Goal: Task Accomplishment & Management: Use online tool/utility

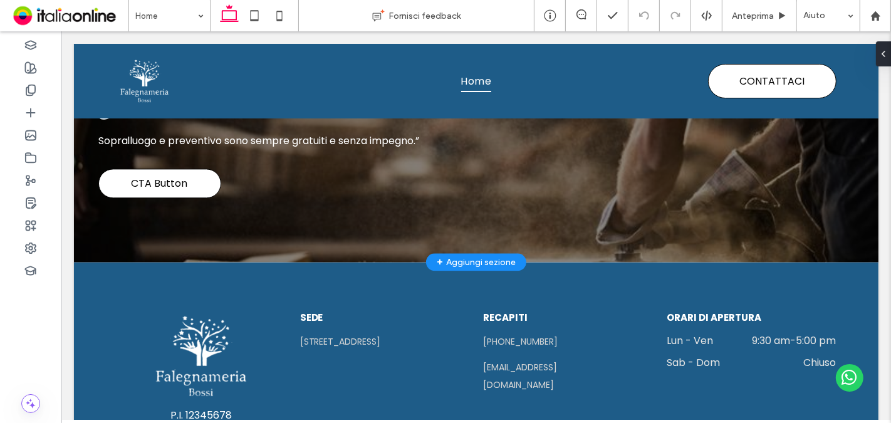
scroll to position [2384, 0]
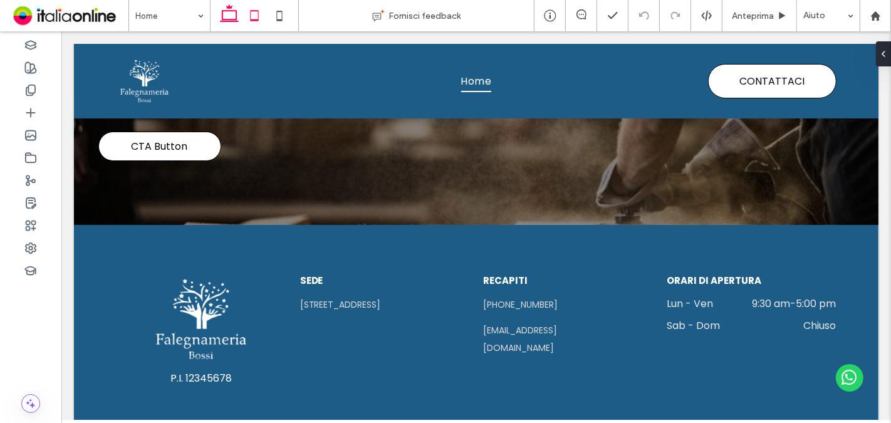
click at [247, 11] on icon at bounding box center [254, 15] width 25 height 25
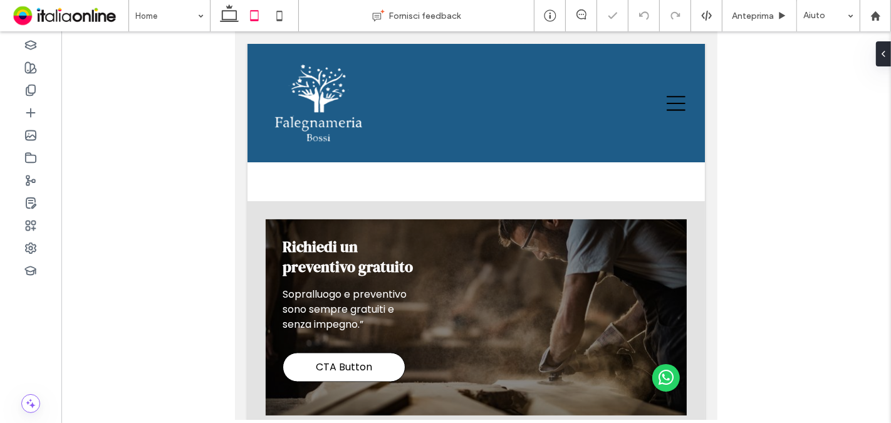
scroll to position [1772, 0]
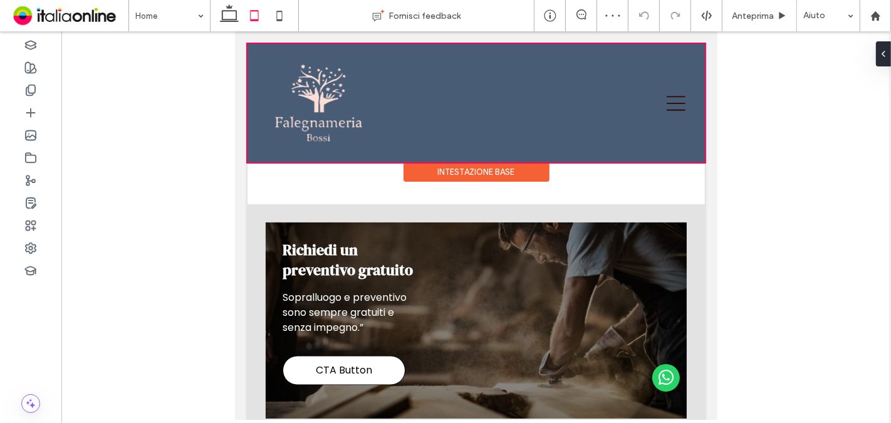
click at [318, 112] on div at bounding box center [476, 103] width 458 height 118
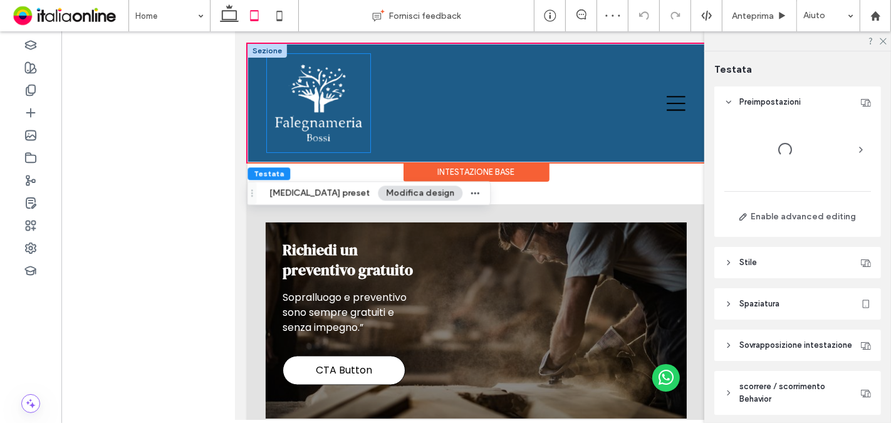
scroll to position [59, 0]
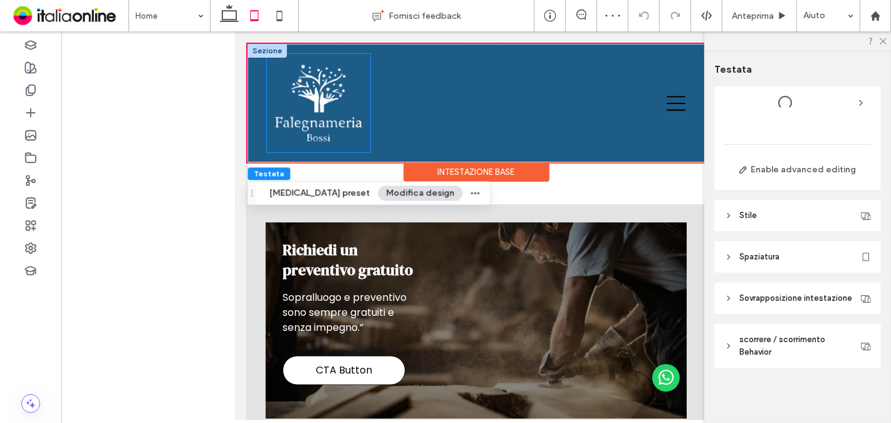
click at [334, 130] on img at bounding box center [317, 103] width 93 height 89
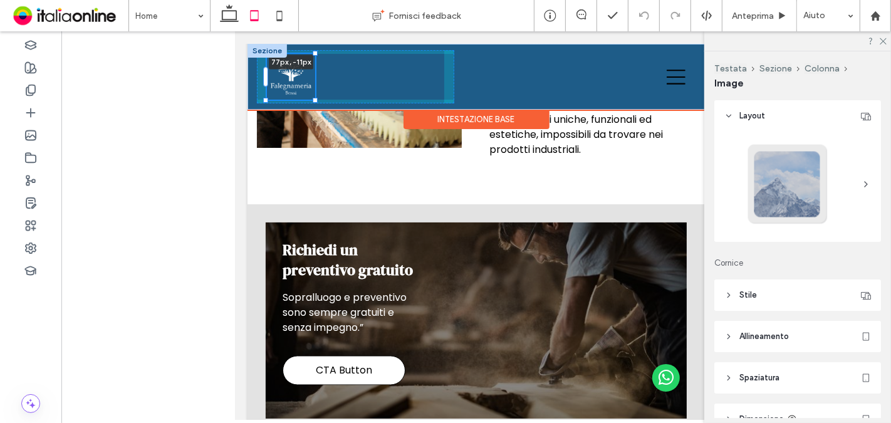
drag, startPoint x: 366, startPoint y: 150, endPoint x: 305, endPoint y: 103, distance: 76.9
click at [305, 103] on div "77px , -11px Home CONTATTACI icona call menu" at bounding box center [476, 77] width 458 height 66
type input "**"
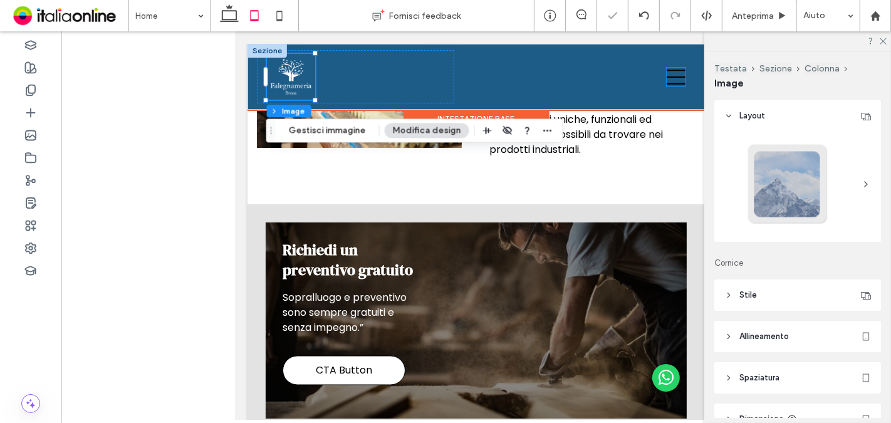
click at [666, 82] on icon "menu" at bounding box center [675, 77] width 19 height 19
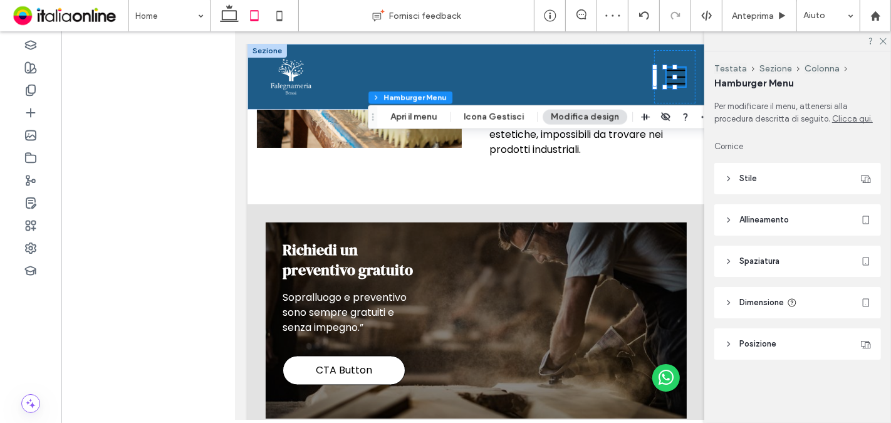
click at [811, 182] on header "Stile" at bounding box center [798, 178] width 167 height 31
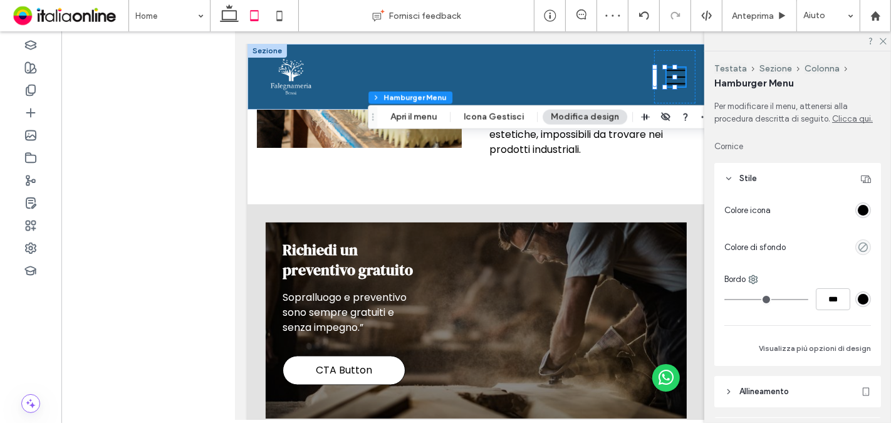
click at [854, 201] on div at bounding box center [823, 210] width 95 height 22
click at [858, 213] on div "rgba(0, 0, 0, 1)" at bounding box center [863, 210] width 11 height 11
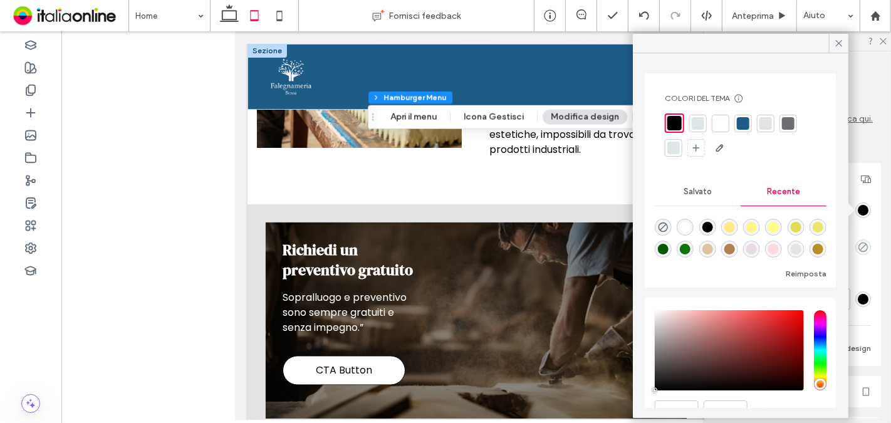
click at [728, 125] on div at bounding box center [721, 124] width 18 height 18
click at [838, 45] on use at bounding box center [839, 43] width 6 height 6
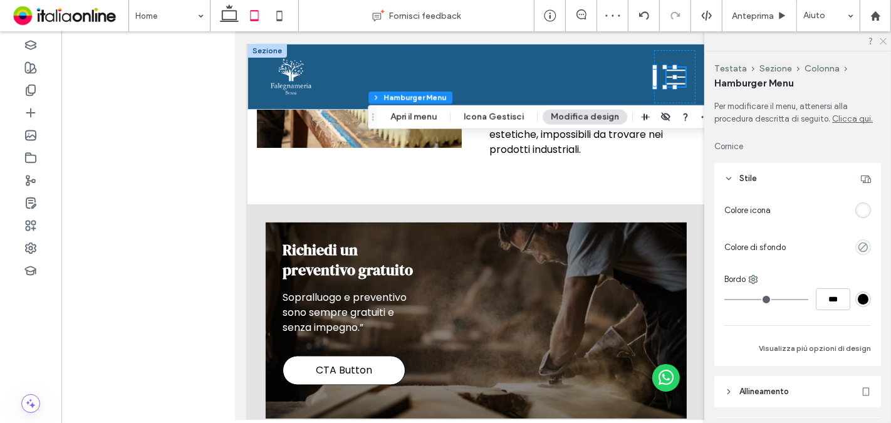
click at [886, 41] on icon at bounding box center [883, 40] width 8 height 8
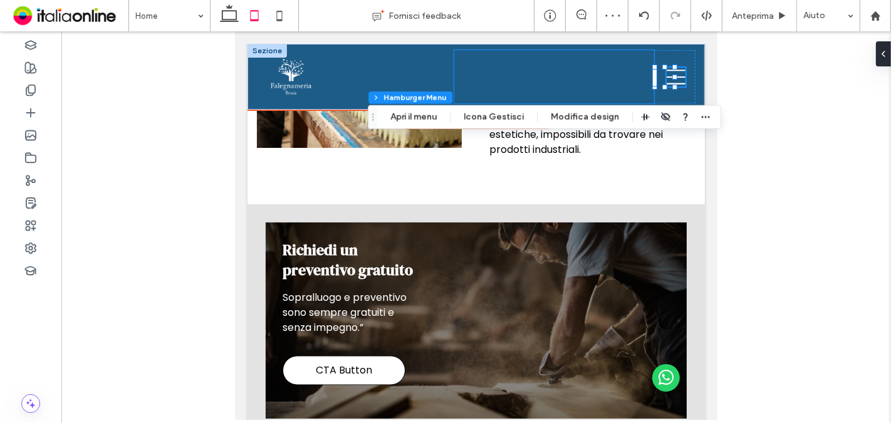
click at [475, 74] on div "CONTATTACI icona call" at bounding box center [554, 76] width 200 height 53
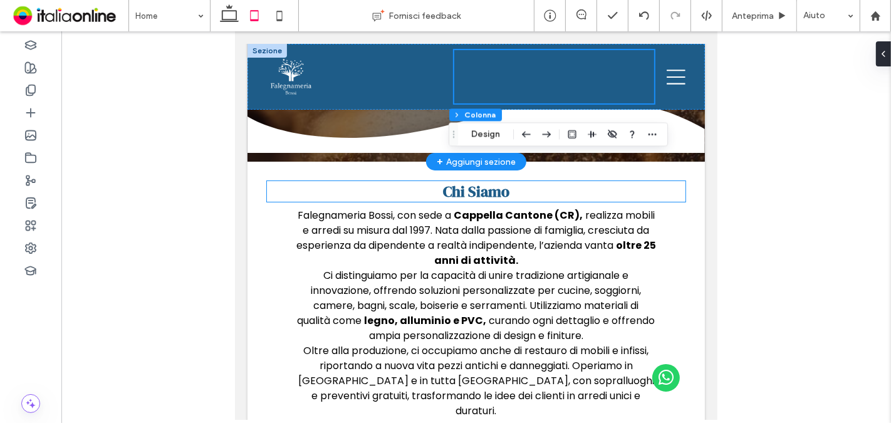
scroll to position [278, 0]
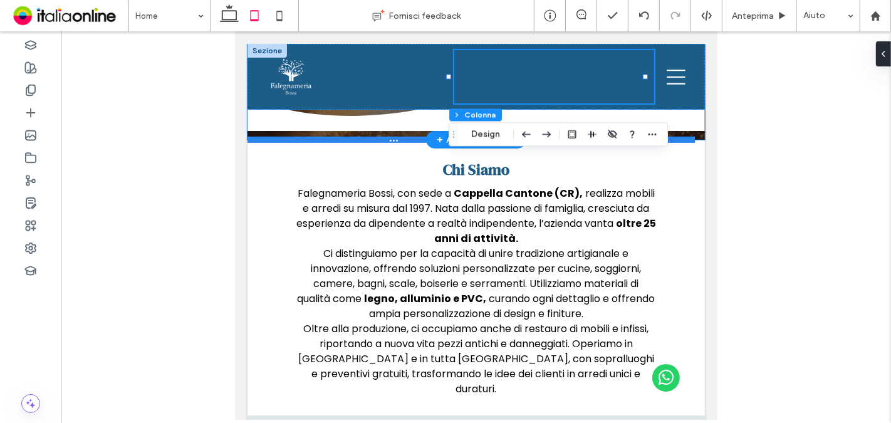
click at [353, 140] on div at bounding box center [471, 140] width 448 height 6
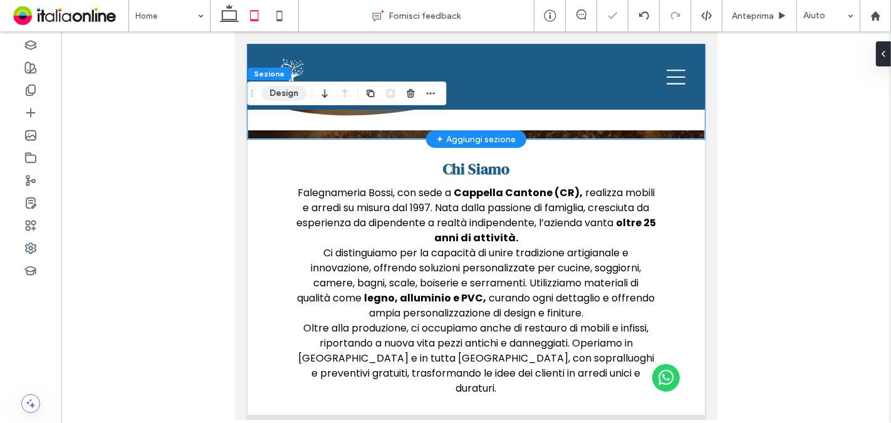
drag, startPoint x: 277, startPoint y: 90, endPoint x: 201, endPoint y: 110, distance: 78.5
click at [277, 90] on button "Design" at bounding box center [283, 93] width 45 height 15
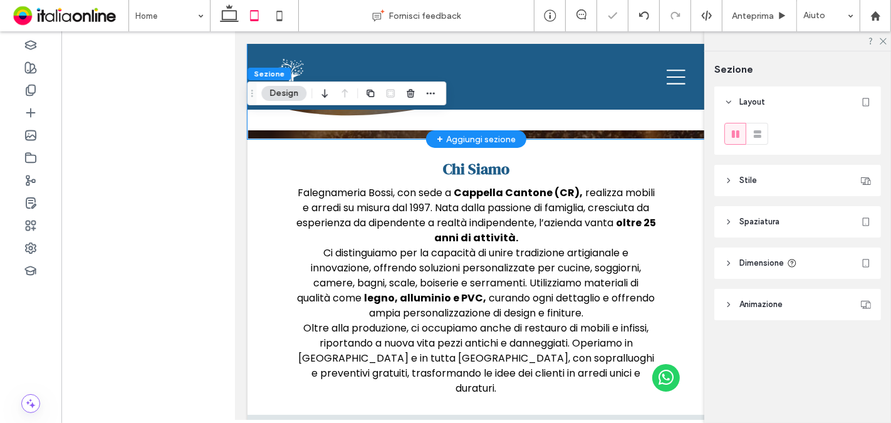
click at [793, 183] on header "Stile" at bounding box center [798, 180] width 167 height 31
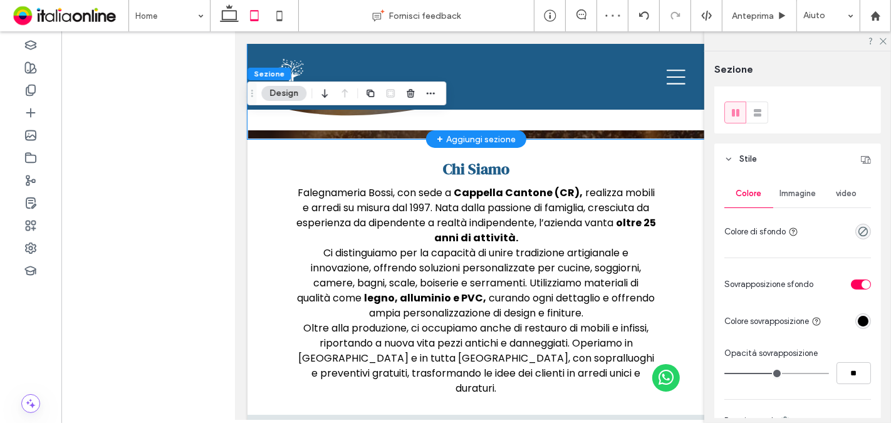
scroll to position [0, 0]
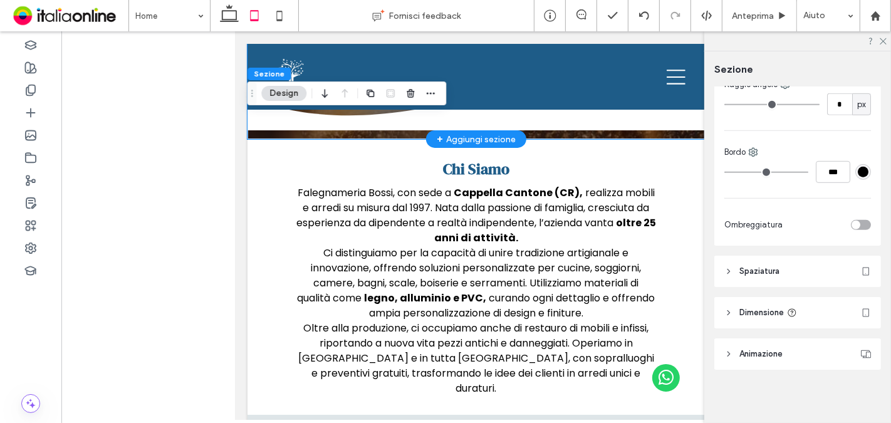
click at [777, 265] on span "Spaziatura" at bounding box center [760, 271] width 40 height 13
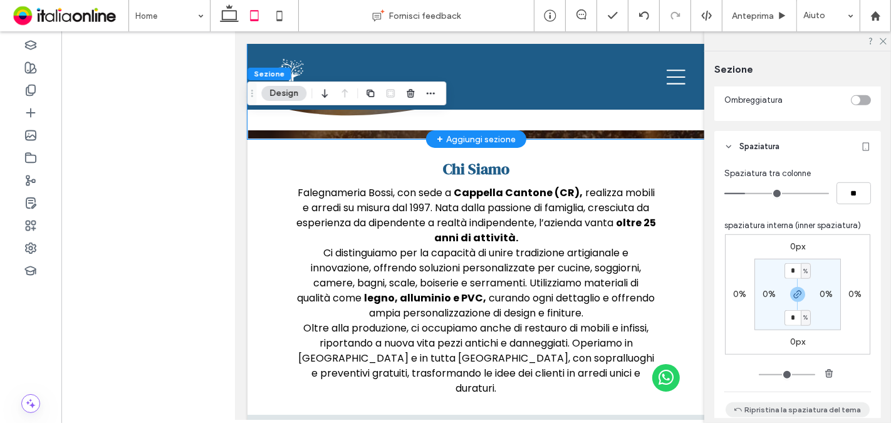
scroll to position [936, 0]
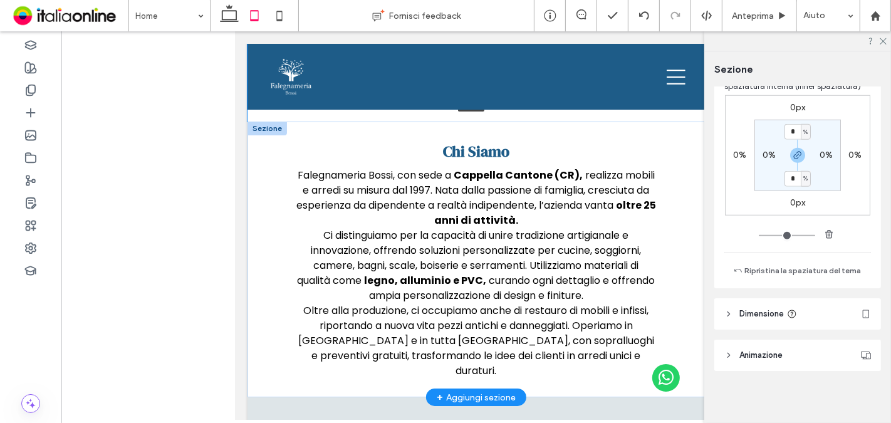
drag, startPoint x: 634, startPoint y: 137, endPoint x: 636, endPoint y: 158, distance: 20.8
click at [651, 115] on div at bounding box center [471, 118] width 448 height 6
type input "***"
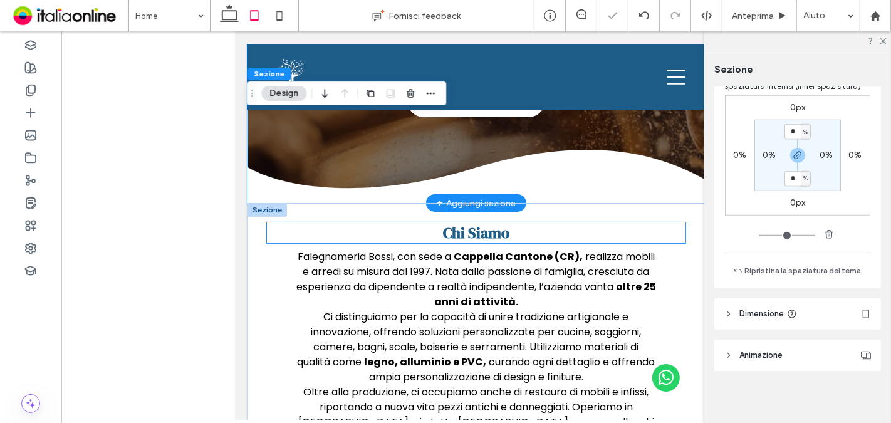
scroll to position [70, 0]
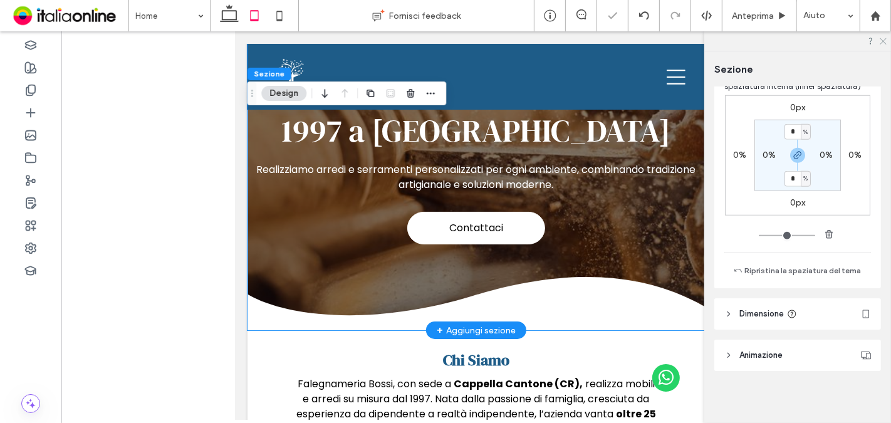
click at [881, 42] on icon at bounding box center [883, 40] width 8 height 8
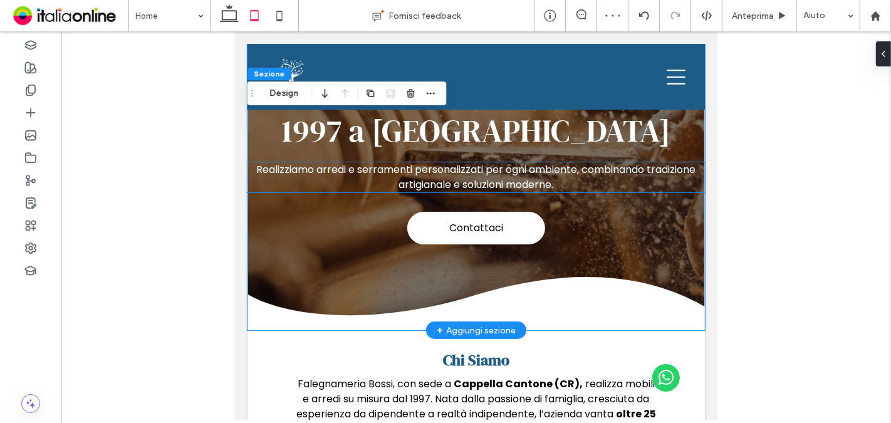
click at [688, 172] on span "Realizziamo arredi e serramenti personalizzati per ogni ambiente, combinando tr…" at bounding box center [475, 176] width 439 height 29
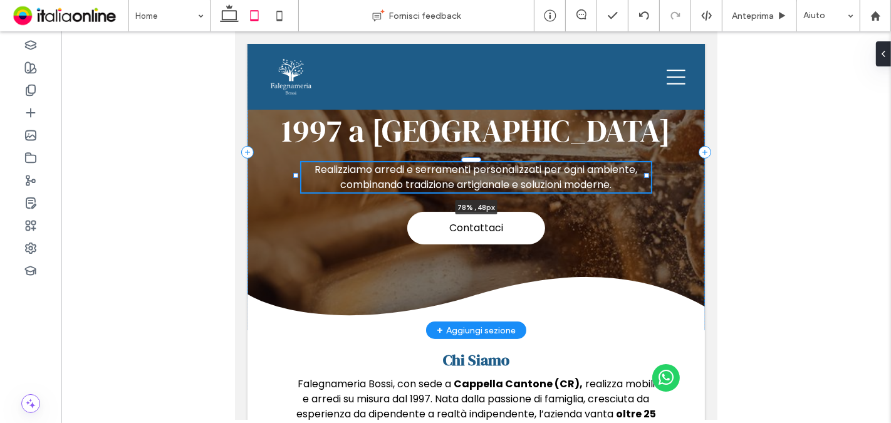
drag, startPoint x: 692, startPoint y: 174, endPoint x: 643, endPoint y: 166, distance: 49.5
click at [643, 166] on div "Contattaci Mobili e arredi su misura dal 1997 a Cappella Cantone Realizziamo ar…" at bounding box center [476, 152] width 458 height 356
type input "**"
type input "****"
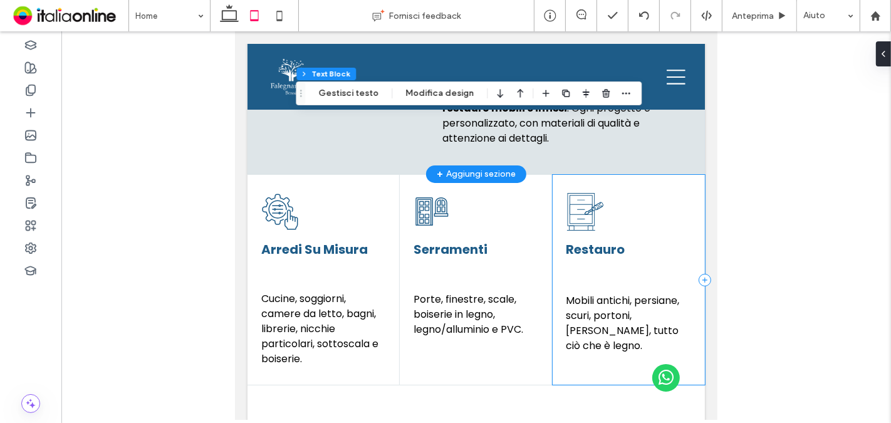
scroll to position [557, 0]
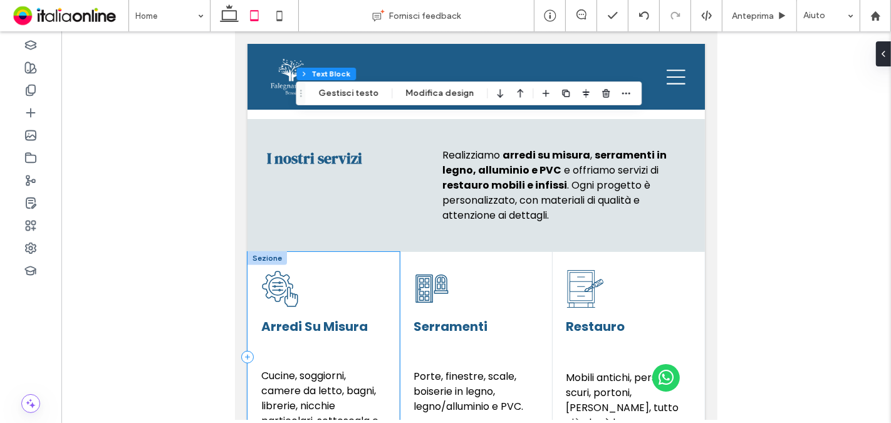
click at [333, 341] on div "Arredi Su Misura Cucine, soggiorni, camere da letto, bagni, librerie, nicchie p…" at bounding box center [323, 357] width 152 height 210
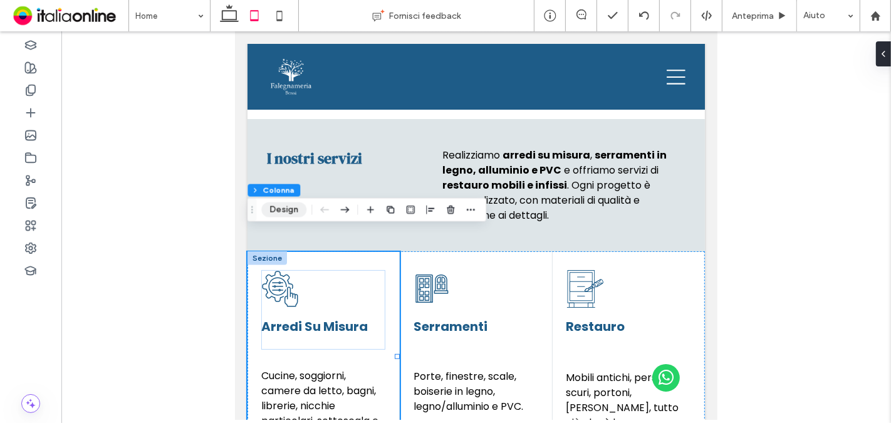
click at [292, 208] on button "Design" at bounding box center [283, 209] width 45 height 15
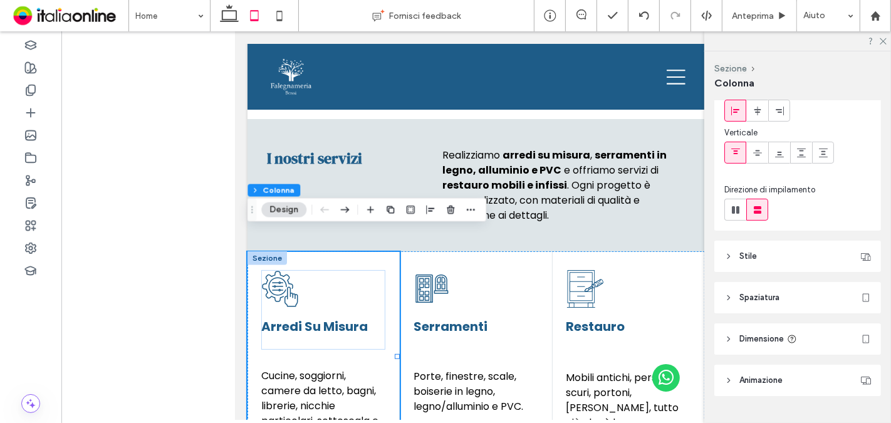
click at [755, 292] on span "Spaziatura" at bounding box center [760, 298] width 40 height 13
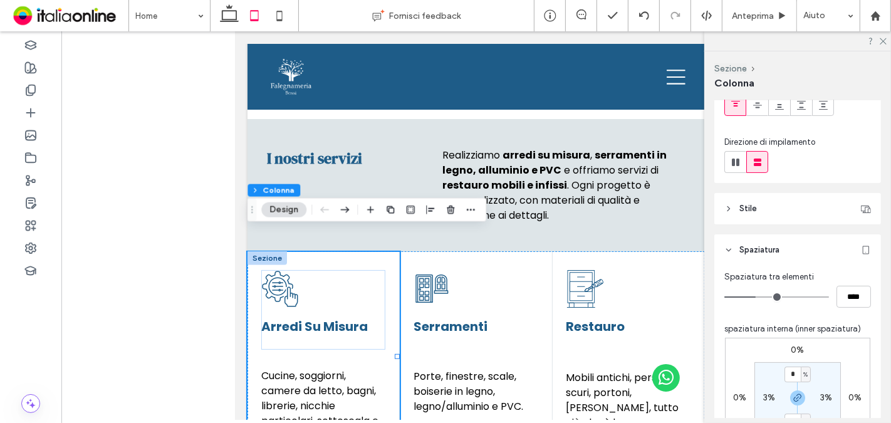
scroll to position [139, 0]
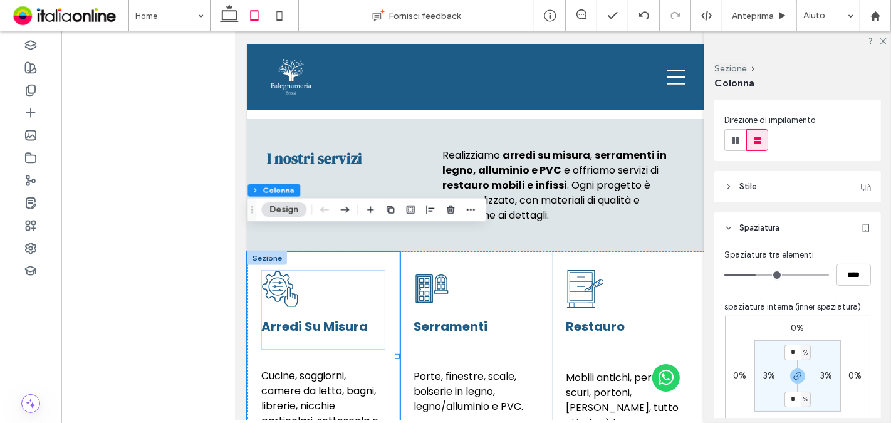
type input "*"
type input "***"
type input "*"
click at [738, 276] on input "range" at bounding box center [777, 275] width 105 height 1
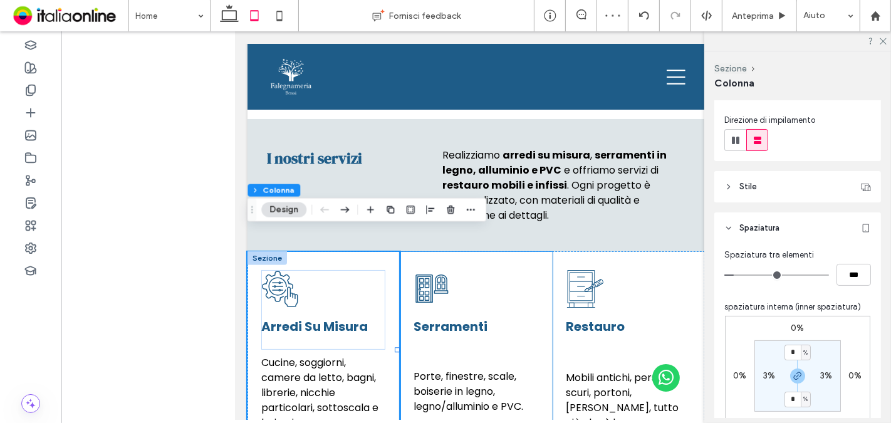
click at [540, 261] on div "Serramenti Porte, finestre, scale, boiserie in legno, legno/alluminio e PVC." at bounding box center [475, 350] width 152 height 197
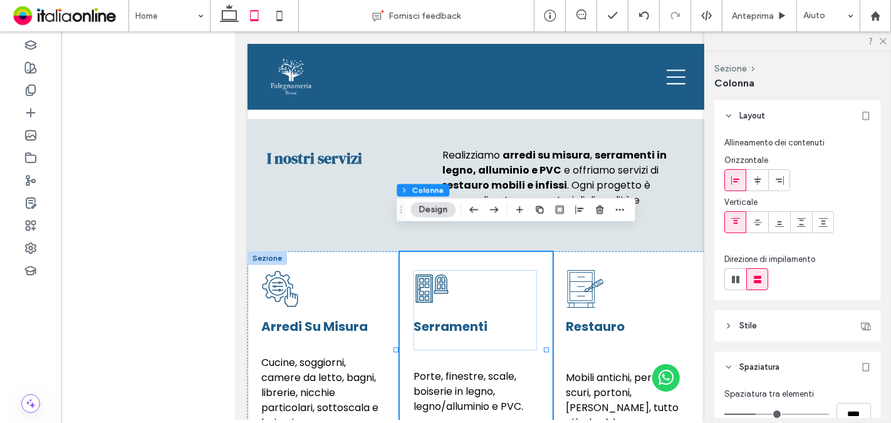
click at [747, 329] on span "Stile" at bounding box center [749, 326] width 18 height 13
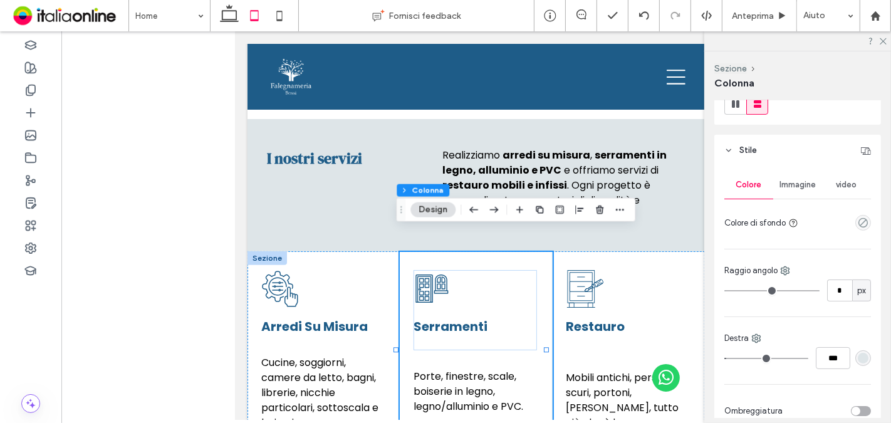
scroll to position [209, 0]
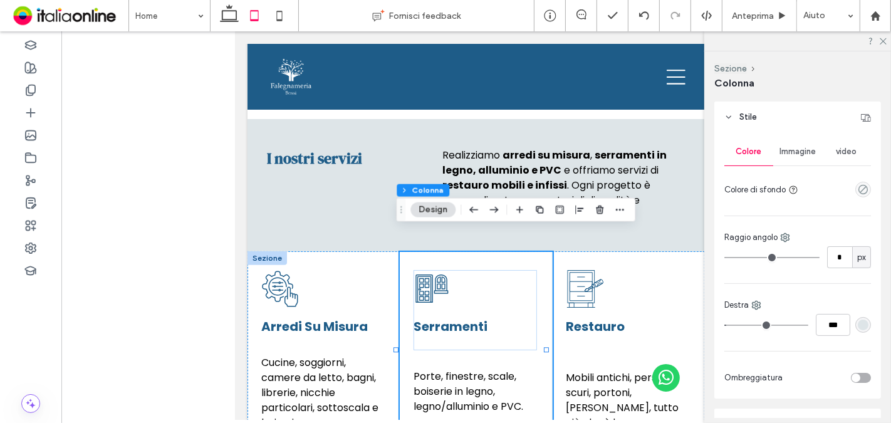
click at [730, 110] on header "Stile" at bounding box center [798, 117] width 167 height 31
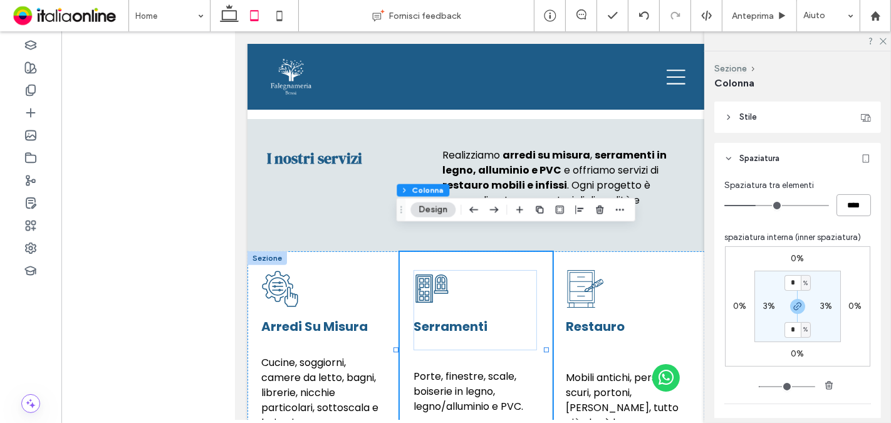
click at [838, 199] on input "****" at bounding box center [854, 205] width 34 height 22
type input "*"
type input "***"
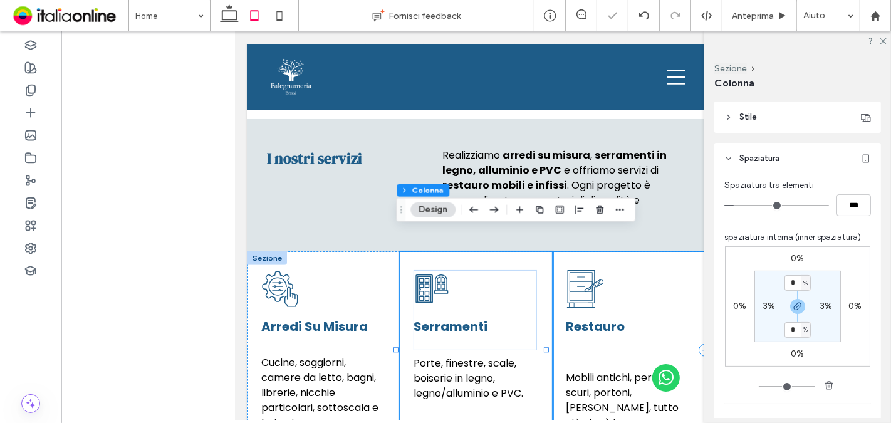
click at [629, 252] on div "Restauro Mobili antichi, persiane, scuri, portoni, antoni, tutto ciò che è legn…" at bounding box center [628, 350] width 152 height 197
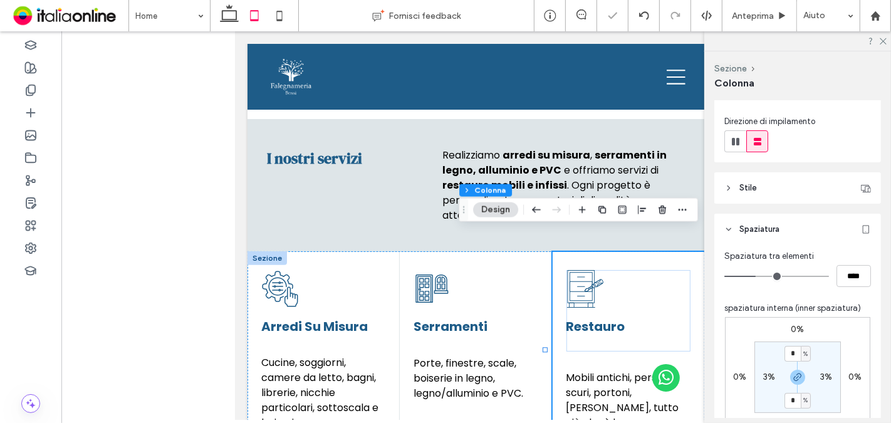
scroll to position [139, 0]
click at [852, 280] on input "****" at bounding box center [854, 275] width 34 height 22
type input "*"
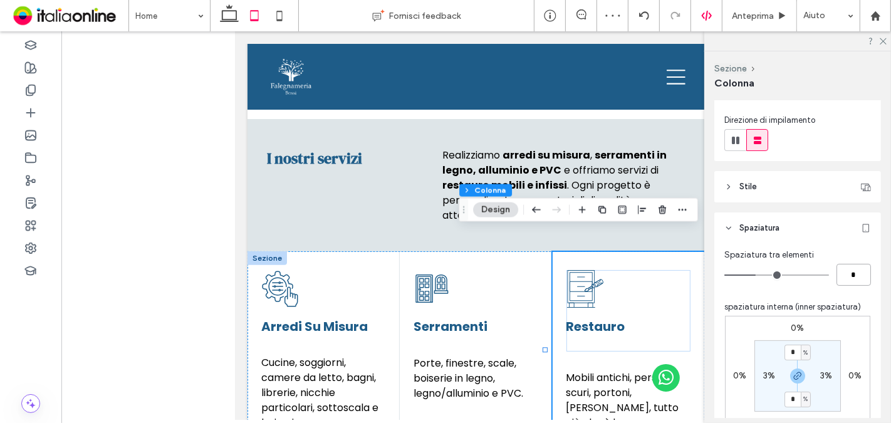
type input "***"
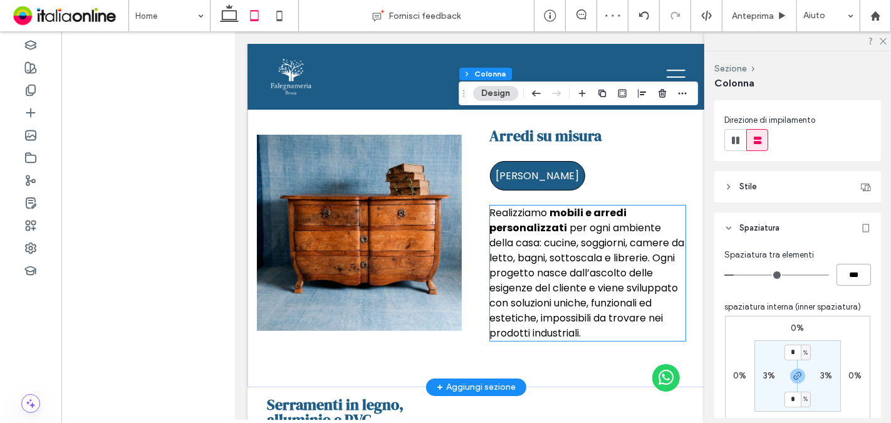
scroll to position [905, 0]
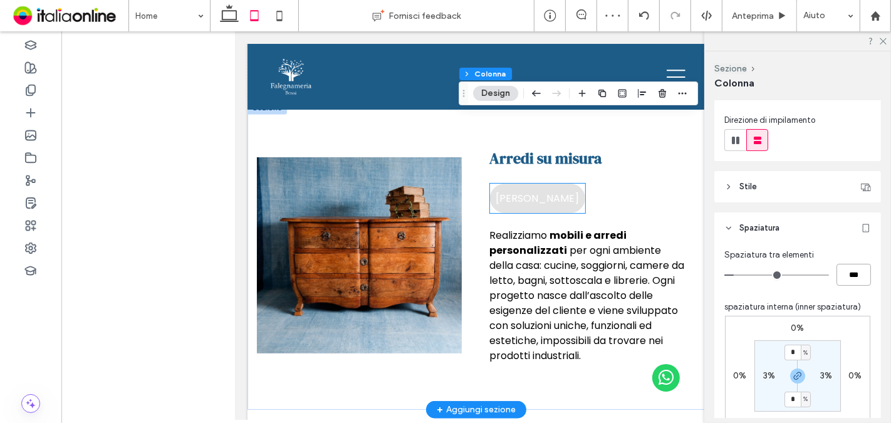
click at [514, 191] on span "RICHIEDI ORA" at bounding box center [536, 199] width 83 height 16
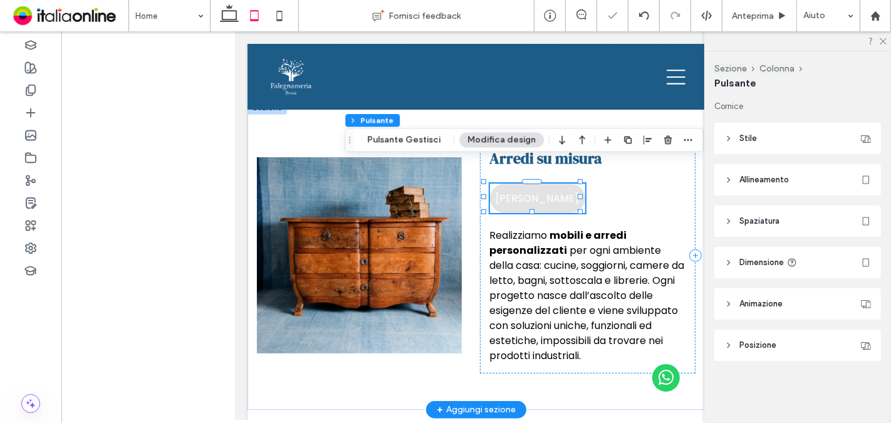
type input "**"
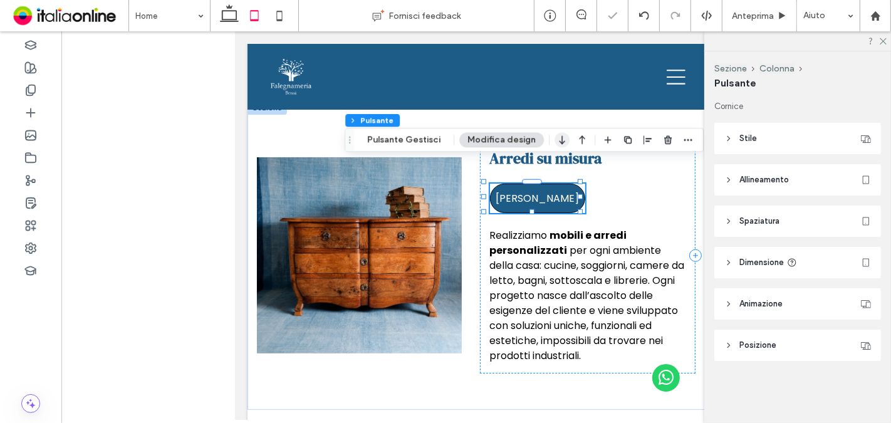
click at [564, 144] on icon "button" at bounding box center [562, 140] width 15 height 23
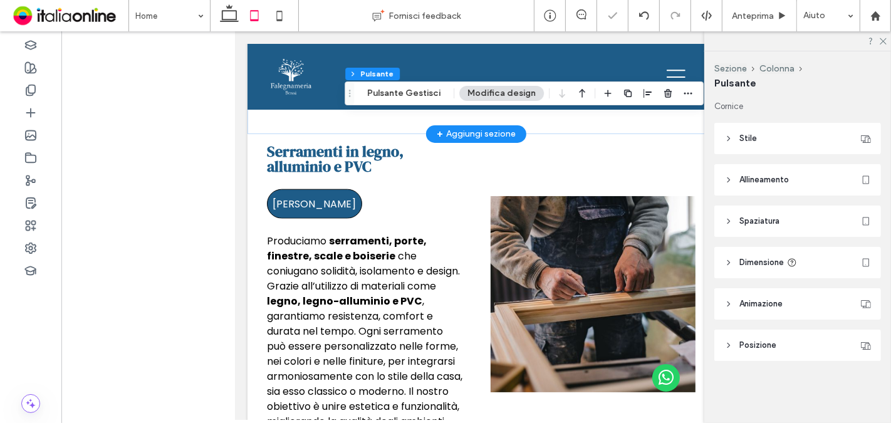
scroll to position [1184, 0]
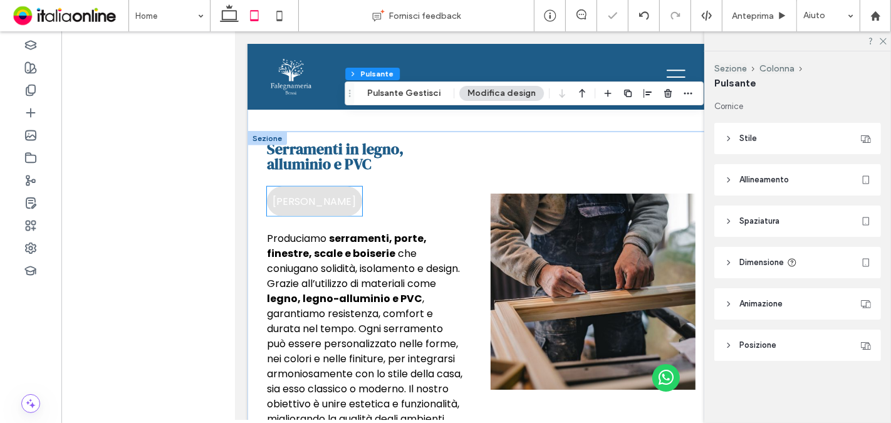
click at [334, 187] on link "RICHIEDI ORA" at bounding box center [313, 201] width 95 height 29
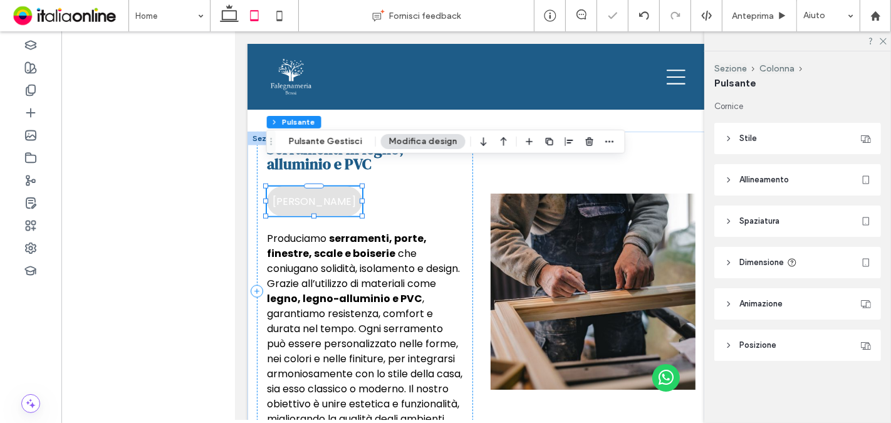
type input "**"
click at [476, 147] on icon "button" at bounding box center [483, 141] width 15 height 23
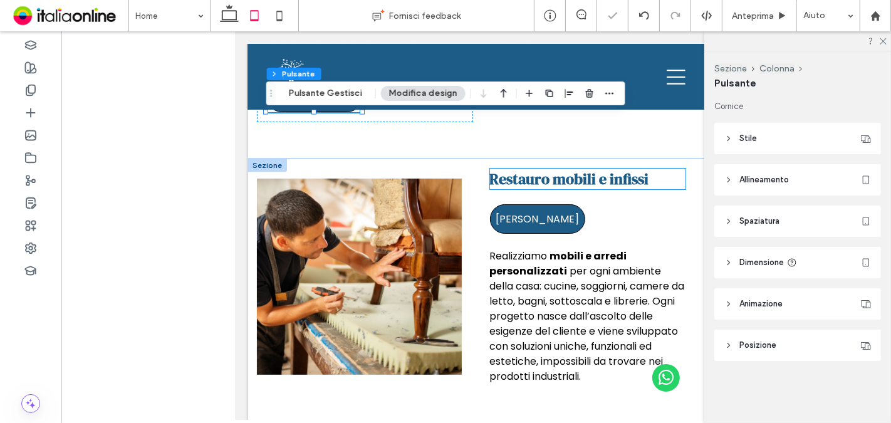
scroll to position [1532, 0]
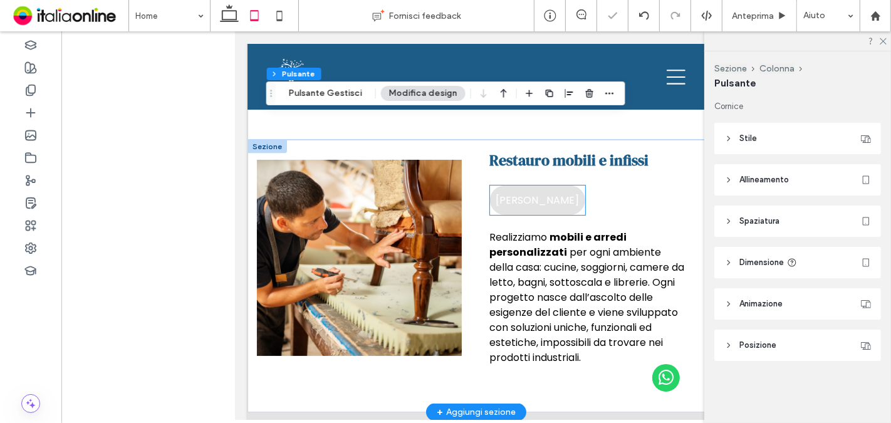
click at [507, 192] on span "RICHIEDI ORA" at bounding box center [536, 200] width 83 height 16
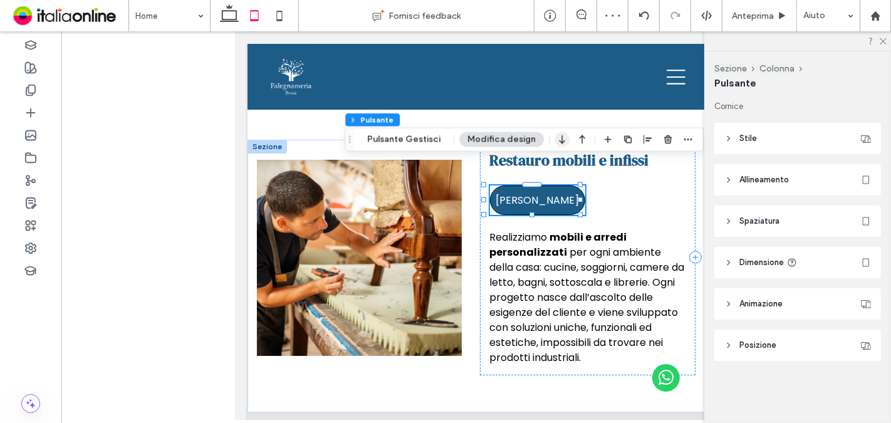
click at [560, 144] on icon "button" at bounding box center [562, 140] width 15 height 23
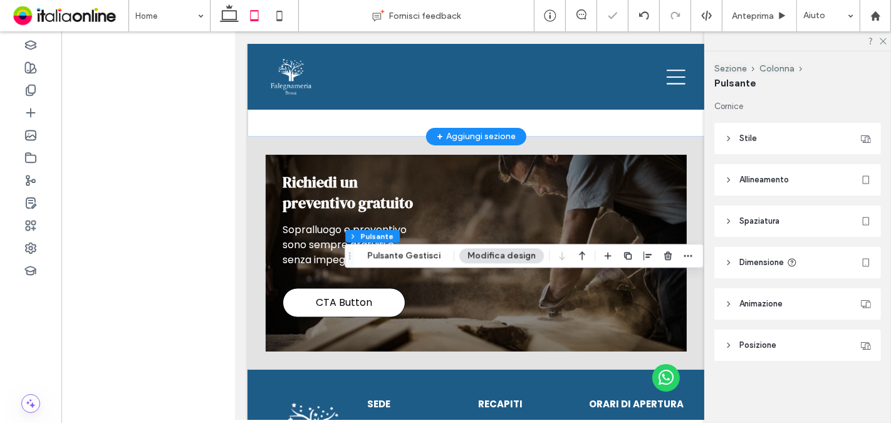
scroll to position [1811, 0]
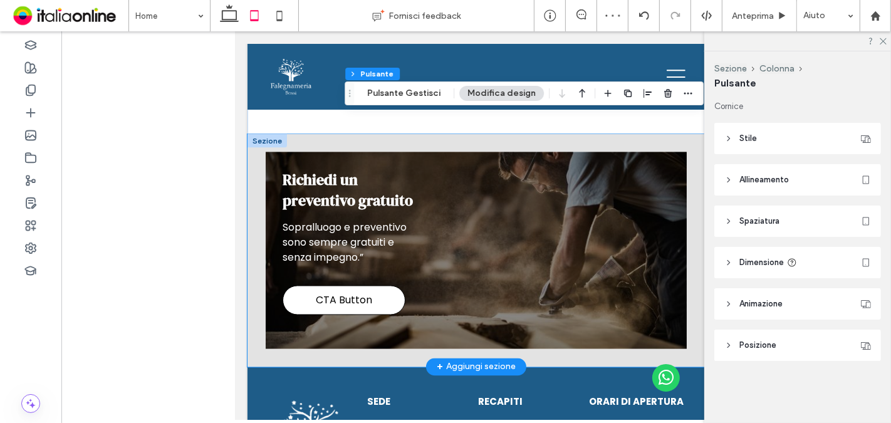
click at [255, 214] on div "Richiedi un preventivo gratuito Sopralluogo e preventivo sono sempre gratuiti e…" at bounding box center [476, 250] width 458 height 233
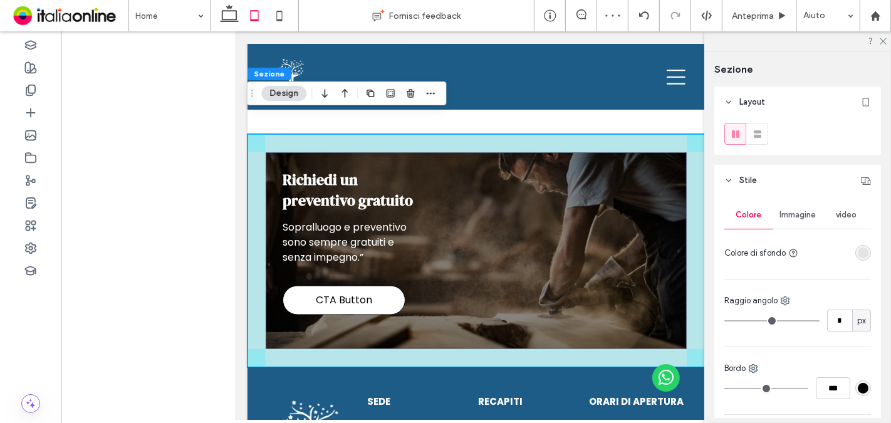
click at [387, 92] on use "button" at bounding box center [391, 93] width 8 height 8
type input "*"
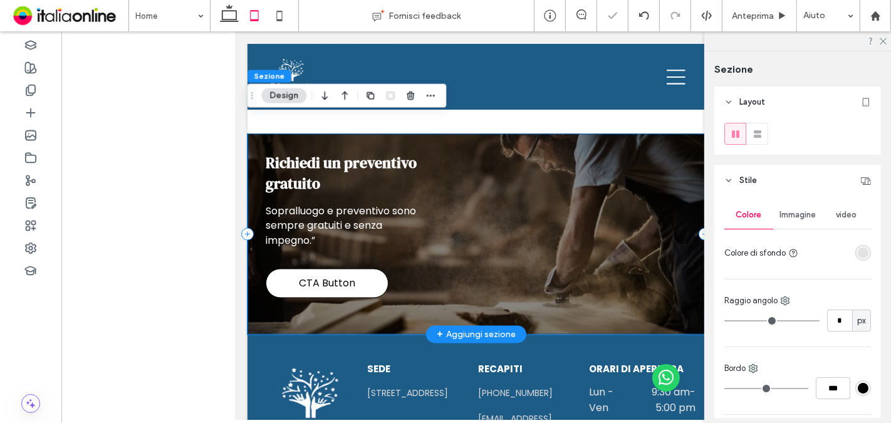
scroll to position [1741, 0]
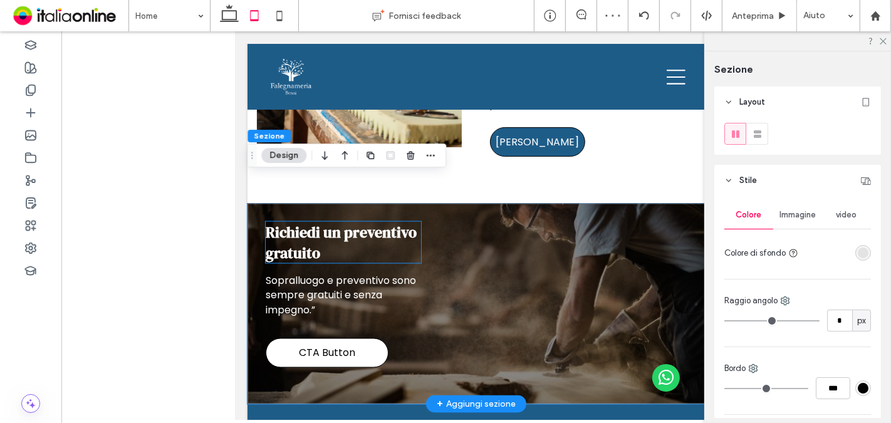
click at [414, 231] on h2 "Richiedi un preventivo gratuito" at bounding box center [342, 242] width 155 height 41
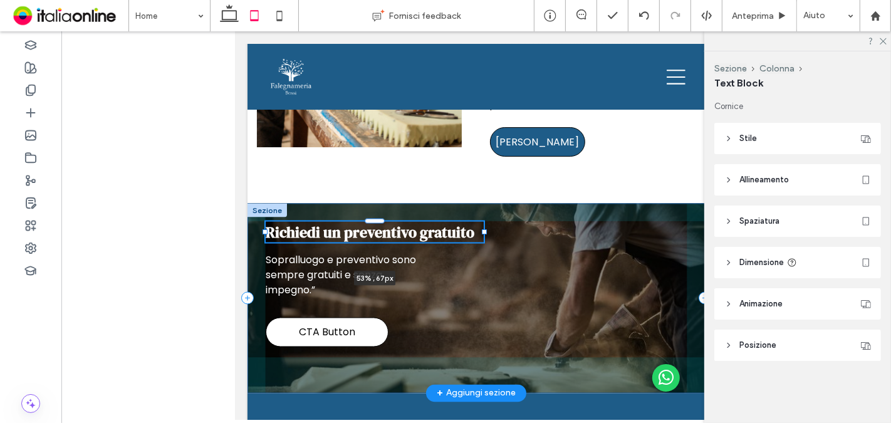
drag, startPoint x: 418, startPoint y: 214, endPoint x: 485, endPoint y: 218, distance: 66.6
click at [485, 218] on div "Richiedi un preventivo gratuito 53% , 67px Sopralluogo e preventivo sono sempre…" at bounding box center [476, 299] width 458 height 190
type input "**"
type input "****"
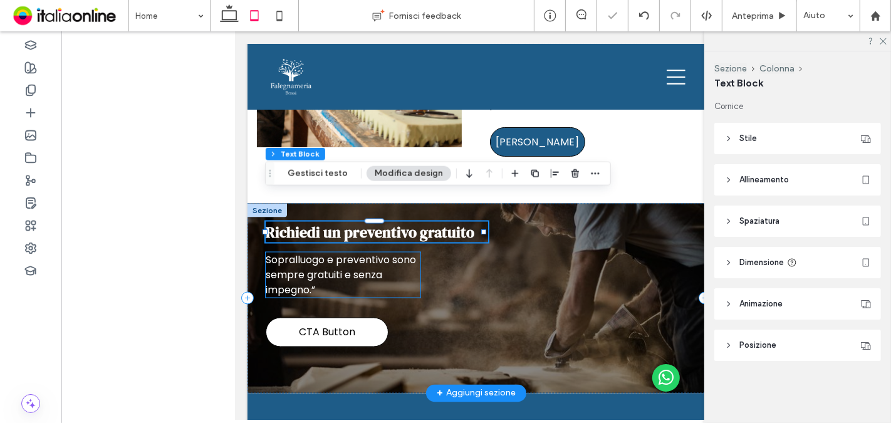
click at [359, 253] on span "Sopralluogo e preventivo sono sempre gratuiti e senza impegno.”" at bounding box center [340, 275] width 150 height 45
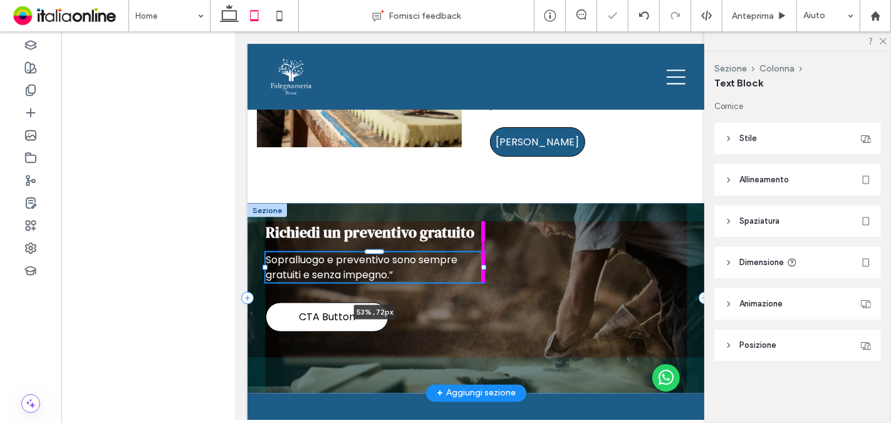
drag, startPoint x: 416, startPoint y: 247, endPoint x: 498, endPoint y: 254, distance: 82.4
click at [266, 253] on div at bounding box center [265, 253] width 1 height 1
type input "**"
type input "****"
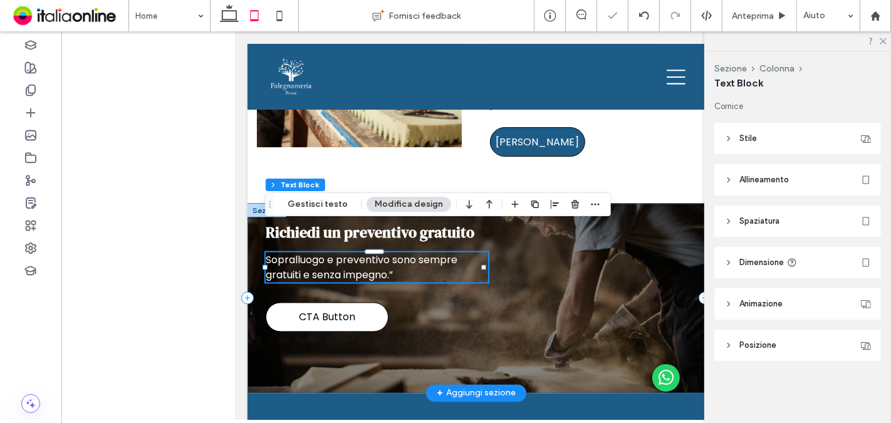
click at [576, 253] on div "Richiedi un preventivo gratuito Sopralluogo e preventivo sono sempre gratuiti e…" at bounding box center [476, 299] width 458 height 190
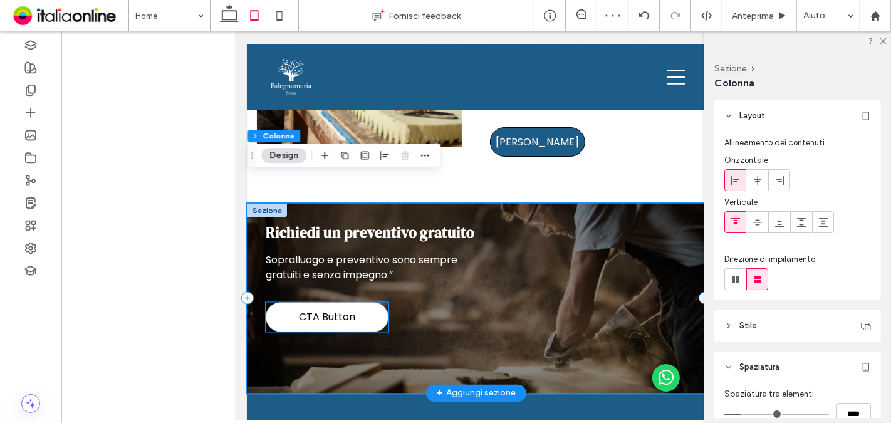
click at [360, 303] on link "CTA Button" at bounding box center [326, 317] width 123 height 29
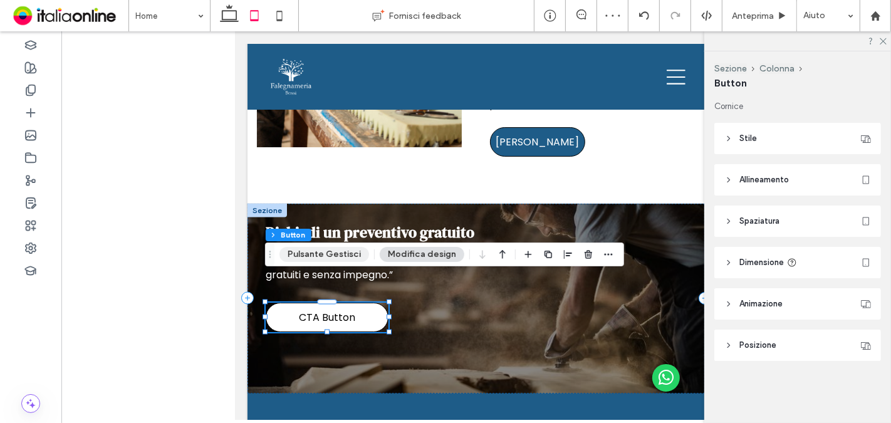
click at [335, 256] on button "Pulsante Gestisci" at bounding box center [325, 254] width 90 height 15
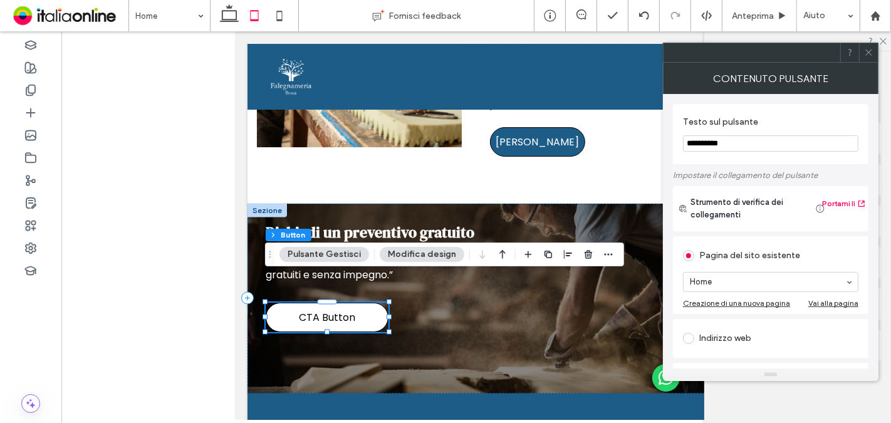
click at [752, 144] on input "**********" at bounding box center [771, 143] width 176 height 16
type input "**********"
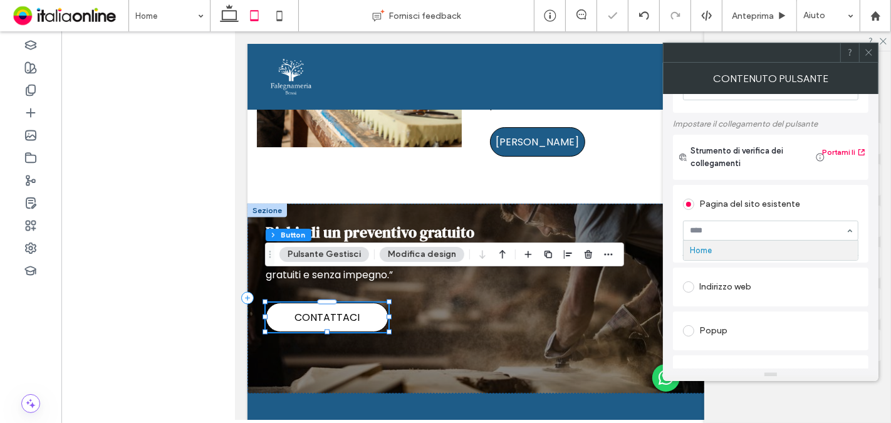
scroll to position [70, 0]
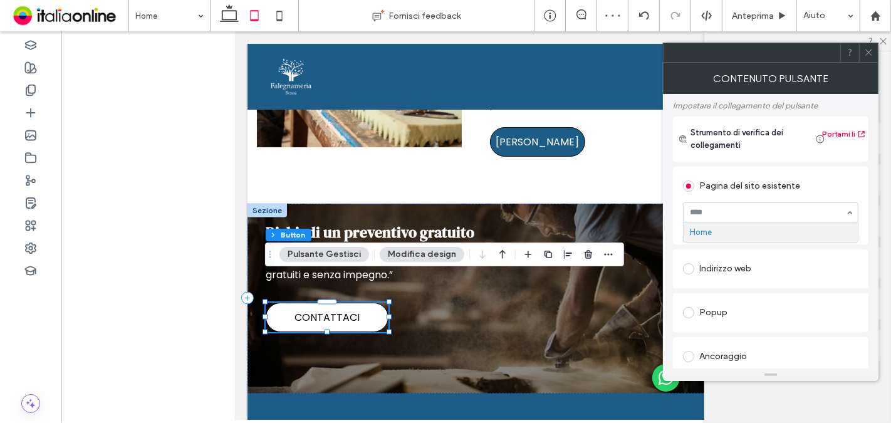
click at [868, 56] on span at bounding box center [869, 52] width 9 height 19
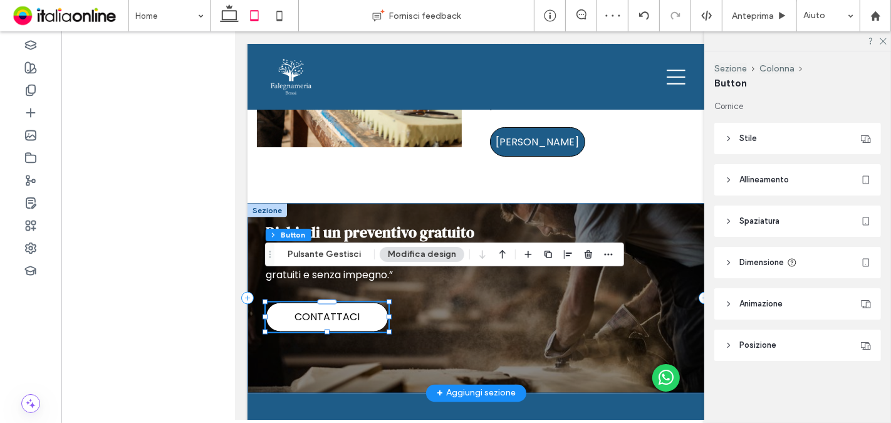
click at [613, 335] on div "Richiedi un preventivo gratuito Sopralluogo e preventivo sono sempre gratuiti e…" at bounding box center [476, 299] width 458 height 190
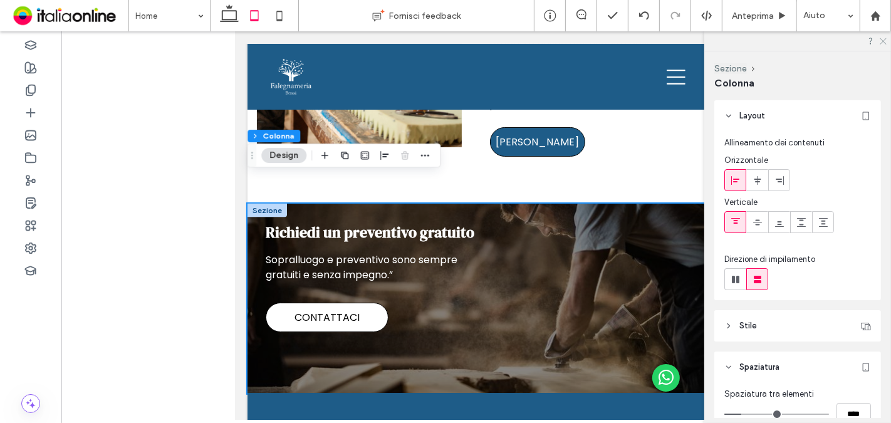
click at [886, 40] on icon at bounding box center [883, 40] width 8 height 8
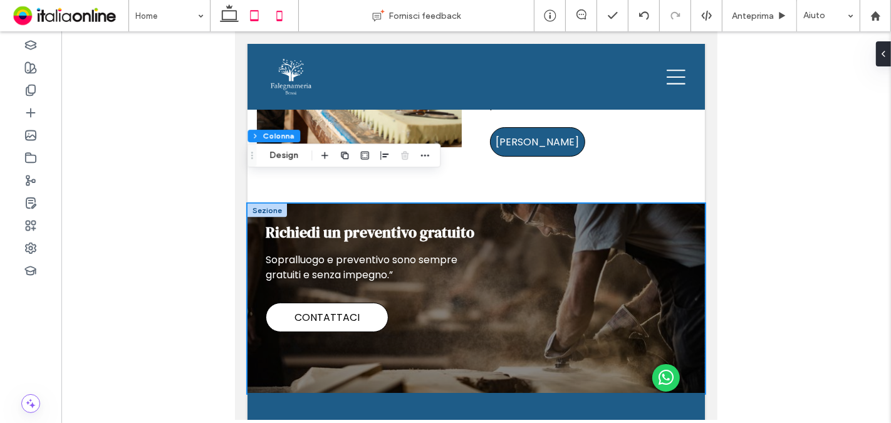
click at [285, 14] on icon at bounding box center [279, 15] width 25 height 25
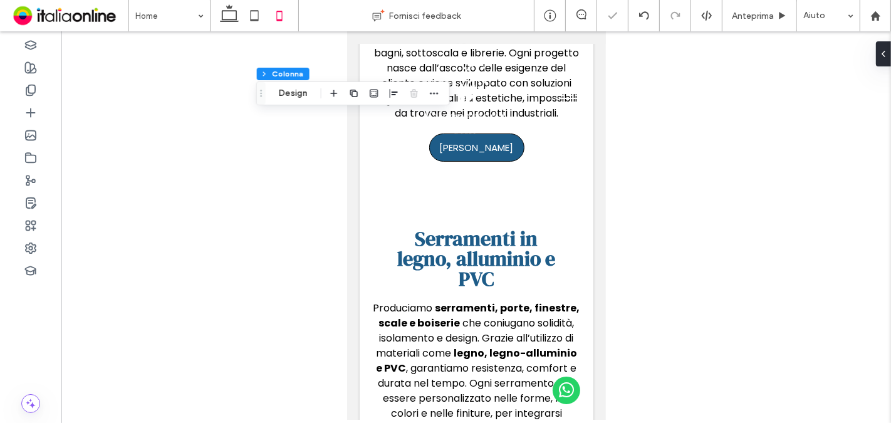
type input "*"
type input "***"
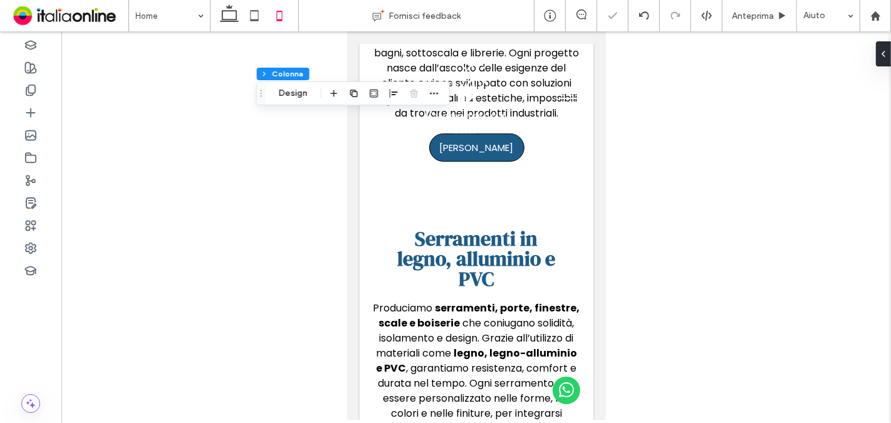
scroll to position [2910, 0]
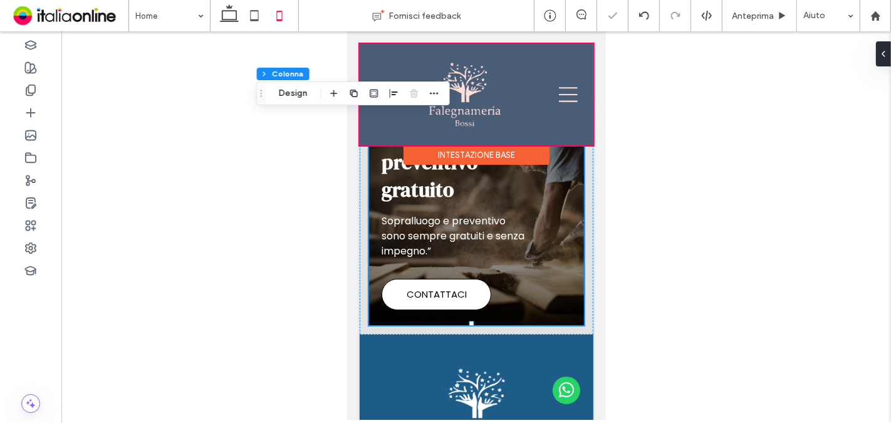
click at [476, 120] on div at bounding box center [476, 95] width 234 height 102
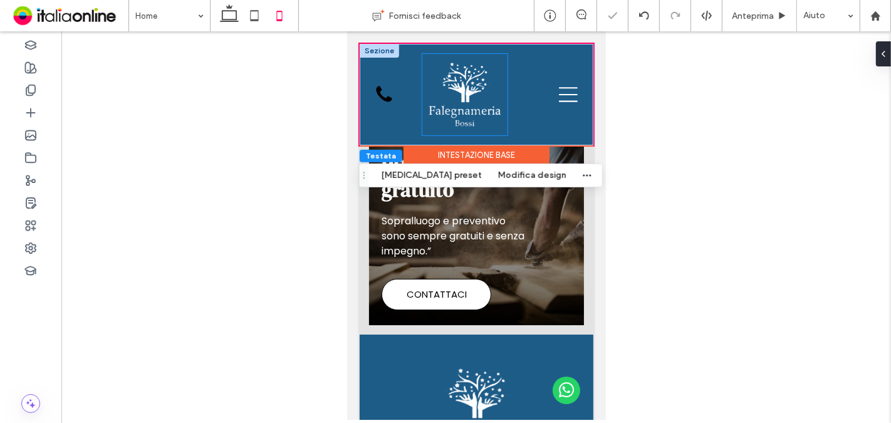
click at [475, 113] on img at bounding box center [464, 94] width 76 height 73
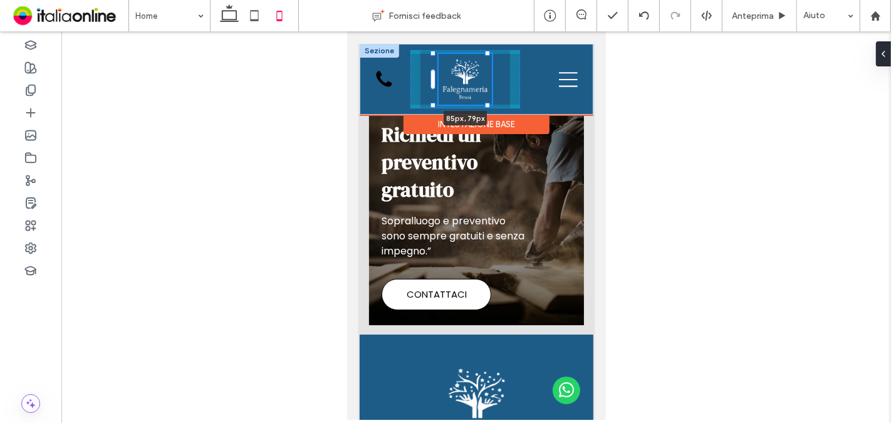
drag, startPoint x: 502, startPoint y: 135, endPoint x: 485, endPoint y: 120, distance: 21.8
click at [485, 115] on div "85px , 79px Home CONTATTACI icona call menu Sezione Intestazione base" at bounding box center [476, 79] width 234 height 71
type input "**"
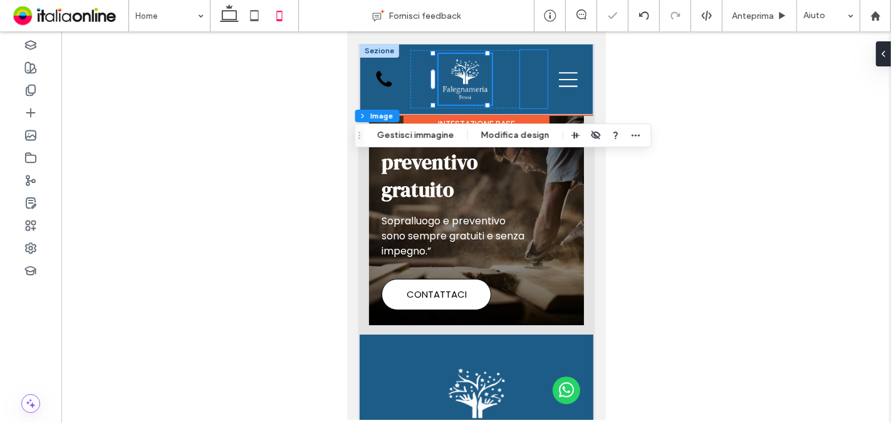
click at [525, 87] on div "Home" at bounding box center [534, 79] width 28 height 58
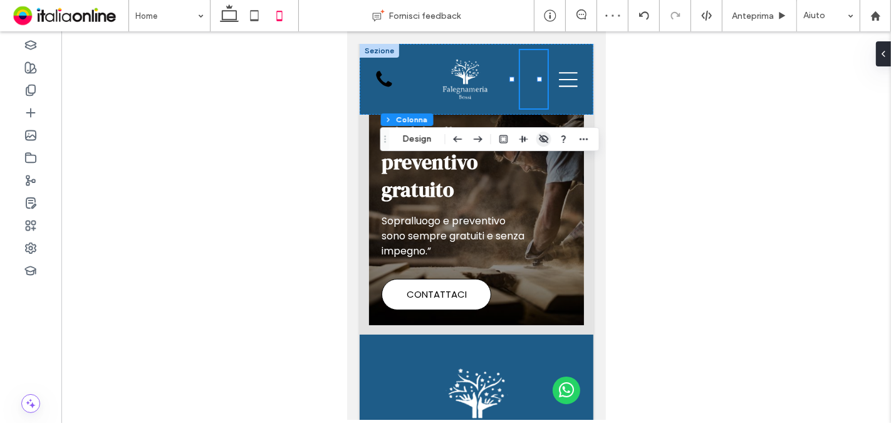
click at [540, 139] on icon "button" at bounding box center [544, 139] width 10 height 10
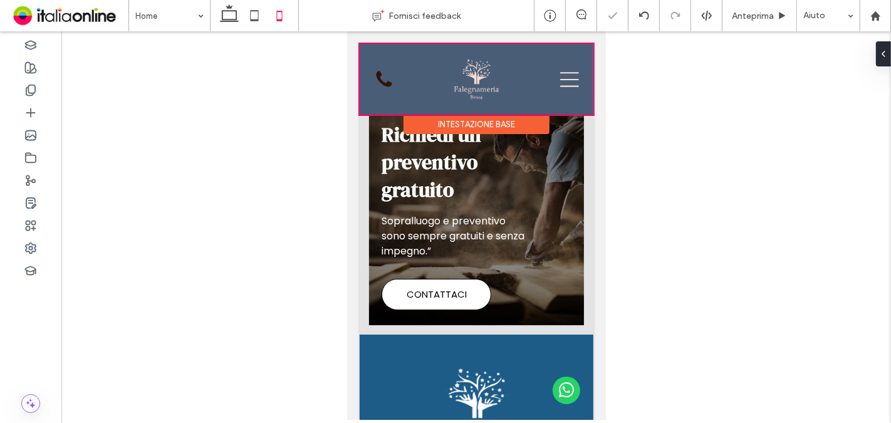
click at [385, 82] on div at bounding box center [476, 79] width 234 height 71
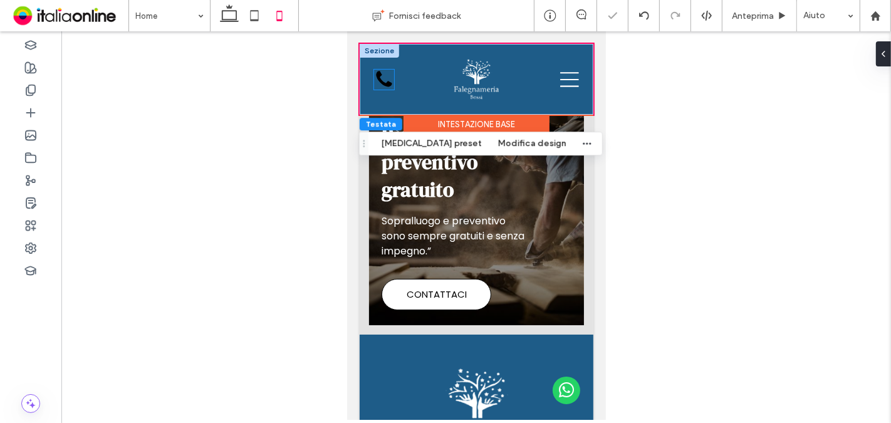
click at [385, 82] on icon "icona call" at bounding box center [384, 80] width 20 height 20
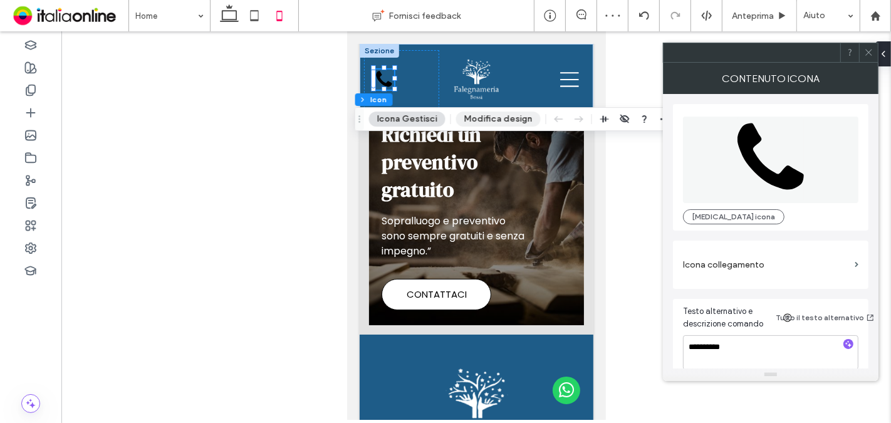
click at [505, 124] on button "Modifica design" at bounding box center [498, 119] width 85 height 15
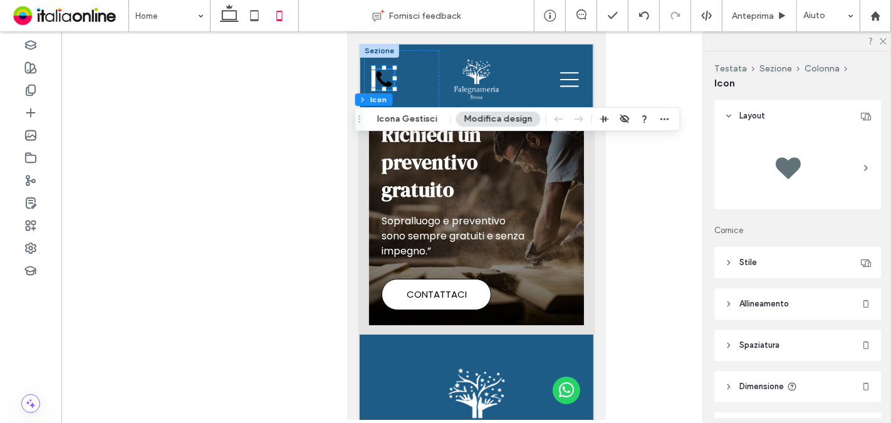
click at [809, 258] on header "Stile" at bounding box center [798, 262] width 167 height 31
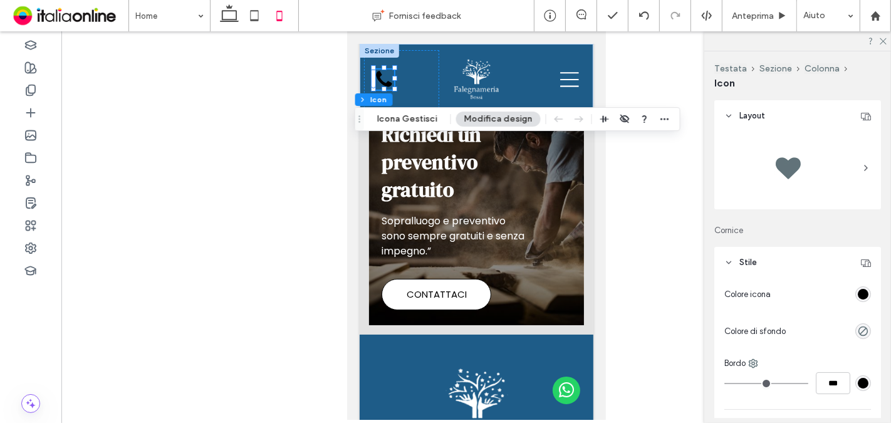
scroll to position [139, 0]
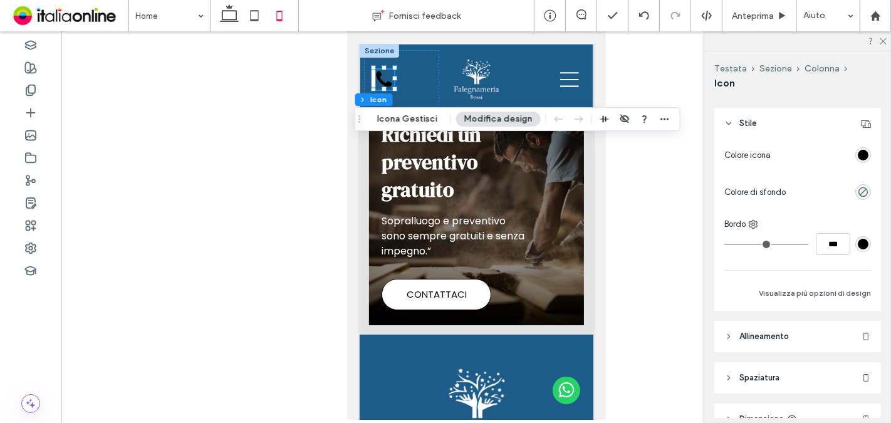
click at [858, 158] on div "rgb(0, 0, 0)" at bounding box center [863, 155] width 11 height 11
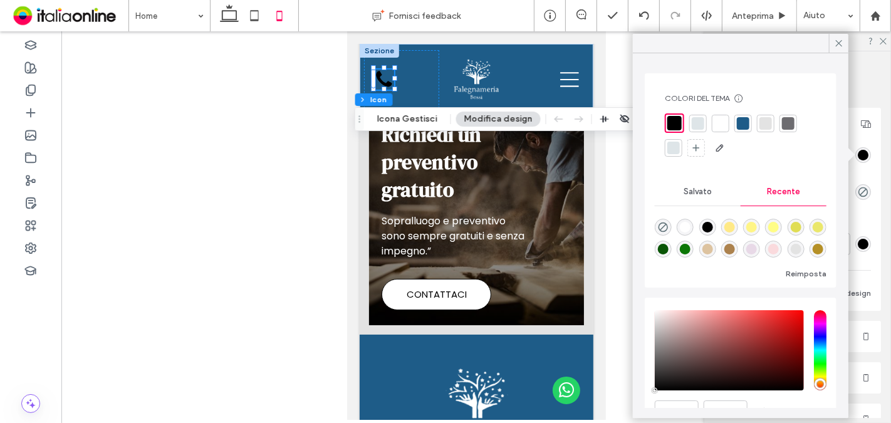
click at [722, 125] on div at bounding box center [721, 123] width 13 height 13
click at [404, 117] on button "Icona Gestisci" at bounding box center [407, 119] width 76 height 15
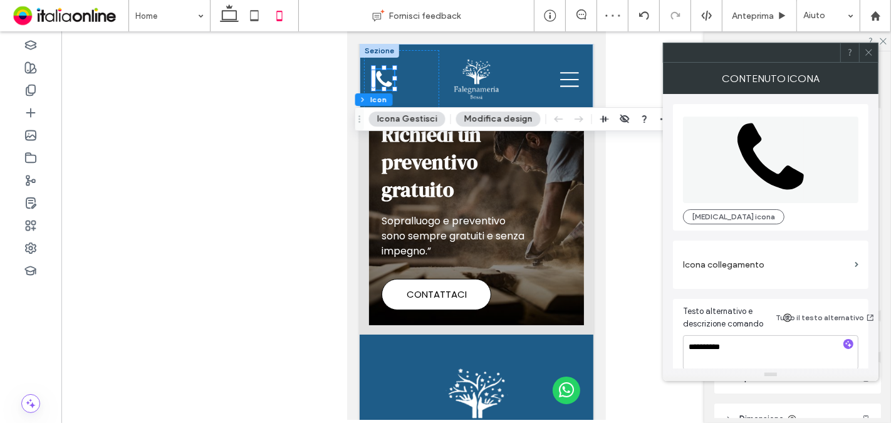
click at [719, 260] on label "Icona collegamento" at bounding box center [766, 264] width 167 height 23
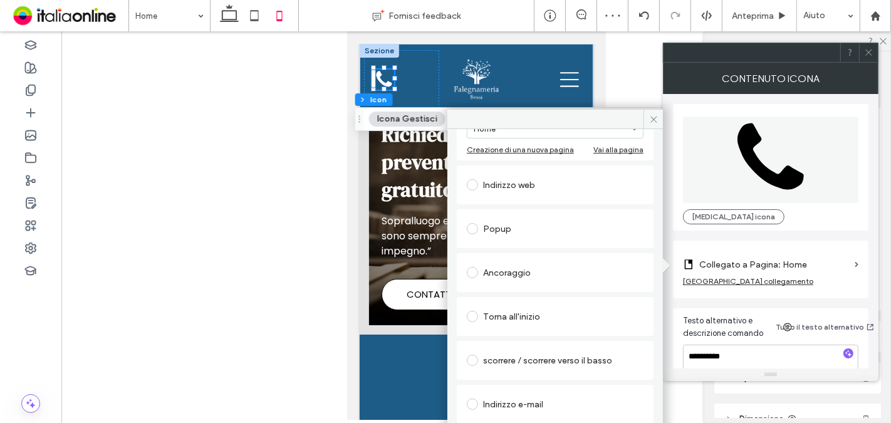
scroll to position [178, 0]
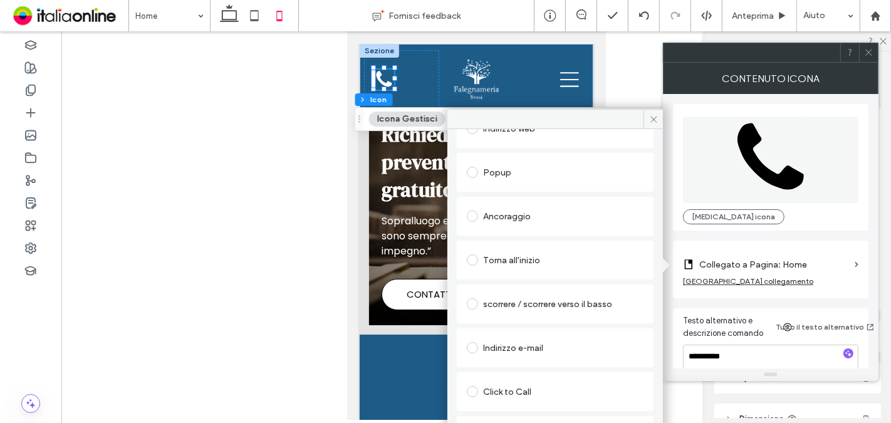
click at [512, 382] on div "Click to Call" at bounding box center [555, 392] width 177 height 20
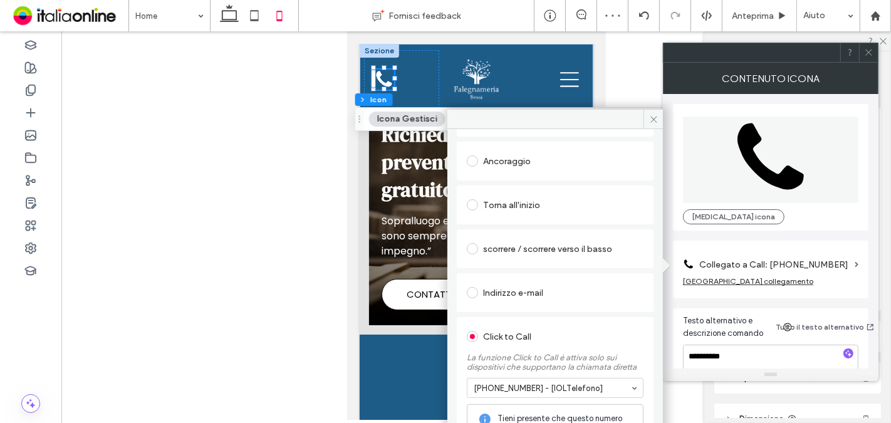
click at [870, 54] on icon at bounding box center [869, 52] width 9 height 9
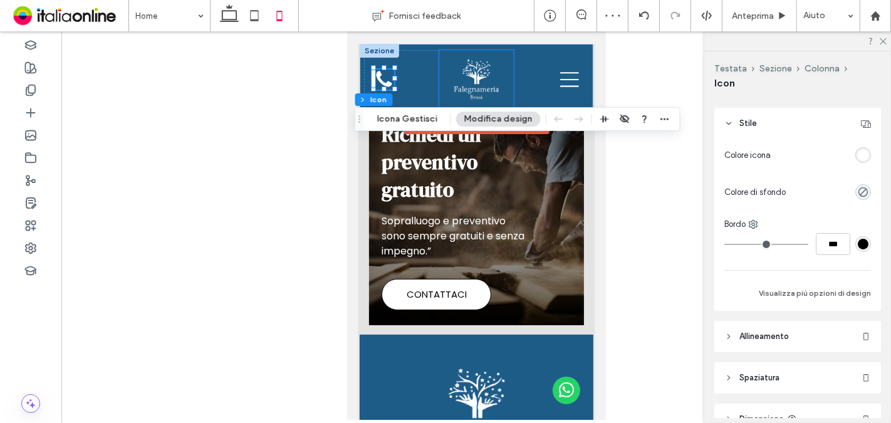
click at [450, 85] on div at bounding box center [476, 79] width 53 height 51
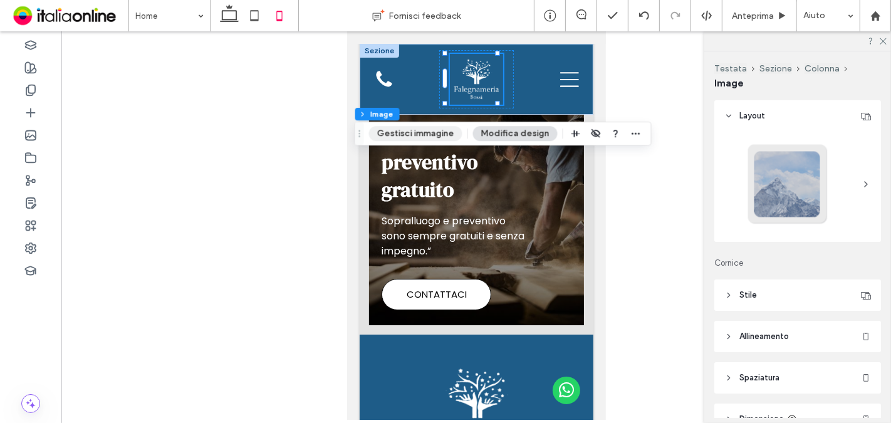
click at [435, 135] on button "Gestisci immagine" at bounding box center [415, 133] width 93 height 15
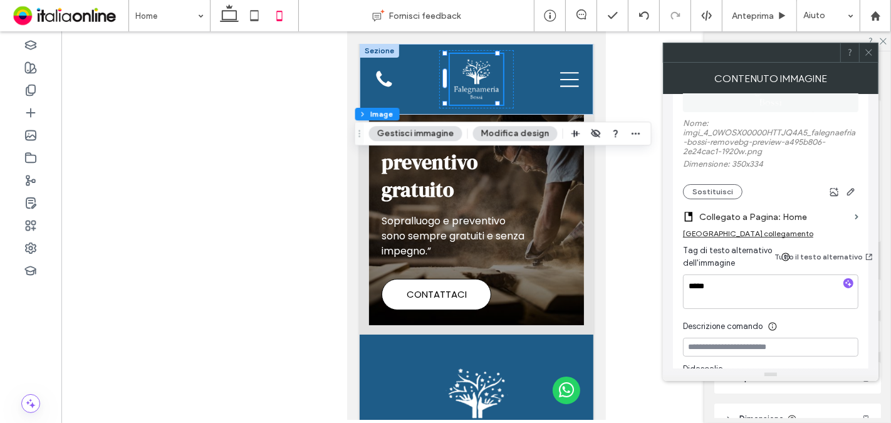
scroll to position [139, 0]
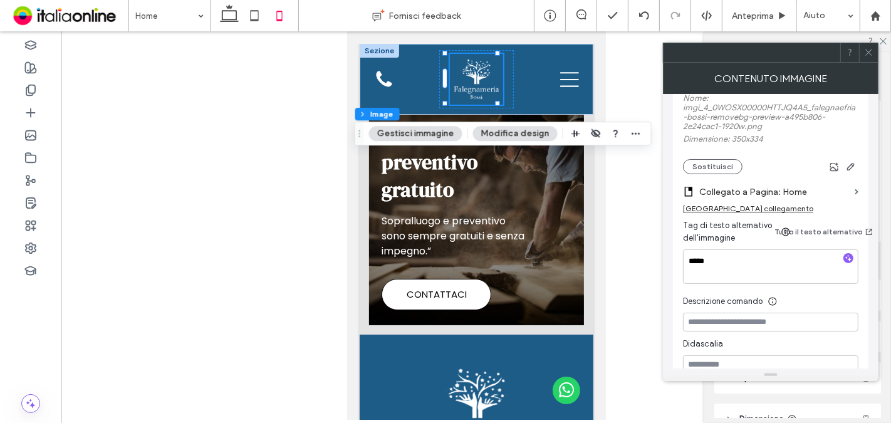
click at [872, 59] on span at bounding box center [869, 52] width 9 height 19
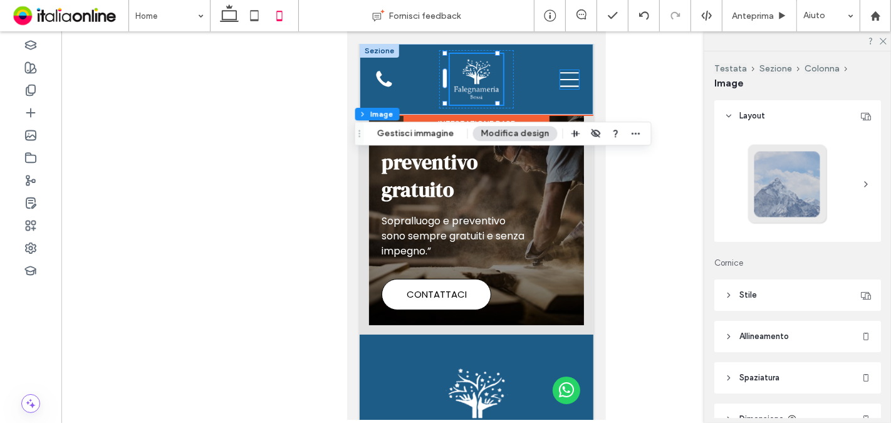
click at [564, 78] on icon at bounding box center [569, 79] width 19 height 15
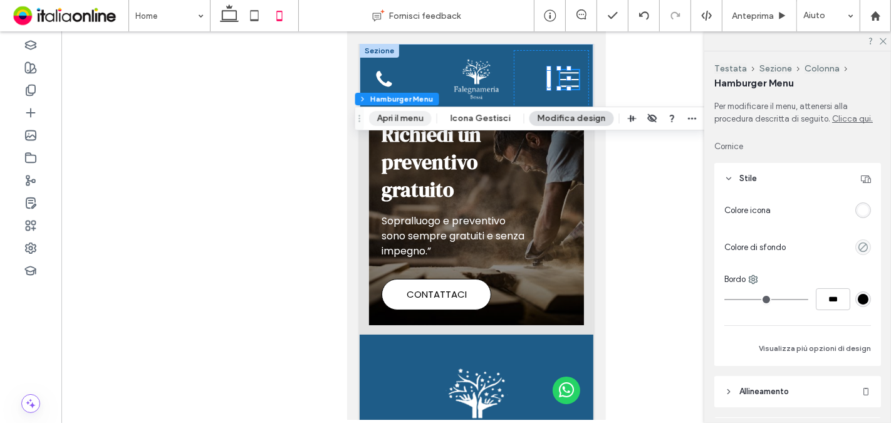
click at [406, 121] on button "Apri il menu" at bounding box center [400, 118] width 63 height 15
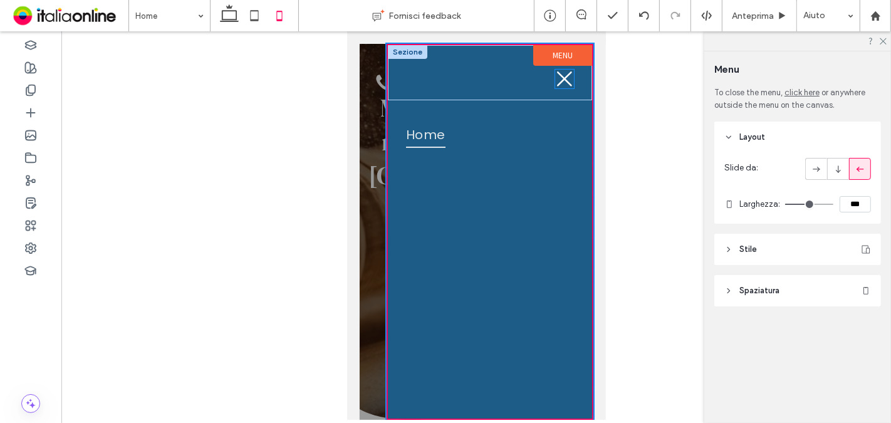
click at [557, 78] on icon at bounding box center [564, 78] width 15 height 15
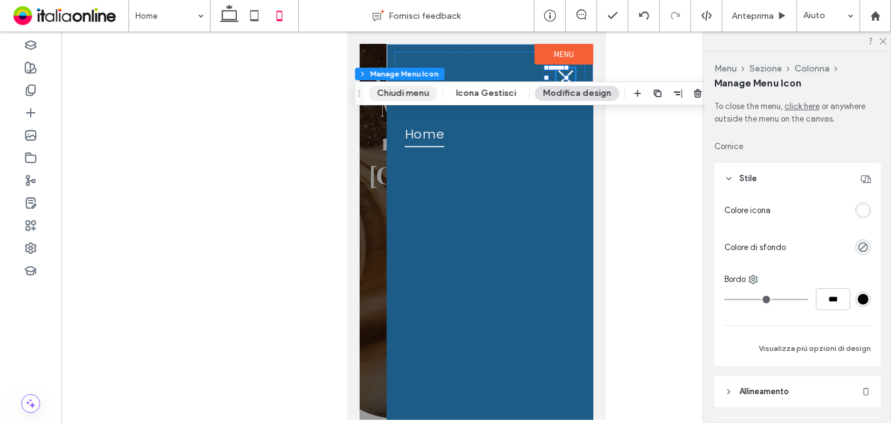
click at [411, 87] on button "Chiudi menu" at bounding box center [403, 93] width 68 height 15
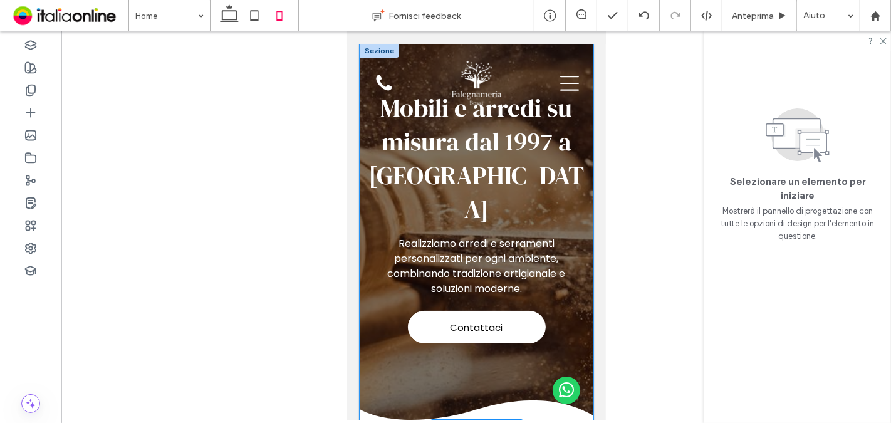
click at [365, 244] on div "Contattaci Mobili e arredi su misura dal 1997 a Cappella Cantone Realizziamo ar…" at bounding box center [476, 236] width 234 height 384
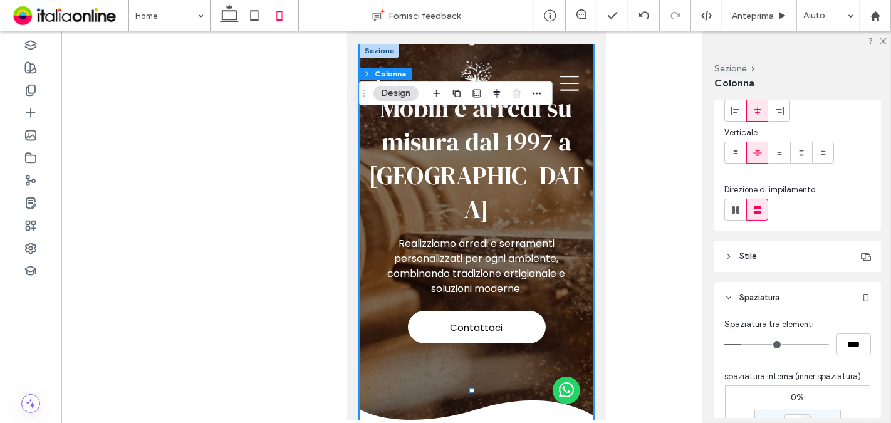
scroll to position [209, 0]
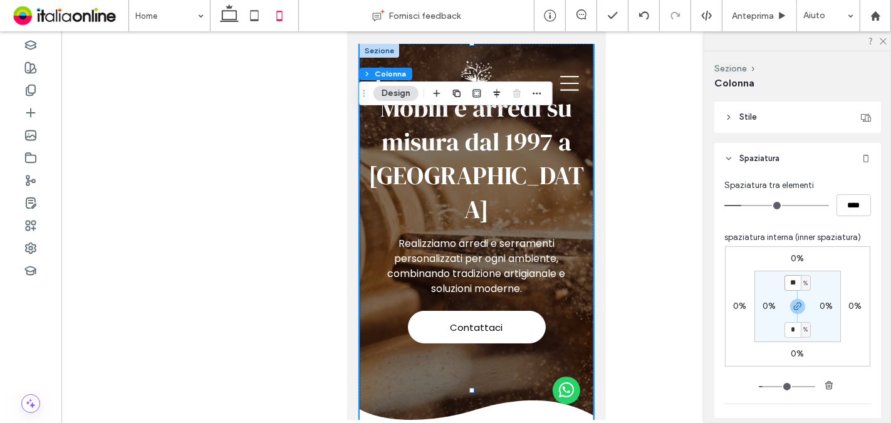
click at [786, 283] on input "**" at bounding box center [793, 283] width 16 height 16
type input "**"
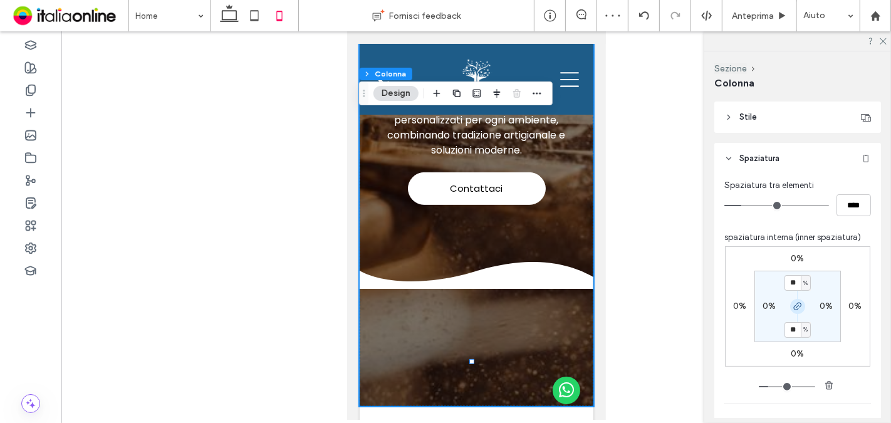
click at [800, 311] on span "button" at bounding box center [798, 306] width 15 height 15
click at [792, 330] on label "50%" at bounding box center [798, 329] width 18 height 11
type input "*"
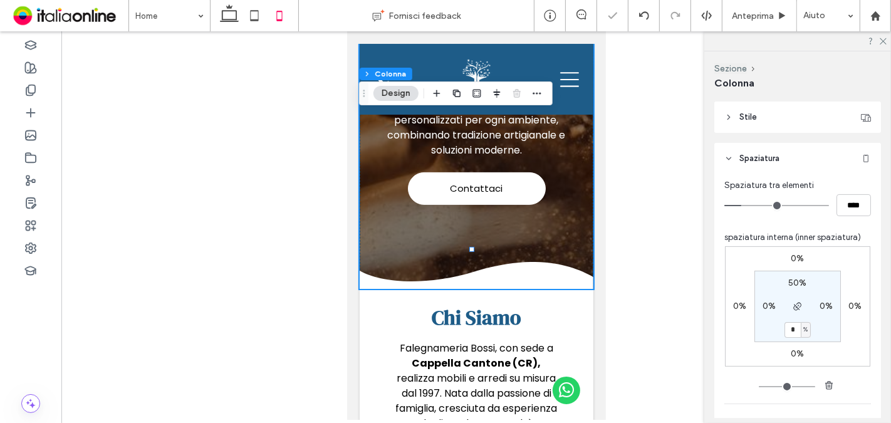
click at [504, 341] on span "Falegnameria Bossi, con sede a" at bounding box center [476, 348] width 154 height 14
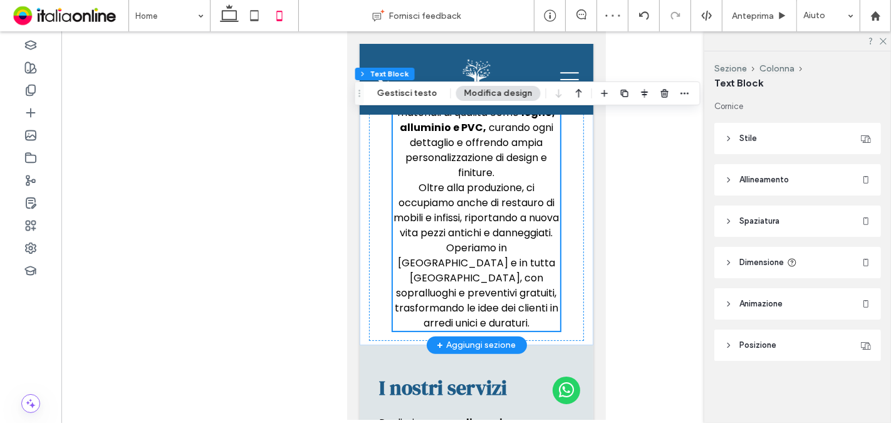
scroll to position [697, 0]
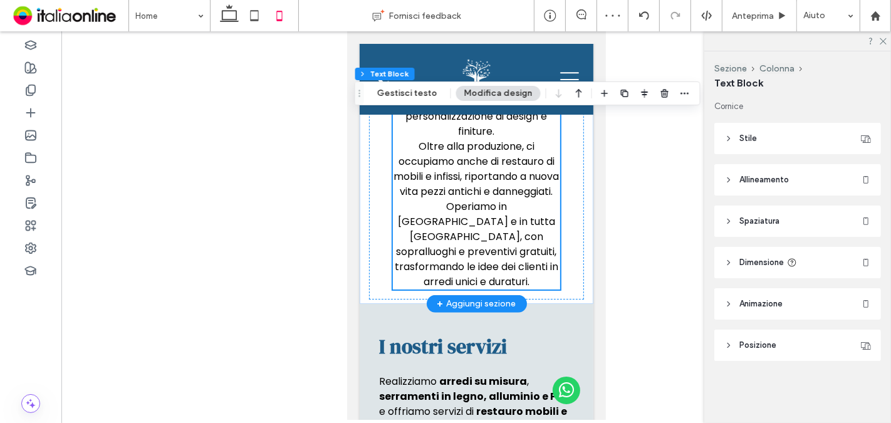
click at [549, 258] on p "Oltre alla produzione, ci occupiamo anche di restauro di mobili e infissi, ripo…" at bounding box center [475, 214] width 167 height 150
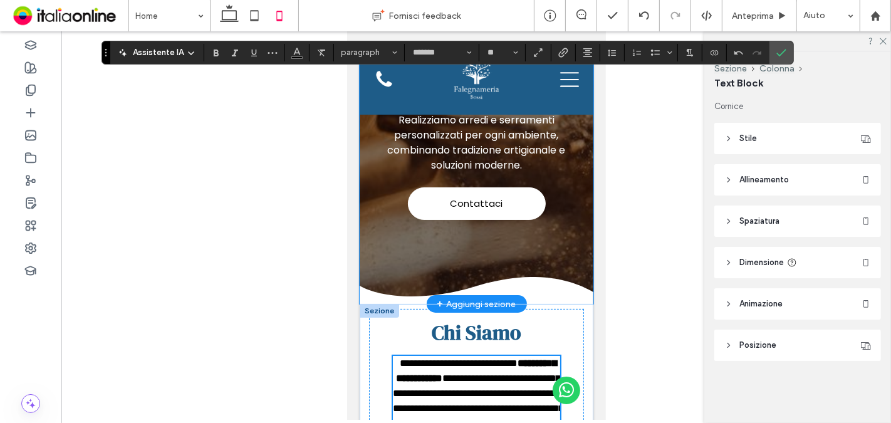
scroll to position [150, 0]
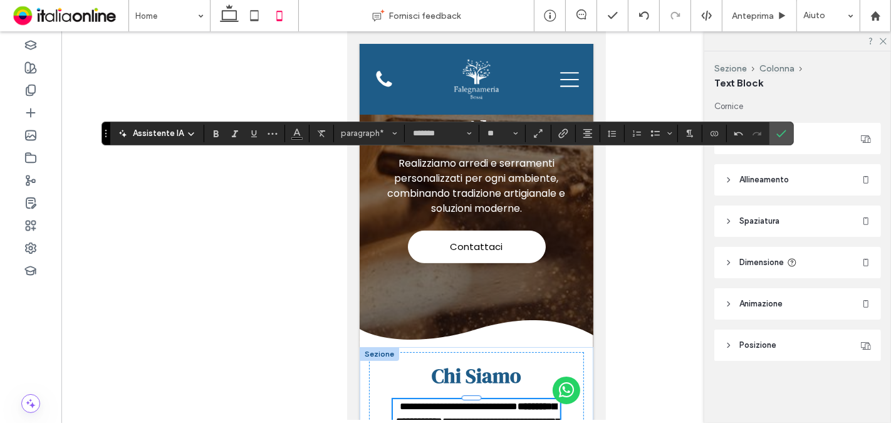
click at [777, 129] on icon "Conferma" at bounding box center [782, 134] width 10 height 10
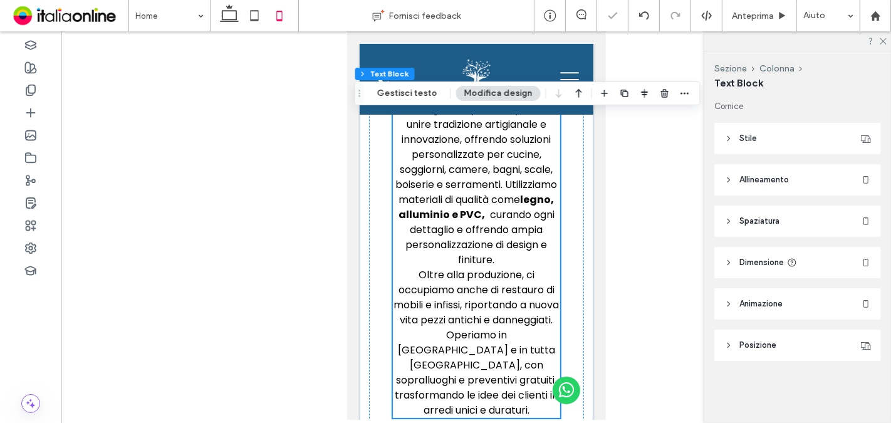
scroll to position [569, 0]
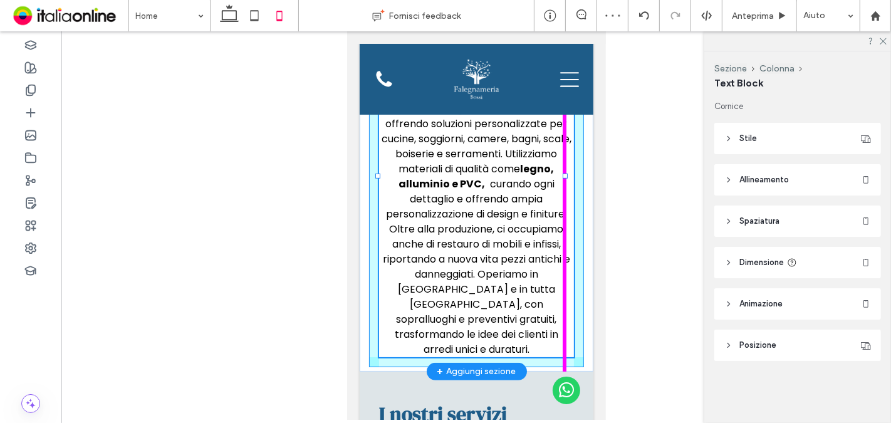
drag, startPoint x: 552, startPoint y: 162, endPoint x: 581, endPoint y: 164, distance: 28.9
click at [581, 164] on div "Chi Siamo Falegnameria Bossi, con sede a Cappella Cantone (CR), realizza mobili…" at bounding box center [476, 150] width 234 height 443
type input "***"
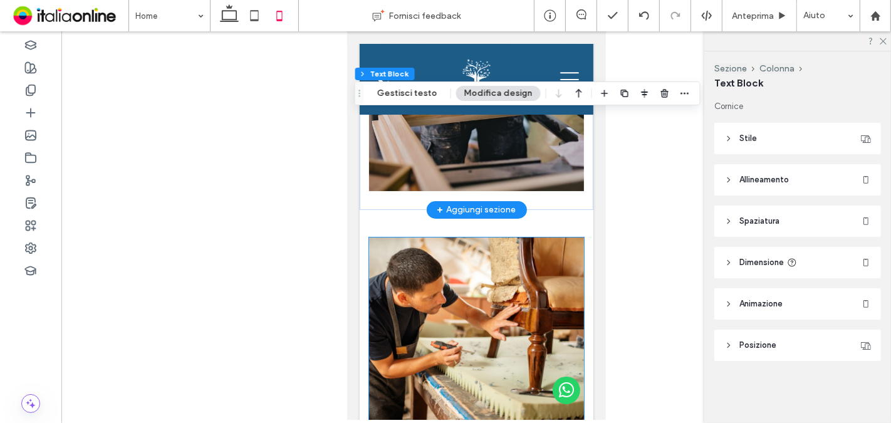
scroll to position [1962, 0]
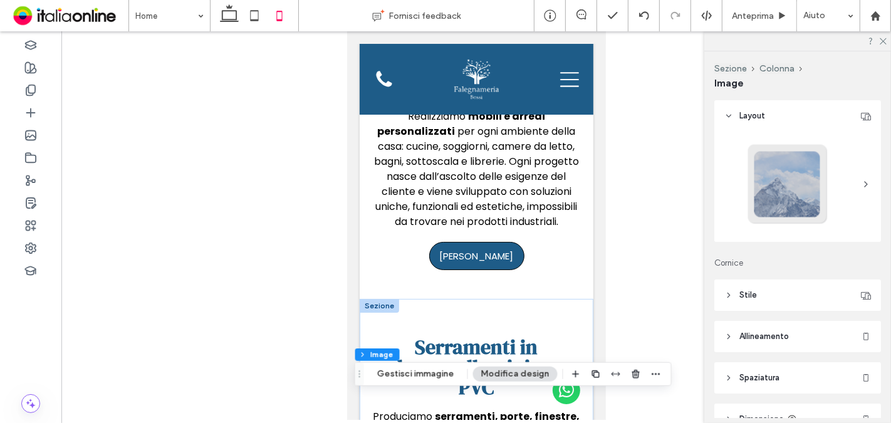
scroll to position [1683, 0]
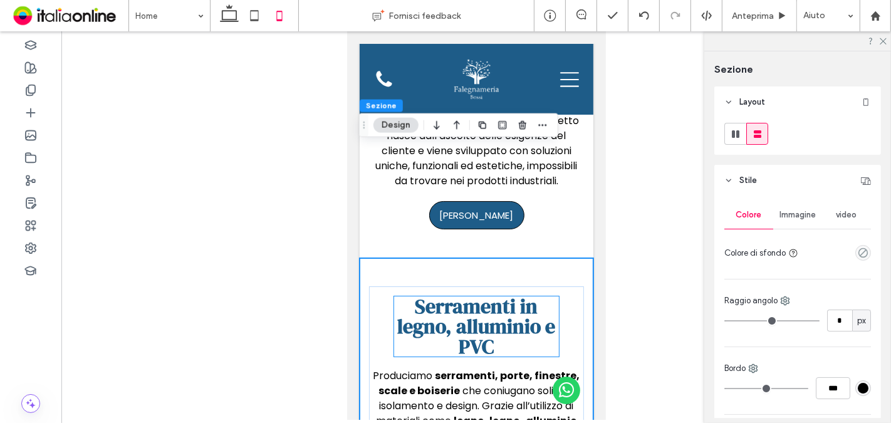
scroll to position [2031, 0]
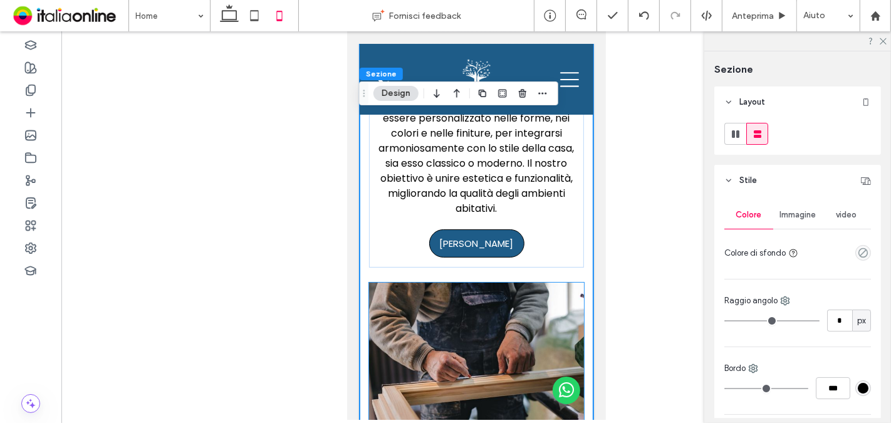
click at [414, 293] on img at bounding box center [476, 376] width 215 height 187
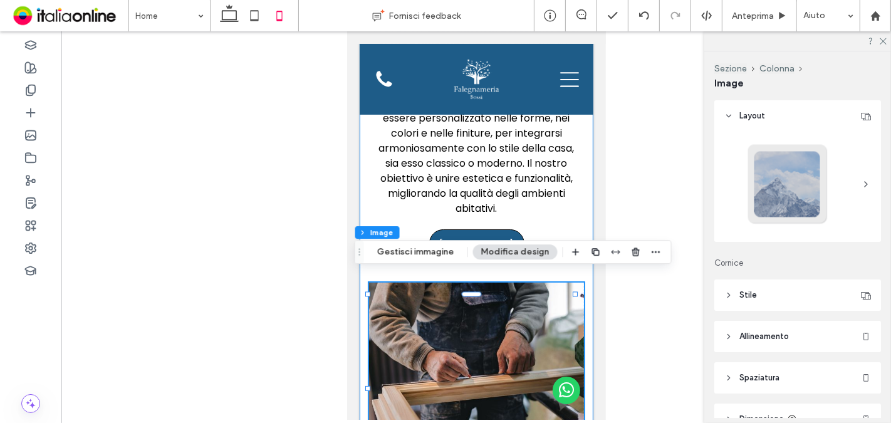
click at [385, 269] on div "Serramenti in legno, alluminio e PVC Produciamo serramenti, porte, finestre, sc…" at bounding box center [476, 199] width 234 height 579
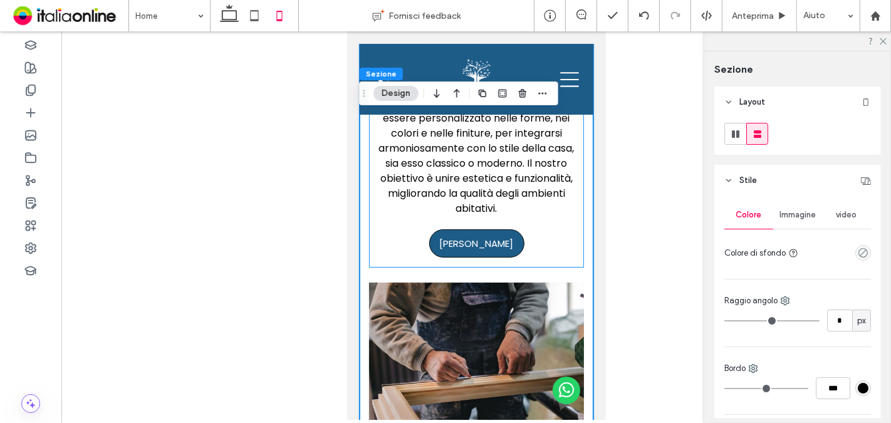
click at [394, 255] on div "Serramenti in legno, alluminio e PVC Produciamo serramenti, porte, finestre, sc…" at bounding box center [476, 103] width 215 height 329
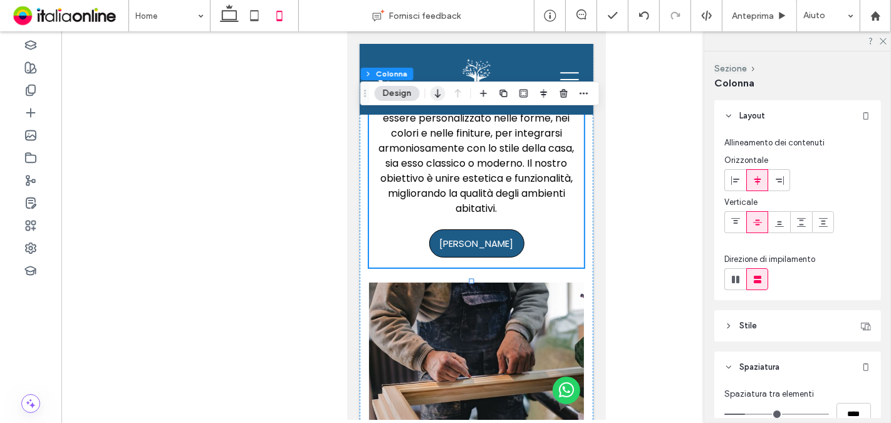
click at [437, 95] on use "button" at bounding box center [438, 93] width 6 height 9
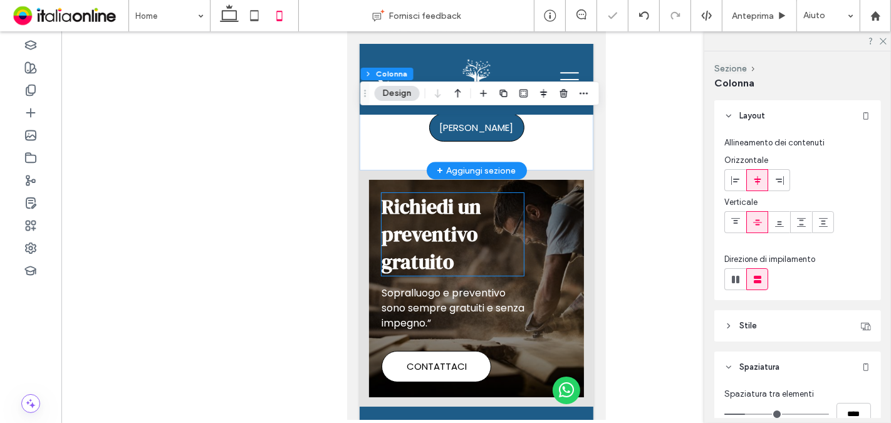
scroll to position [2861, 0]
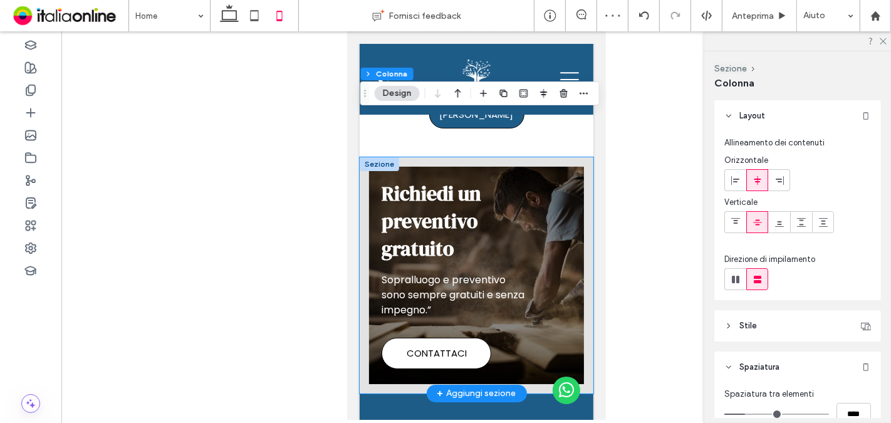
click at [577, 174] on div "Richiedi un preventivo gratuito Sopralluogo e preventivo sono sempre gratuiti e…" at bounding box center [476, 275] width 234 height 236
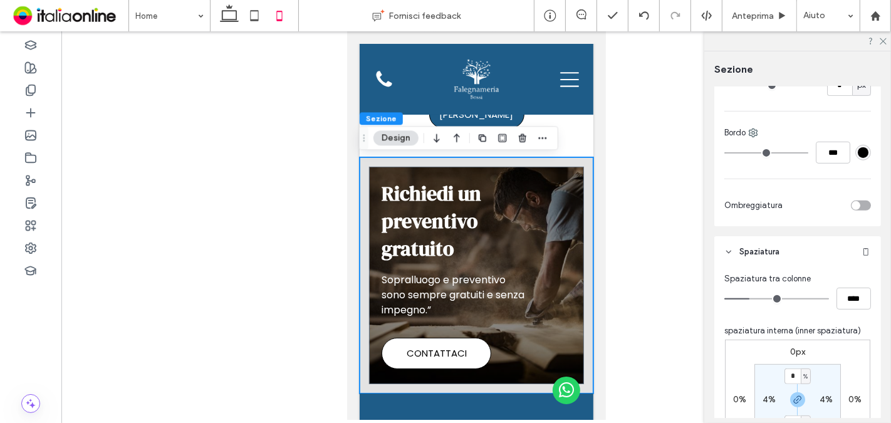
scroll to position [487, 0]
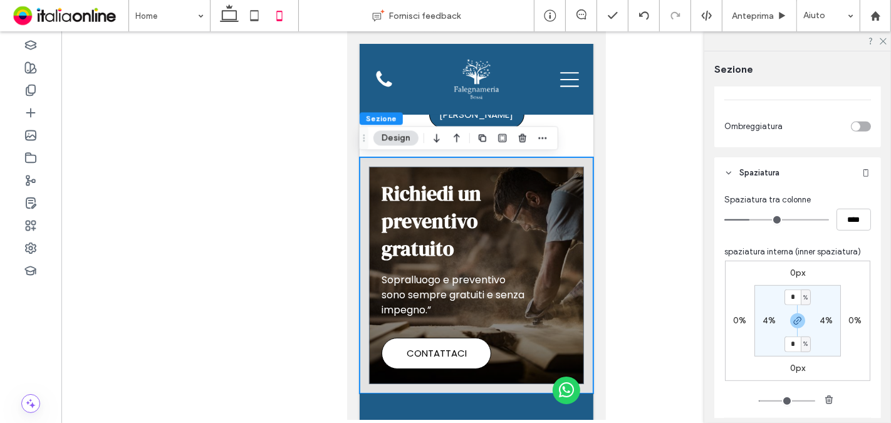
click at [772, 323] on div "4%" at bounding box center [769, 320] width 28 height 11
click at [771, 316] on label "4%" at bounding box center [769, 320] width 13 height 11
type input "*"
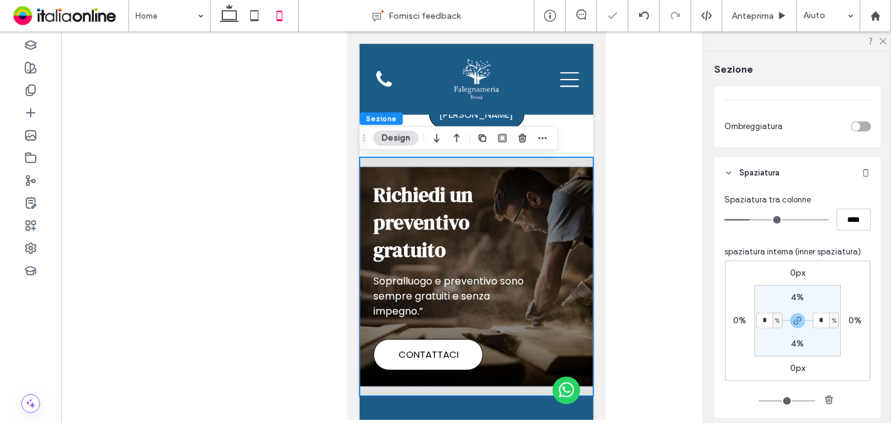
click at [800, 299] on label "4%" at bounding box center [797, 297] width 13 height 11
type input "*"
click at [793, 295] on input "*" at bounding box center [793, 298] width 16 height 16
type input "*"
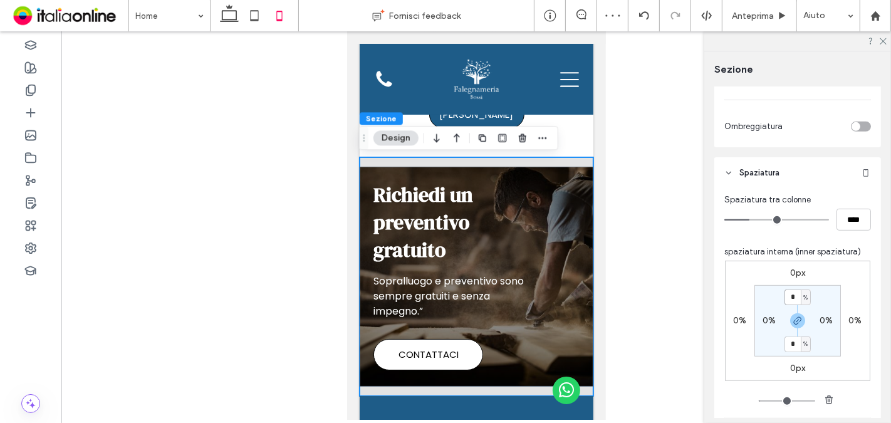
type input "*"
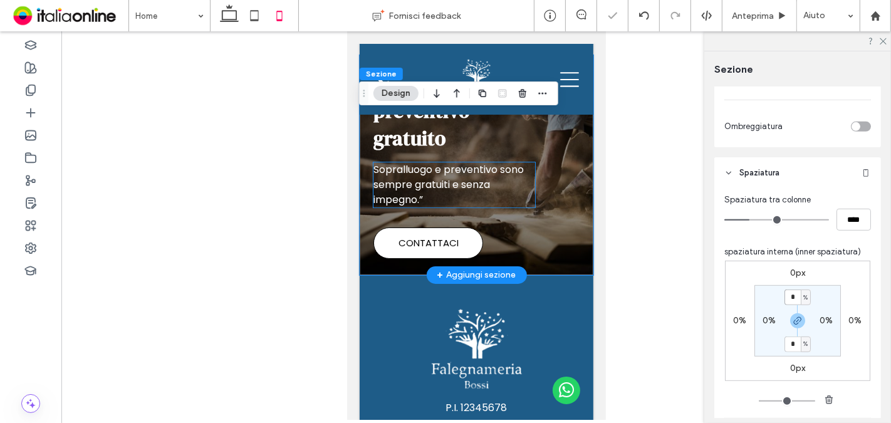
scroll to position [3045, 0]
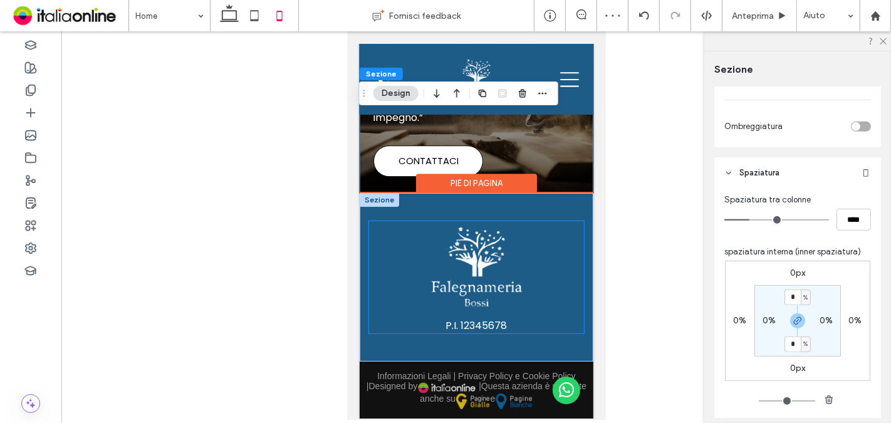
click at [381, 265] on div "P.I. 12345678" at bounding box center [476, 277] width 215 height 113
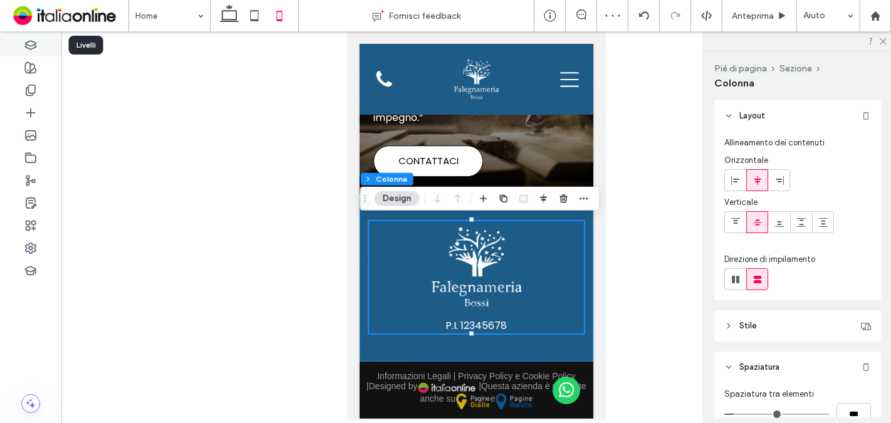
click at [43, 45] on div at bounding box center [30, 45] width 61 height 23
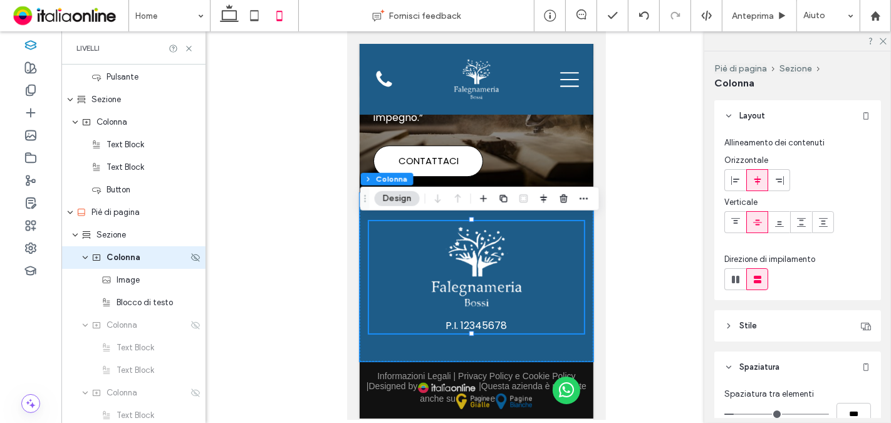
scroll to position [1501, 0]
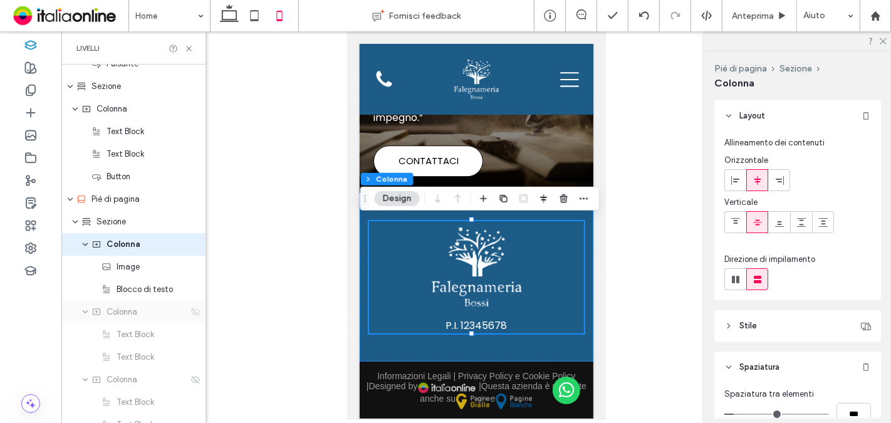
click at [191, 313] on icon at bounding box center [196, 312] width 10 height 10
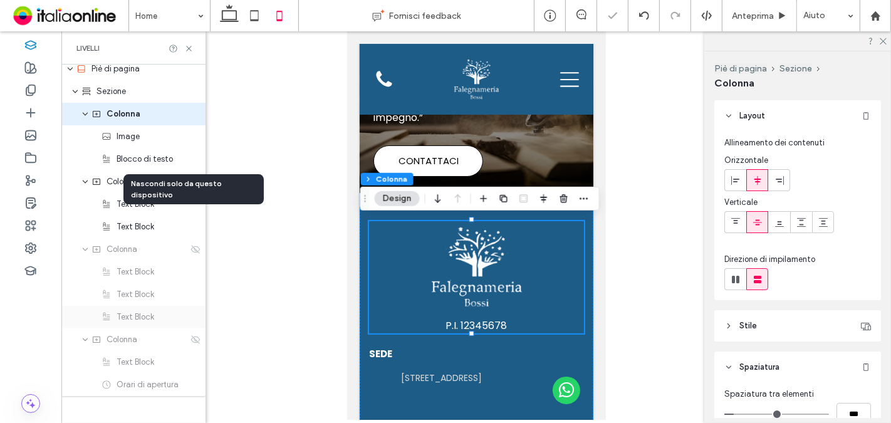
scroll to position [1641, 0]
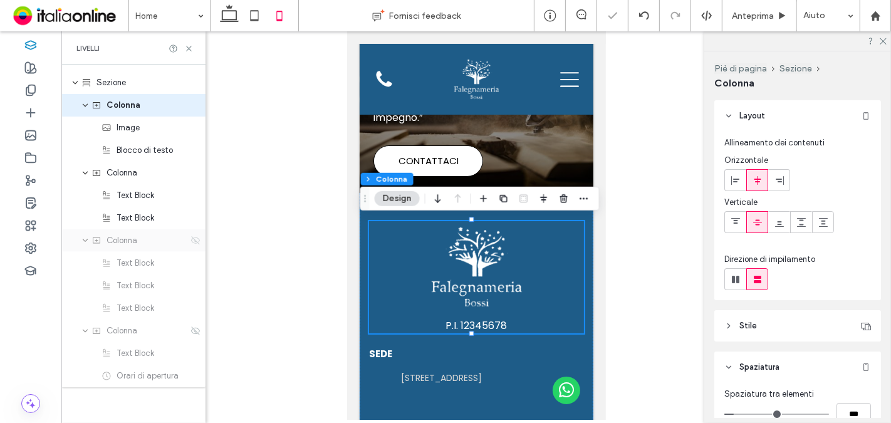
click at [191, 236] on icon at bounding box center [196, 241] width 10 height 10
click at [191, 327] on use at bounding box center [195, 331] width 9 height 8
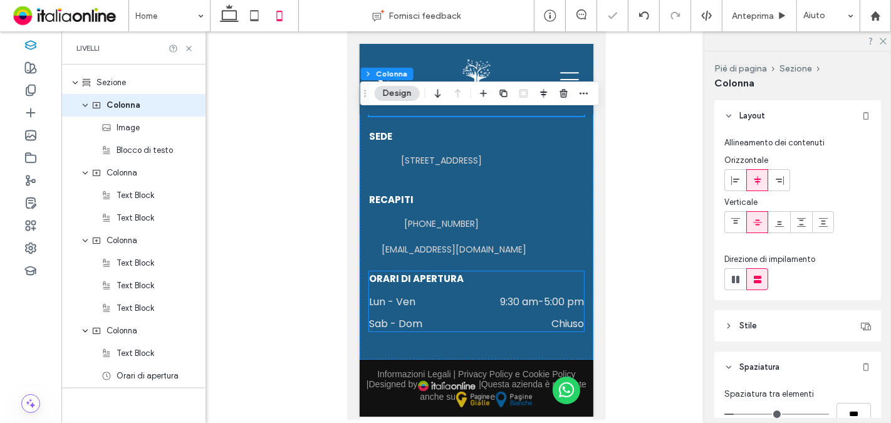
scroll to position [3197, 0]
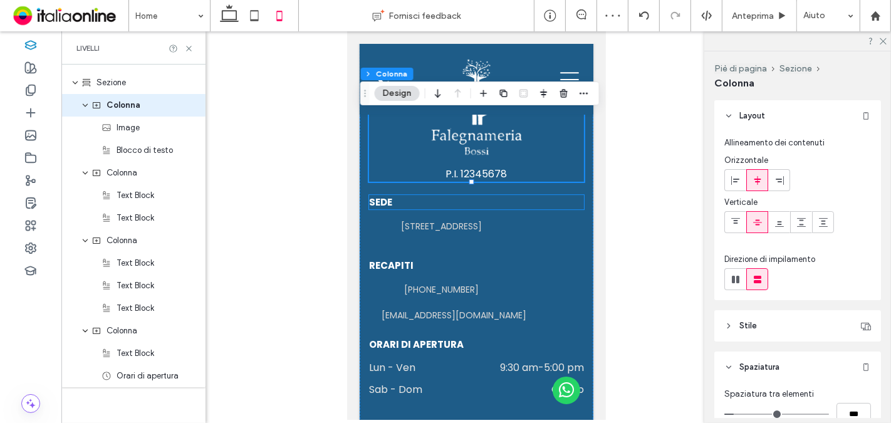
click at [413, 203] on h5 "SEDE" at bounding box center [476, 202] width 215 height 14
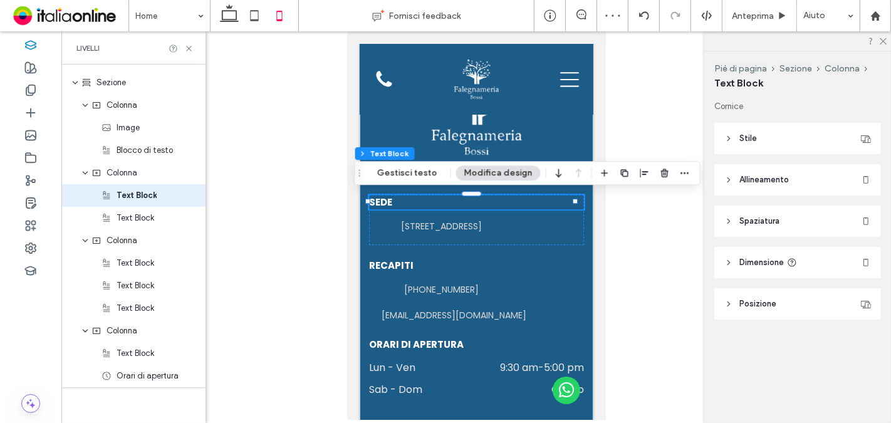
scroll to position [1592, 0]
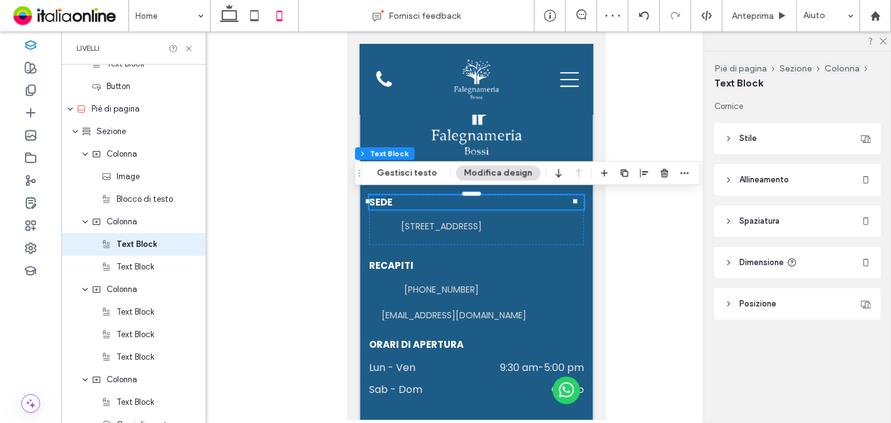
click at [413, 203] on h5 "SEDE" at bounding box center [476, 202] width 215 height 14
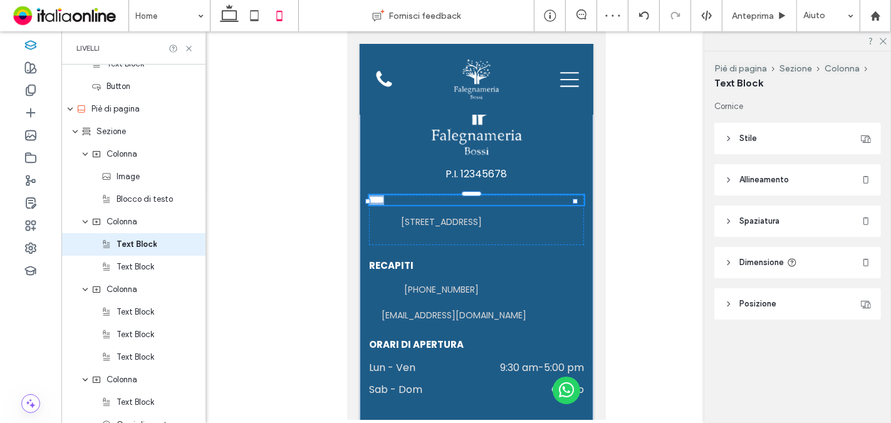
type input "*******"
type input "**"
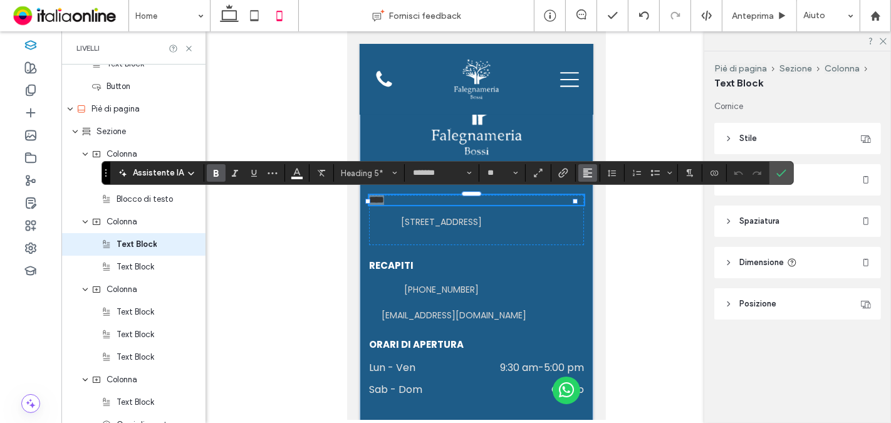
click at [579, 171] on button "Allineamento" at bounding box center [588, 173] width 19 height 18
click at [587, 213] on label "ui.textEditor.alignment.center" at bounding box center [601, 211] width 44 height 18
click at [777, 172] on icon "Conferma" at bounding box center [782, 173] width 10 height 10
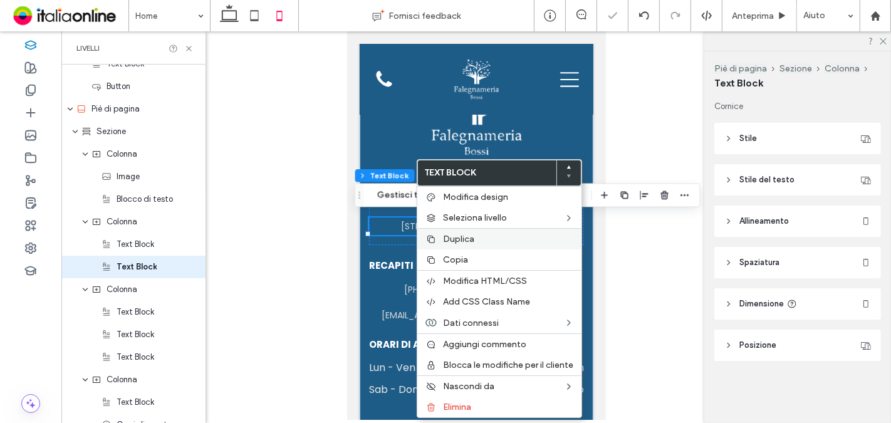
scroll to position [1614, 0]
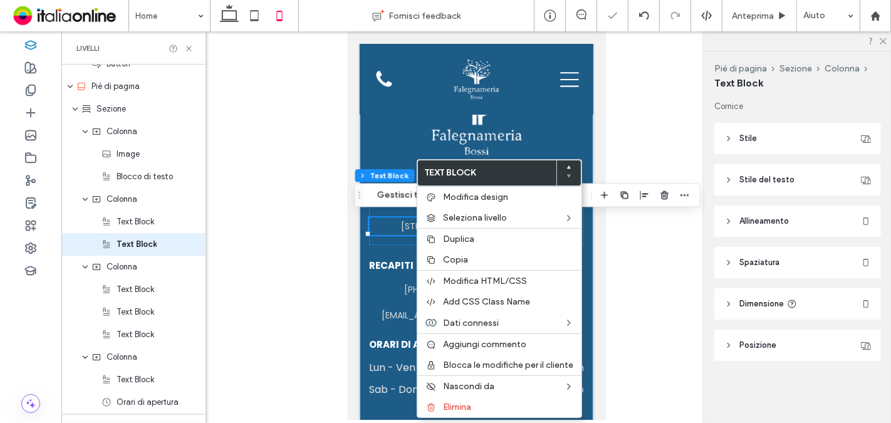
click at [649, 192] on div at bounding box center [644, 195] width 95 height 23
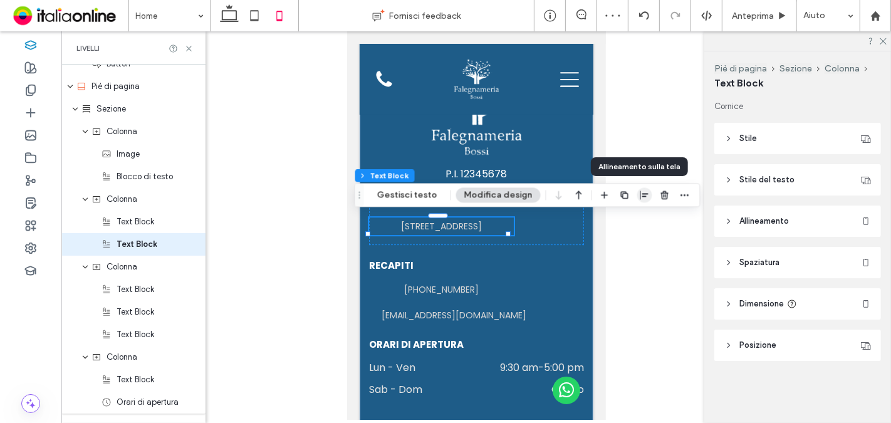
click at [641, 197] on icon "button" at bounding box center [645, 195] width 10 height 10
click at [617, 218] on div at bounding box center [644, 220] width 97 height 24
click at [627, 221] on icon "center" at bounding box center [632, 219] width 10 height 10
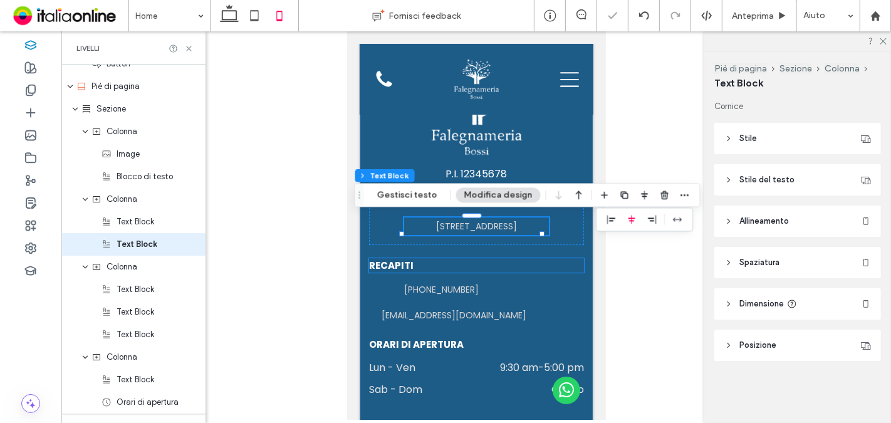
click at [391, 272] on span "RECAPITI" at bounding box center [391, 265] width 45 height 13
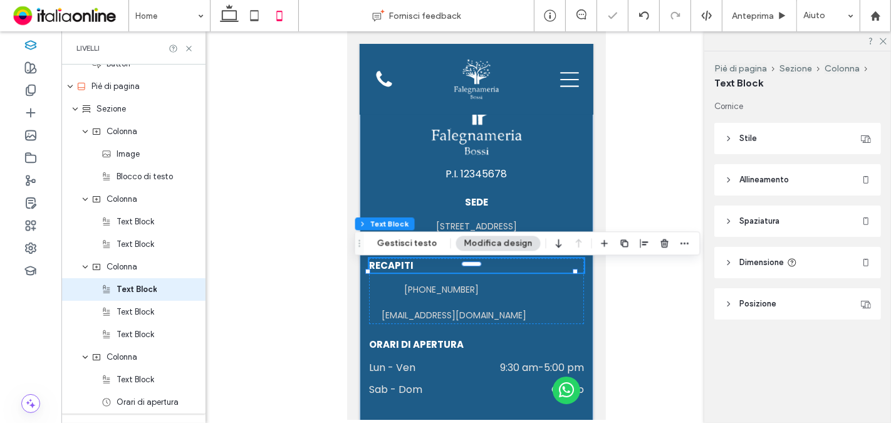
click at [391, 273] on div "RECAPITI" at bounding box center [476, 265] width 215 height 14
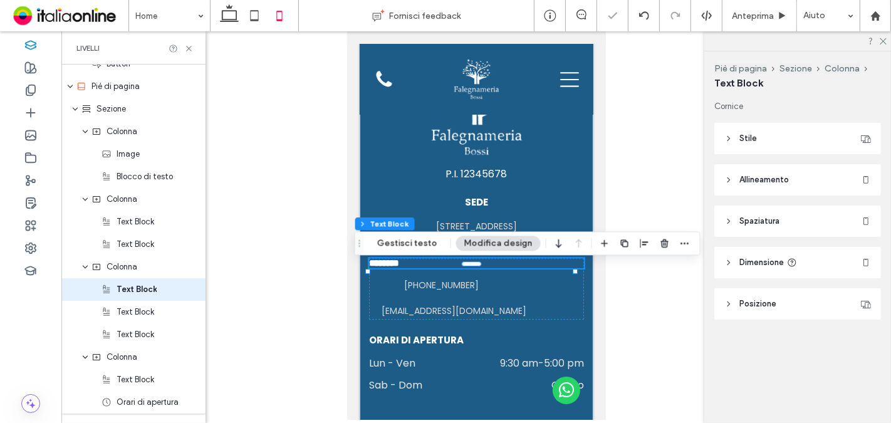
scroll to position [1654, 0]
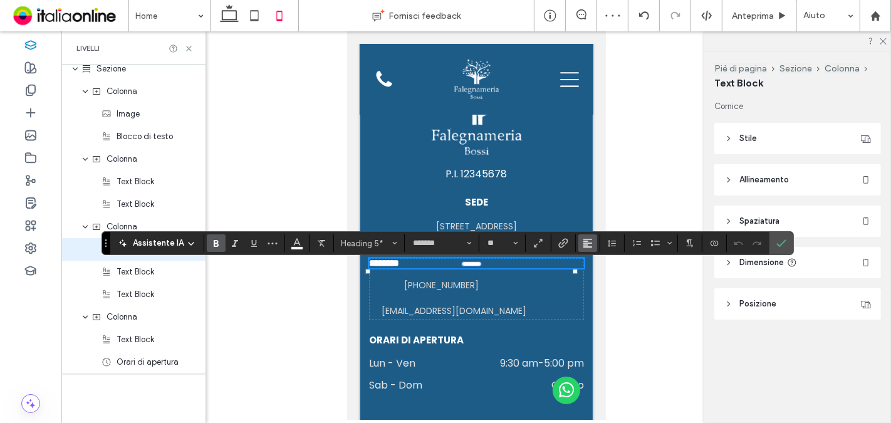
click at [583, 246] on icon "Allineamento" at bounding box center [588, 243] width 10 height 10
click at [601, 280] on div "ui.textEditor.alignment.center" at bounding box center [600, 282] width 16 height 10
drag, startPoint x: 771, startPoint y: 243, endPoint x: 239, endPoint y: 249, distance: 532.3
click at [772, 243] on label "Conferma" at bounding box center [781, 243] width 19 height 23
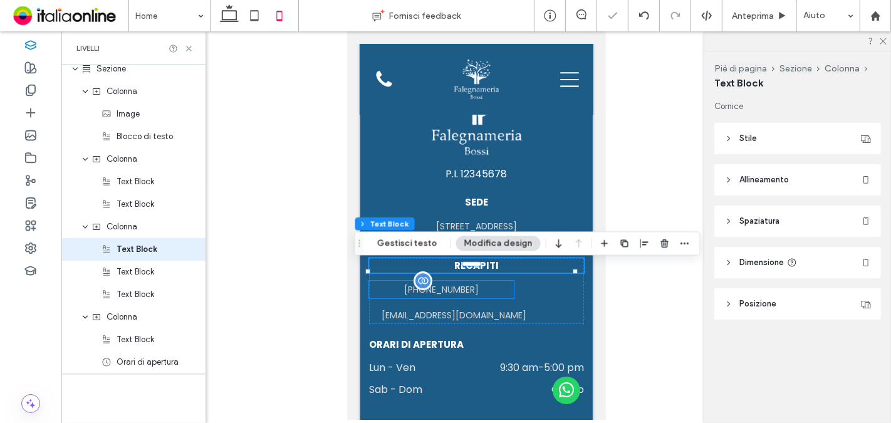
click at [439, 293] on div "+39 328 4752149" at bounding box center [441, 290] width 145 height 18
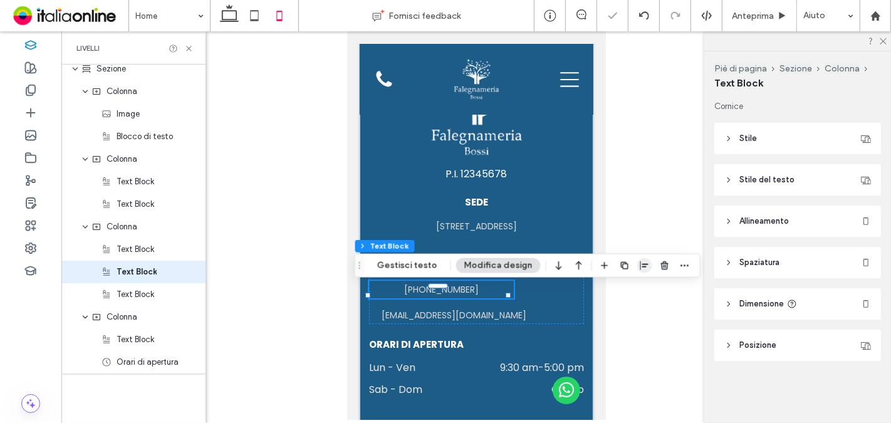
click at [641, 264] on use "button" at bounding box center [645, 265] width 8 height 9
click at [629, 292] on use "center" at bounding box center [632, 290] width 7 height 9
click at [481, 324] on div "andreabossi1983@gmail.com" at bounding box center [454, 316] width 171 height 18
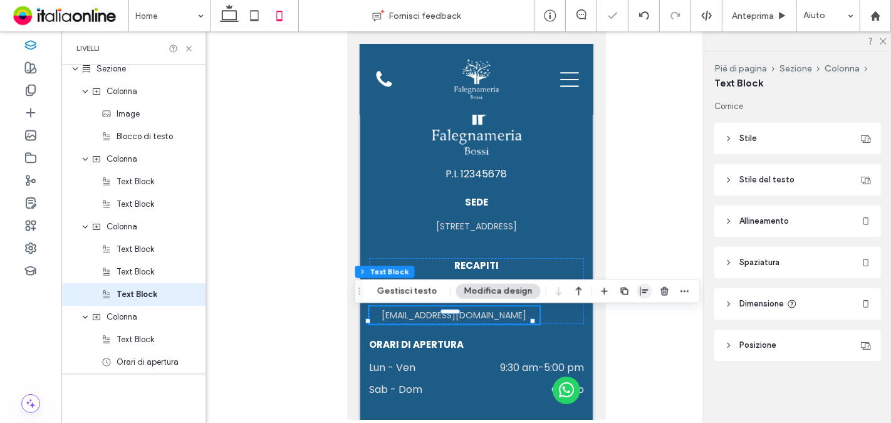
click at [642, 296] on span "button" at bounding box center [645, 291] width 15 height 15
click at [627, 319] on icon "center" at bounding box center [632, 316] width 10 height 10
click at [563, 261] on div "P.I. 12345678 SEDE Via Dell' Industria, 19 - 26020 CAPPELLA CANTONE (CR) RECAPI…" at bounding box center [476, 233] width 234 height 384
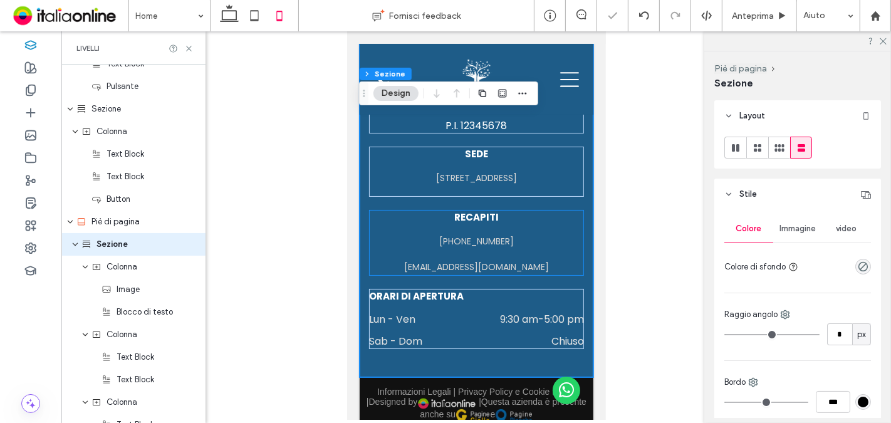
scroll to position [3266, 0]
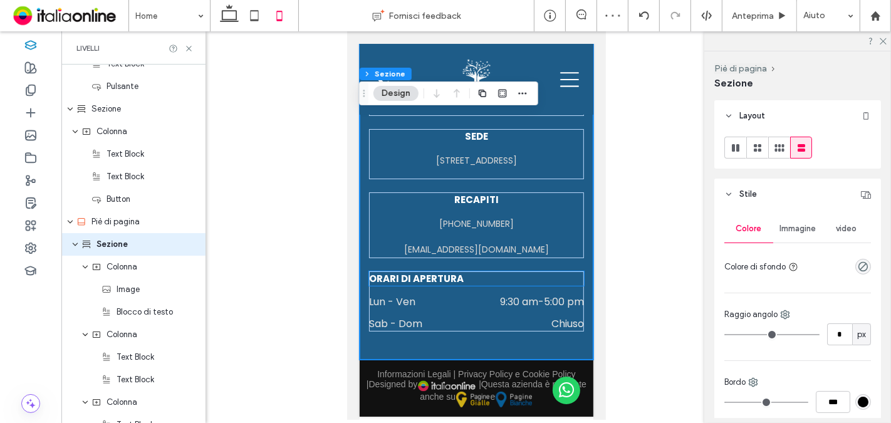
click at [440, 278] on span "ORARI DI APERTURA" at bounding box center [416, 278] width 95 height 13
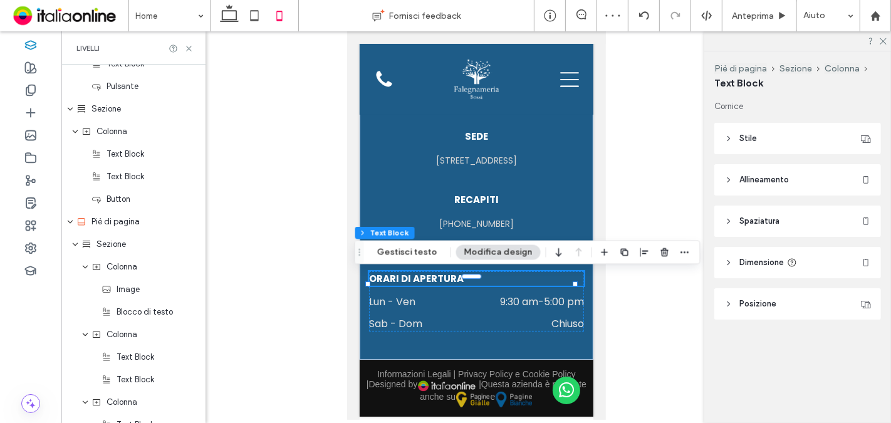
click at [439, 278] on div "ORARI DI APERTURA" at bounding box center [476, 278] width 215 height 14
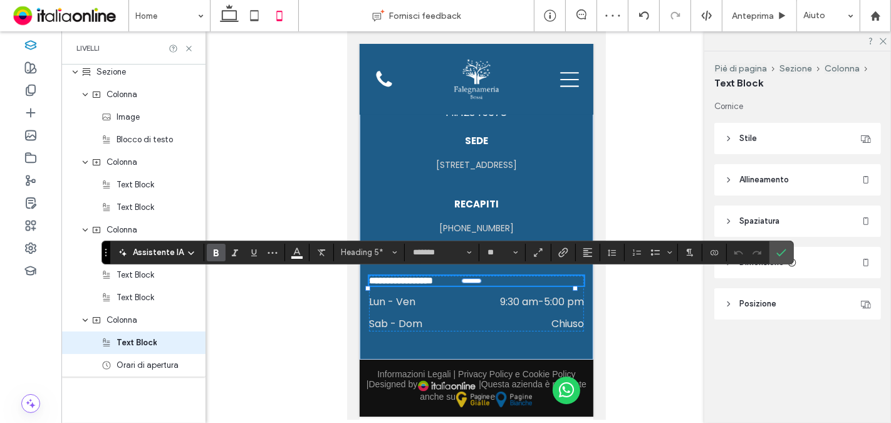
scroll to position [1654, 0]
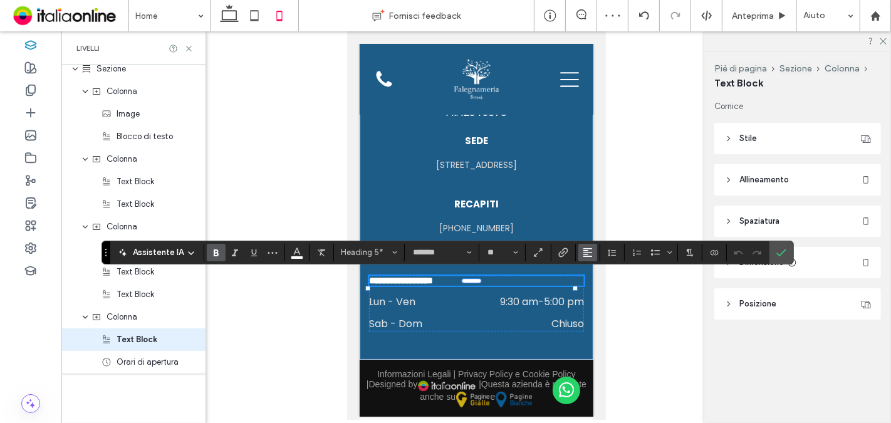
click at [591, 251] on button "Allineamento" at bounding box center [588, 253] width 19 height 18
click at [592, 294] on icon "ui.textEditor.alignment.center" at bounding box center [597, 291] width 10 height 10
click at [514, 325] on dd "Chiuso" at bounding box center [520, 324] width 127 height 16
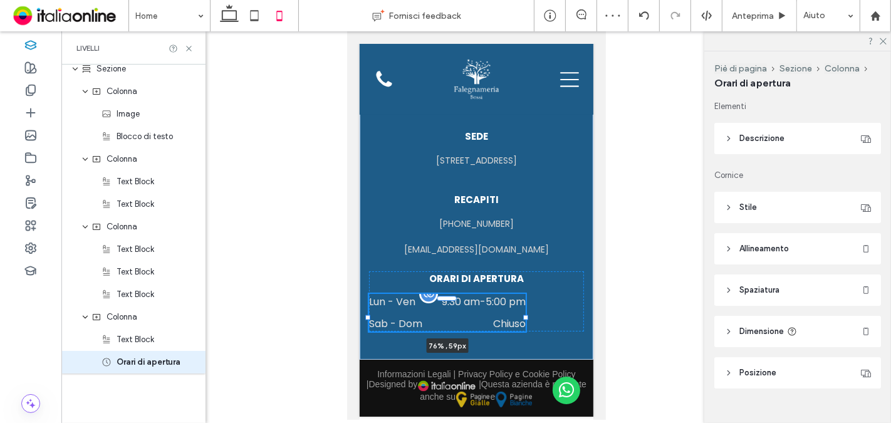
drag, startPoint x: 571, startPoint y: 316, endPoint x: 507, endPoint y: 321, distance: 64.1
click at [522, 322] on div "P.I. 12345678 SEDE Via Dell' Industria, 19 - 26020 CAPPELLA CANTONE (CR) RECAPI…" at bounding box center [476, 168] width 234 height 384
type input "**"
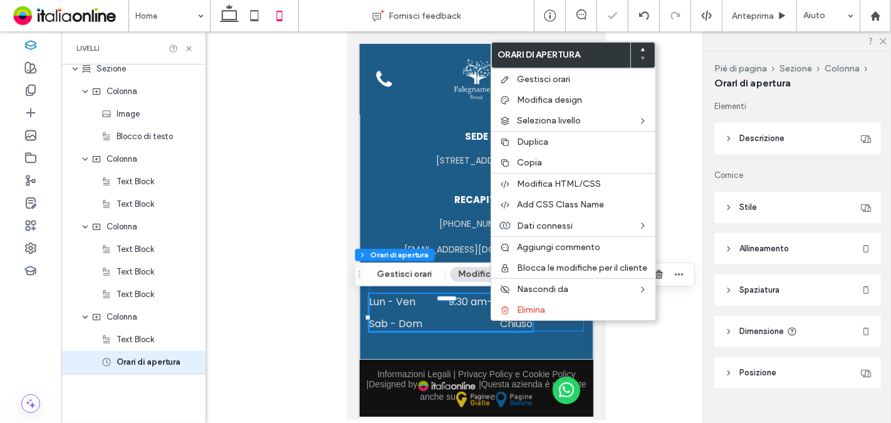
click at [553, 324] on div "ORARI DI APERTURA Lun - Ven 9:30 am - 5:00 pm Sab - Dom Chiuso 76% , 59px" at bounding box center [476, 301] width 215 height 60
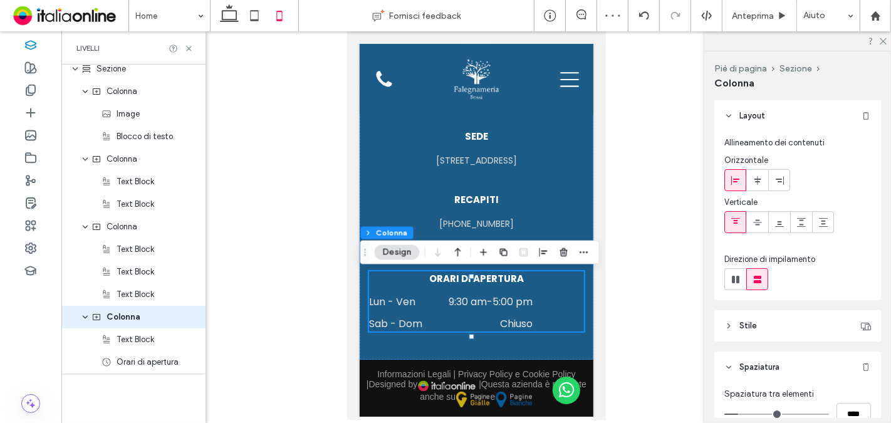
click at [502, 318] on dd "Chiuso" at bounding box center [484, 324] width 97 height 16
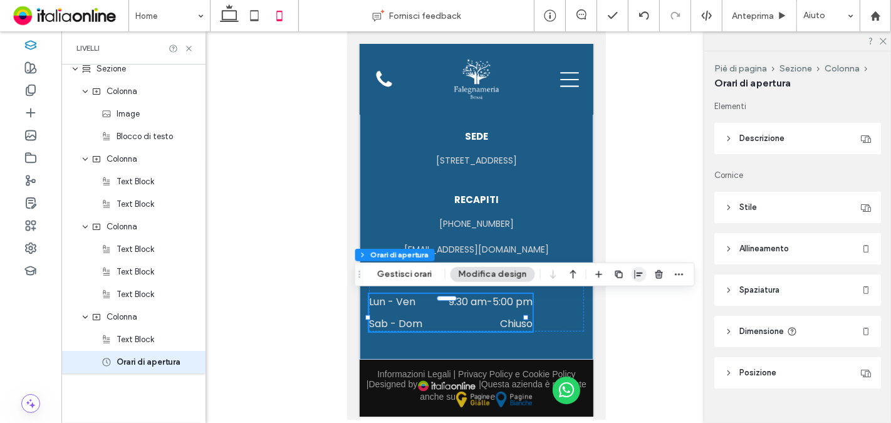
click at [632, 268] on span "button" at bounding box center [639, 274] width 15 height 15
click at [623, 300] on use "center" at bounding box center [626, 299] width 7 height 9
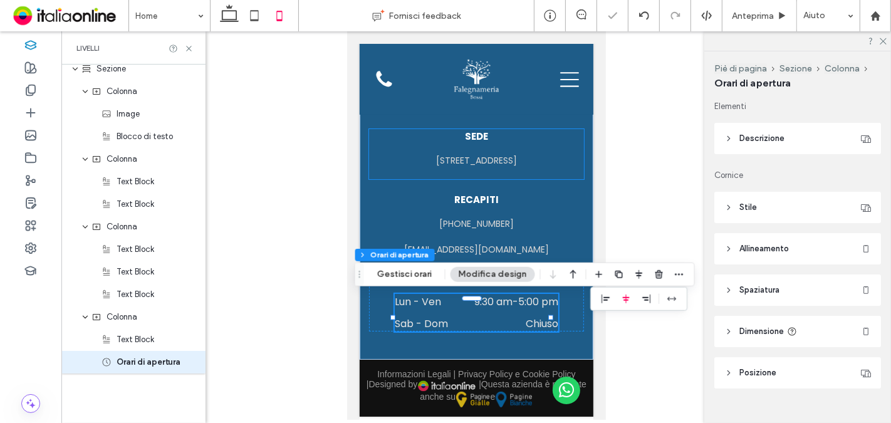
click at [572, 179] on div "SEDE Via Dell' Industria, 19 - 26020 CAPPELLA CANTONE (CR)" at bounding box center [476, 154] width 215 height 50
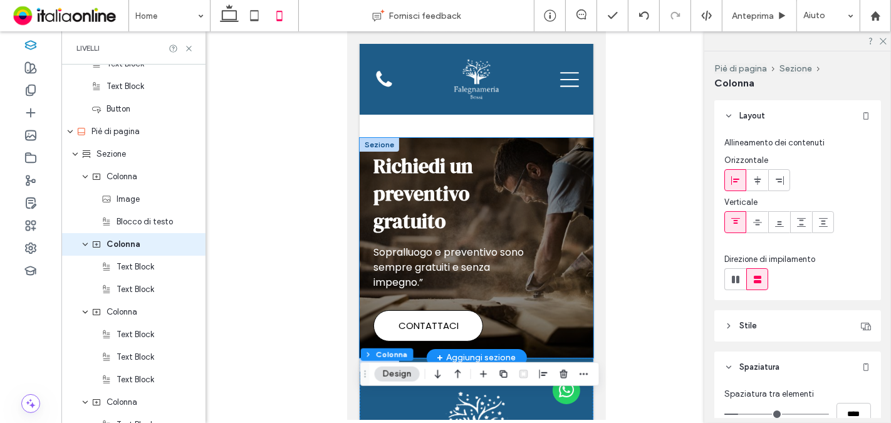
scroll to position [2848, 0]
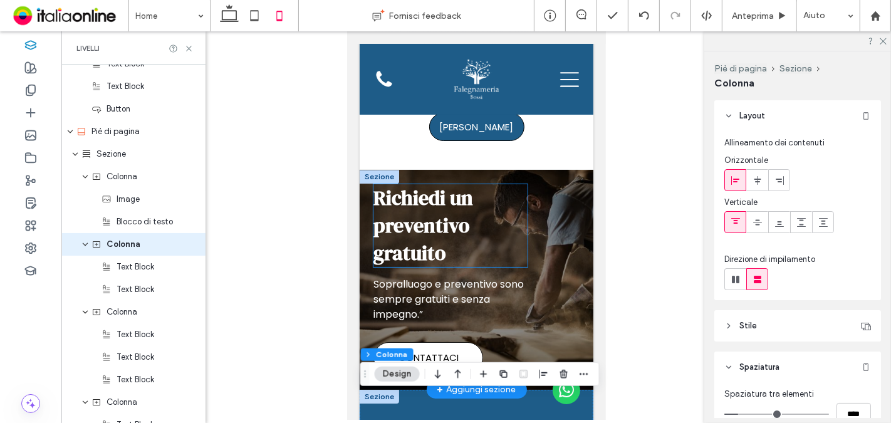
click at [426, 230] on span "Richiedi un preventivo gratuito" at bounding box center [423, 225] width 100 height 83
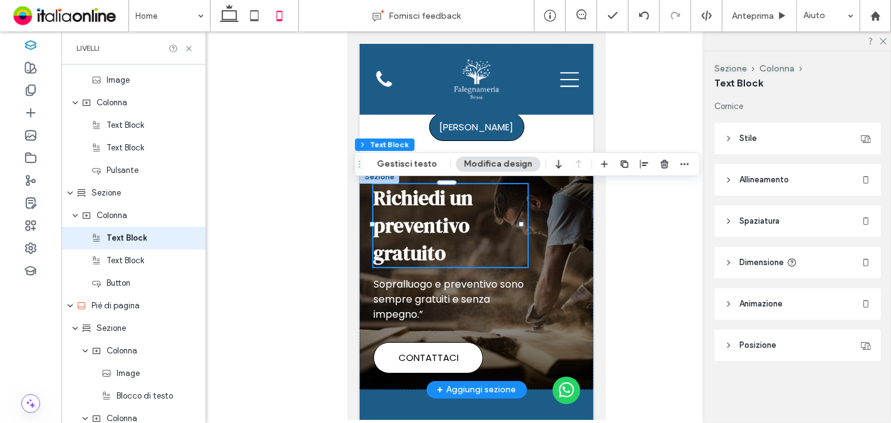
scroll to position [1389, 0]
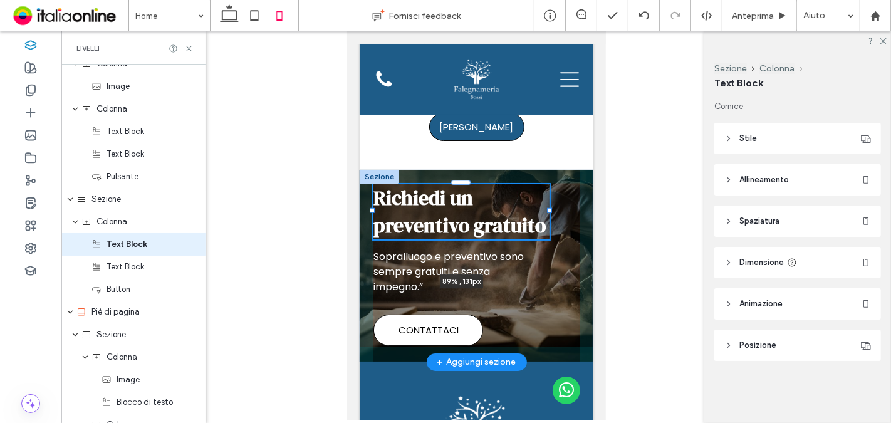
drag, startPoint x: 522, startPoint y: 224, endPoint x: 550, endPoint y: 223, distance: 28.3
click at [550, 223] on div "Richiedi un preventivo gratuito 89% , 131px Sopralluogo e preventivo sono sempr…" at bounding box center [476, 266] width 234 height 192
type input "**"
type input "****"
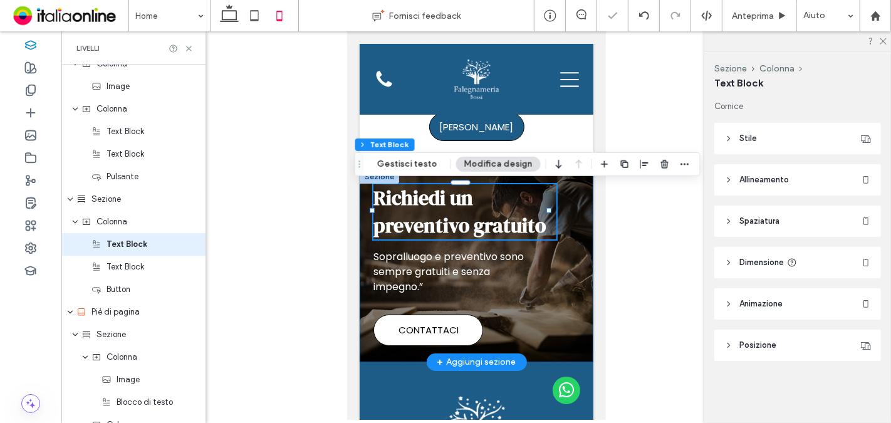
click at [552, 245] on div "Richiedi un preventivo gratuito 89% , 131px Sopralluogo e preventivo sono sempr…" at bounding box center [476, 266] width 234 height 192
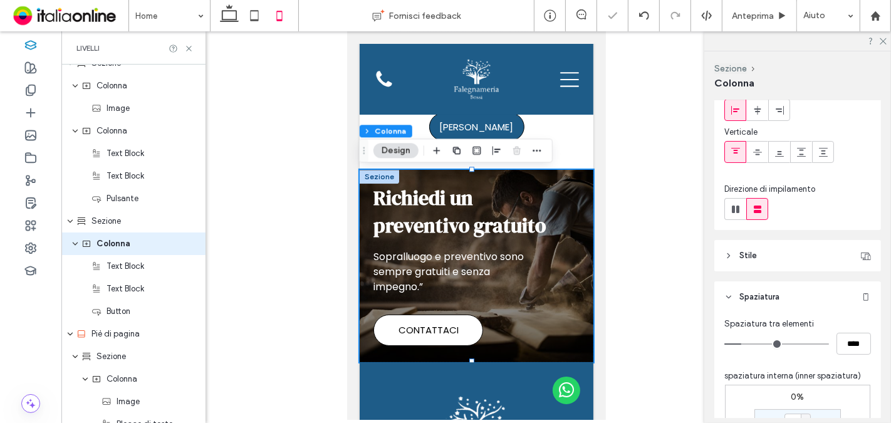
scroll to position [139, 0]
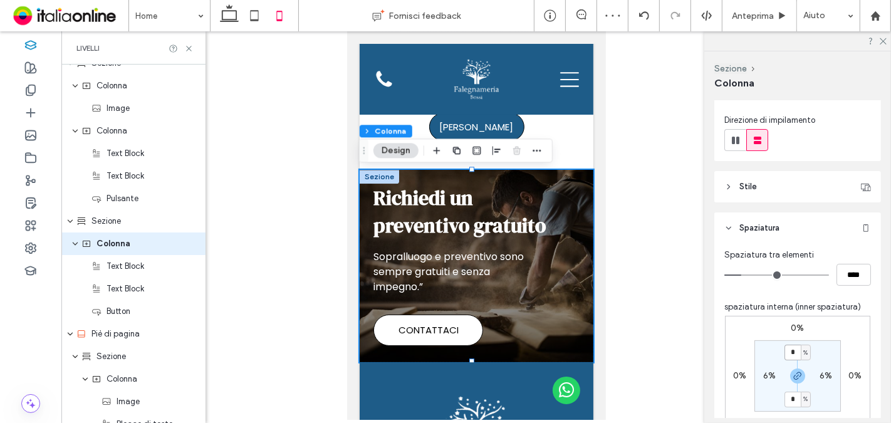
click at [787, 347] on input "*" at bounding box center [793, 353] width 16 height 16
type input "**"
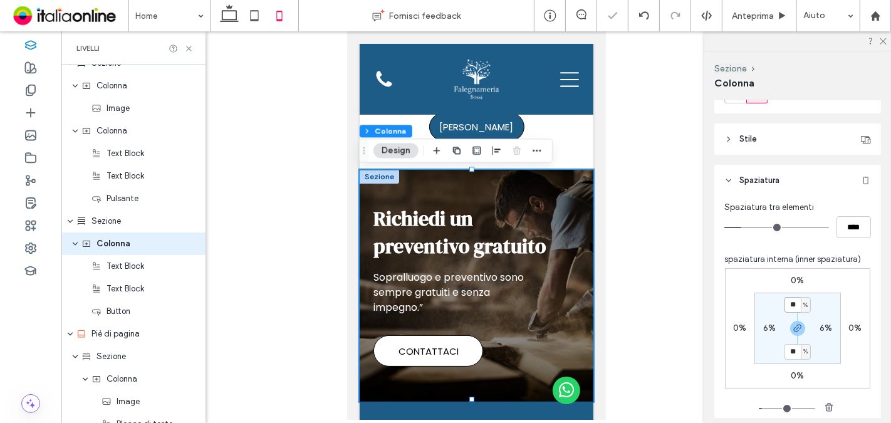
scroll to position [209, 0]
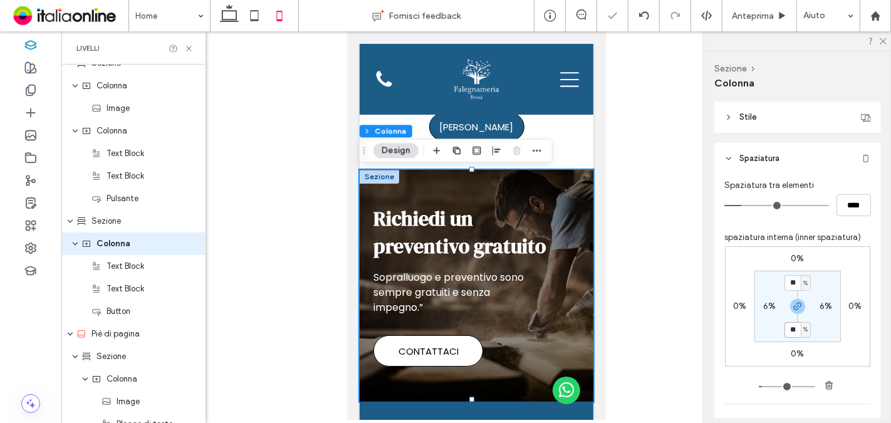
click at [794, 327] on input "**" at bounding box center [793, 330] width 16 height 16
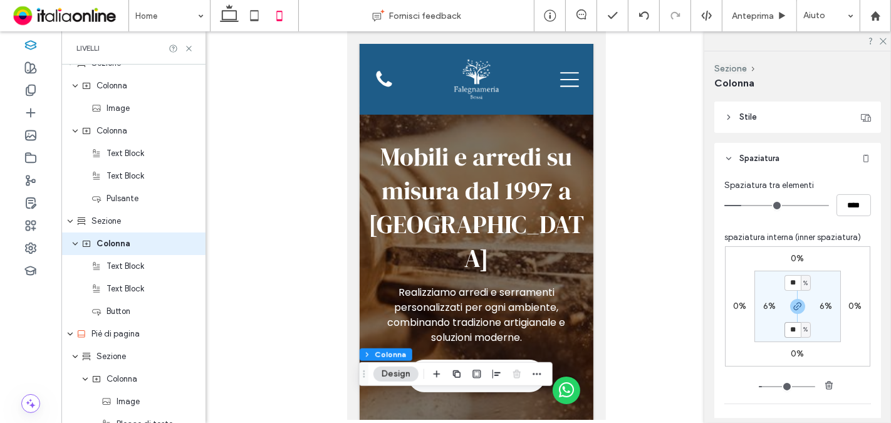
scroll to position [0, 0]
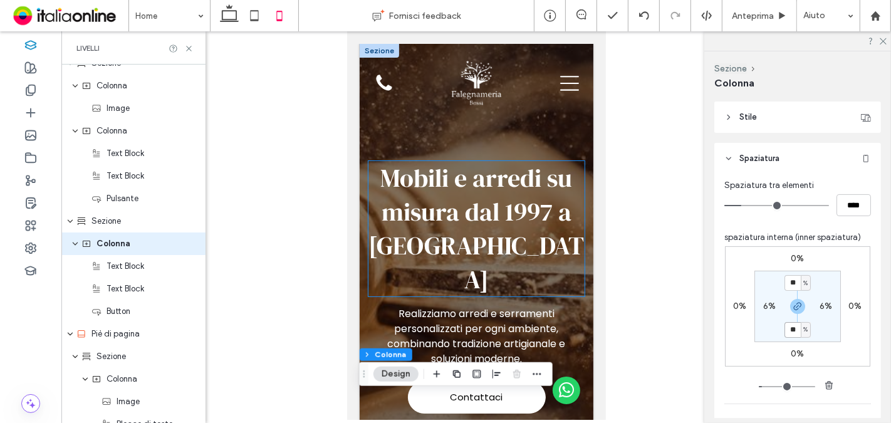
click at [421, 174] on span "Mobili e arredi su misura dal 1997 a Cappella Cantone" at bounding box center [476, 228] width 216 height 135
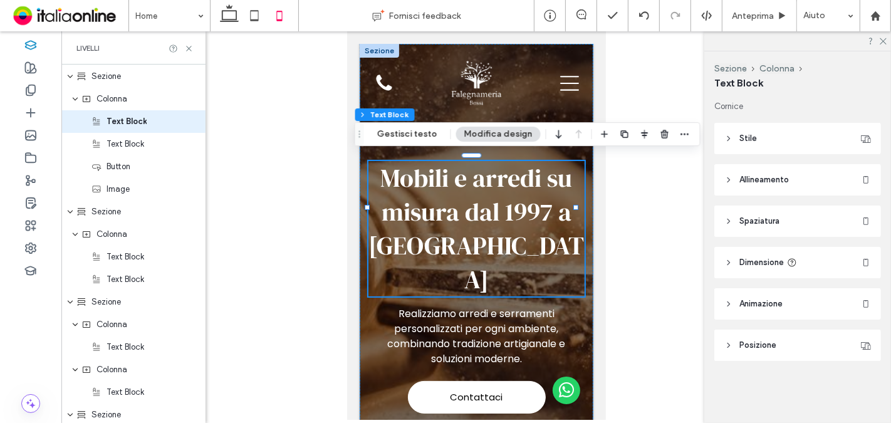
click at [419, 168] on span "Mobili e arredi su misura dal 1997 a Cappella Cantone" at bounding box center [476, 228] width 216 height 135
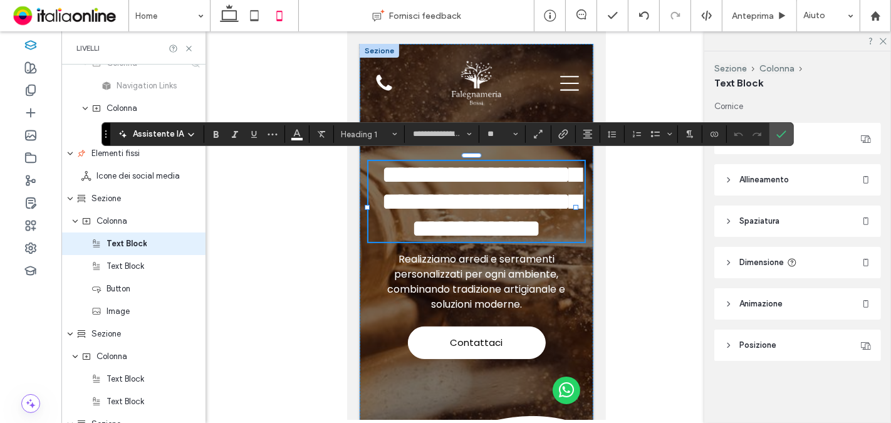
scroll to position [170, 0]
click at [495, 136] on input "**" at bounding box center [498, 134] width 24 height 10
type input "**"
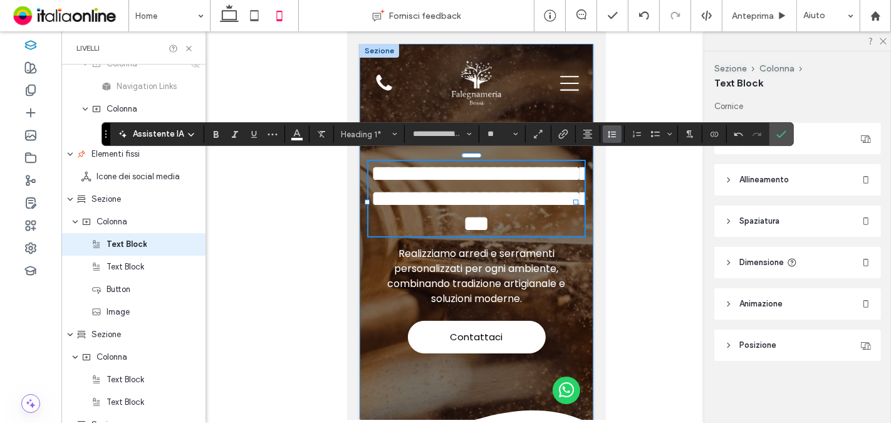
click at [612, 141] on span "Altezza riga" at bounding box center [612, 134] width 10 height 16
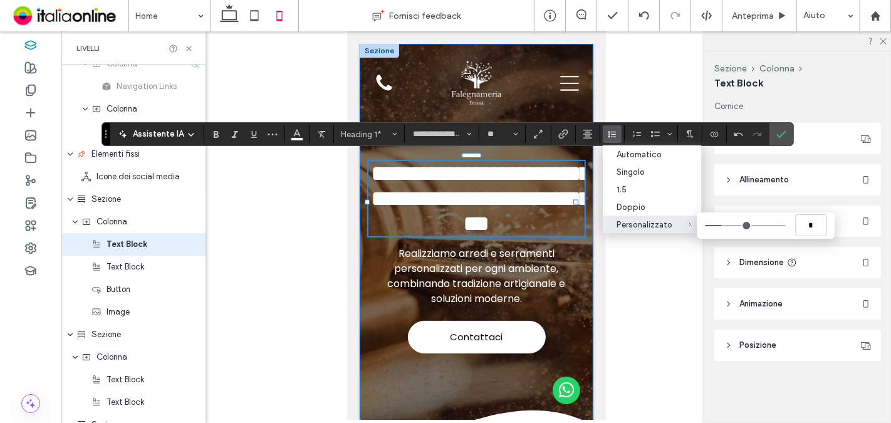
type input "***"
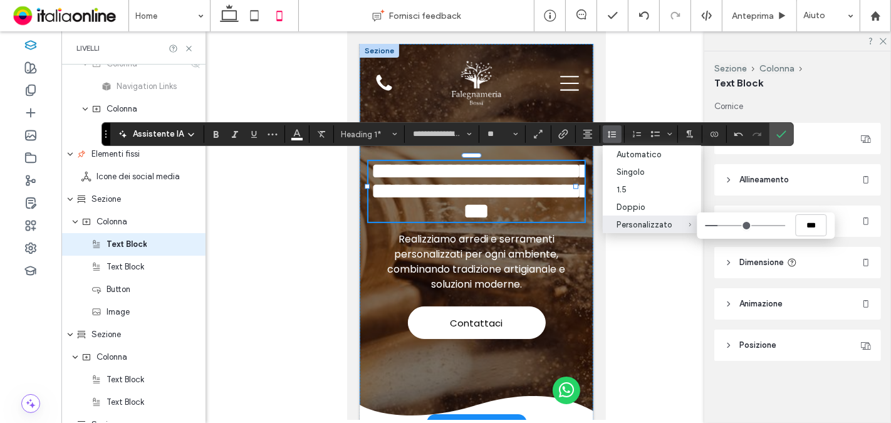
type input "***"
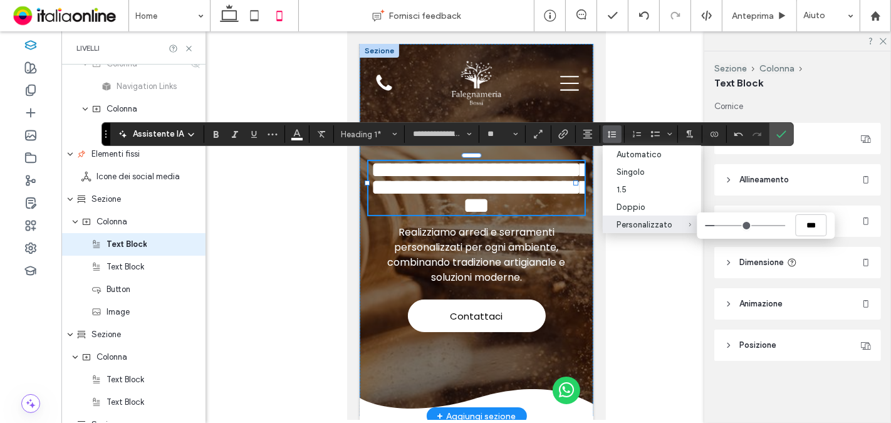
type input "***"
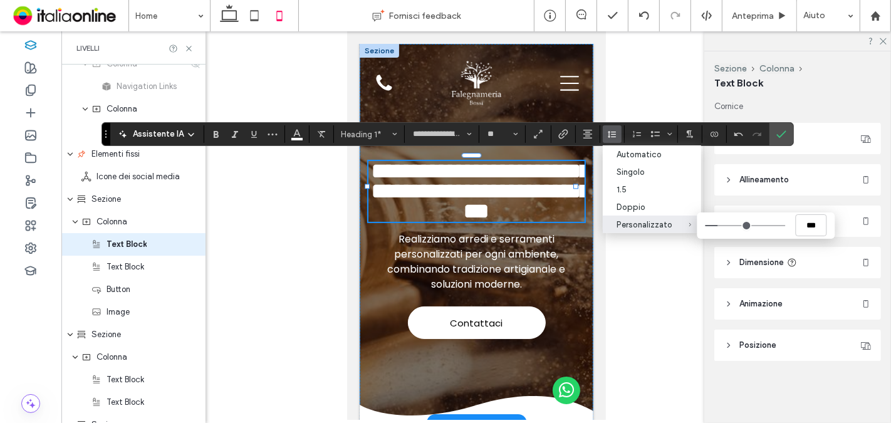
type input "***"
click at [716, 225] on input "Personalizzato ***" at bounding box center [745, 225] width 80 height 1
click at [772, 140] on label "Conferma" at bounding box center [781, 134] width 19 height 23
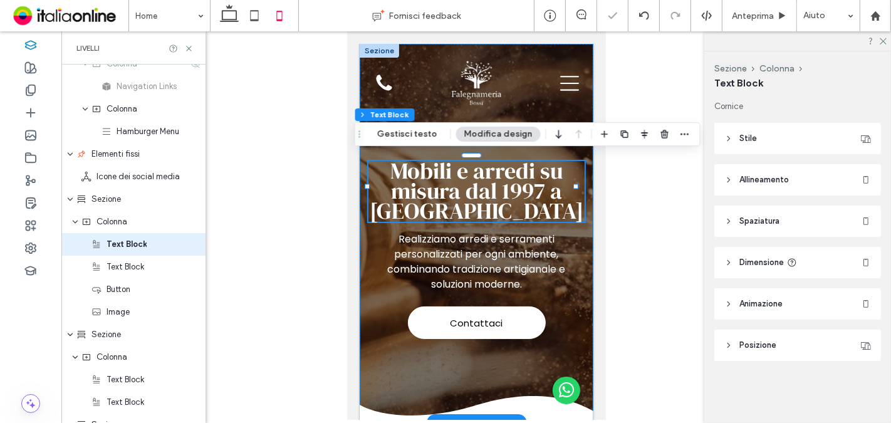
click at [572, 229] on div "Contattaci Mobili e arredi su misura dal 1997 a Cappella Cantone Realizziamo ar…" at bounding box center [476, 233] width 234 height 379
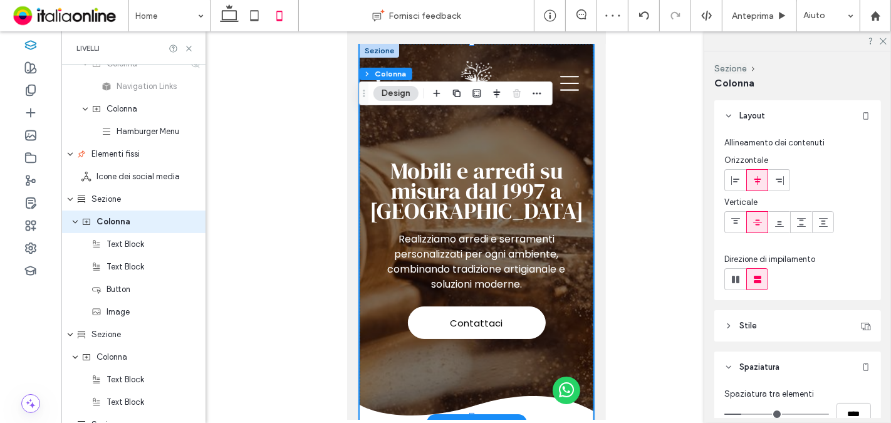
scroll to position [147, 0]
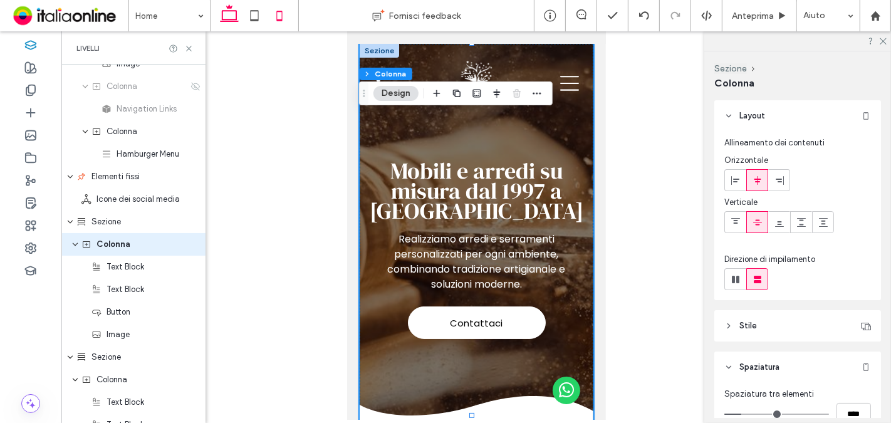
click at [226, 14] on icon at bounding box center [229, 15] width 25 height 25
type input "**"
type input "****"
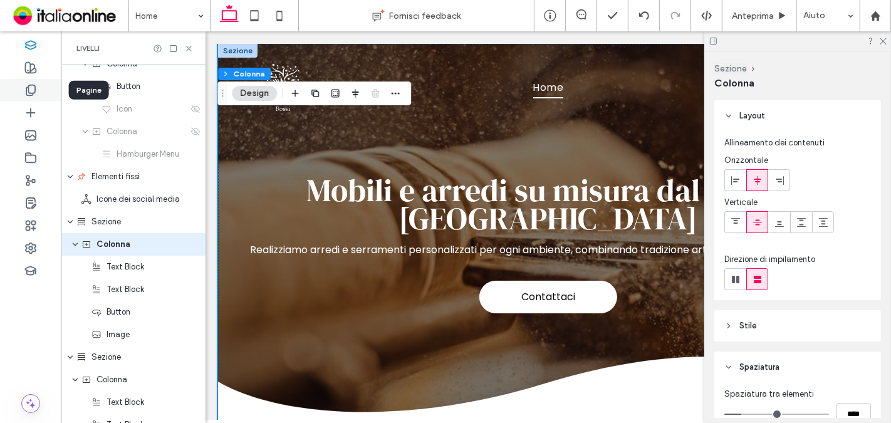
click at [41, 97] on div at bounding box center [30, 90] width 61 height 23
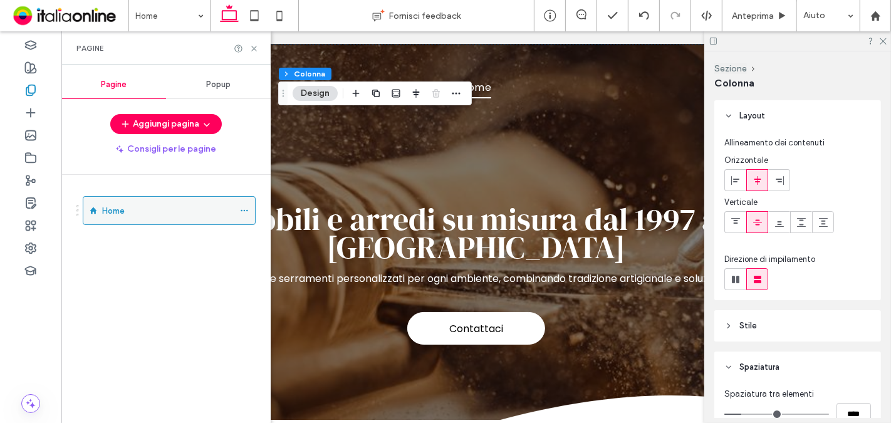
click at [250, 210] on div at bounding box center [247, 210] width 15 height 19
click at [243, 209] on icon at bounding box center [244, 210] width 9 height 9
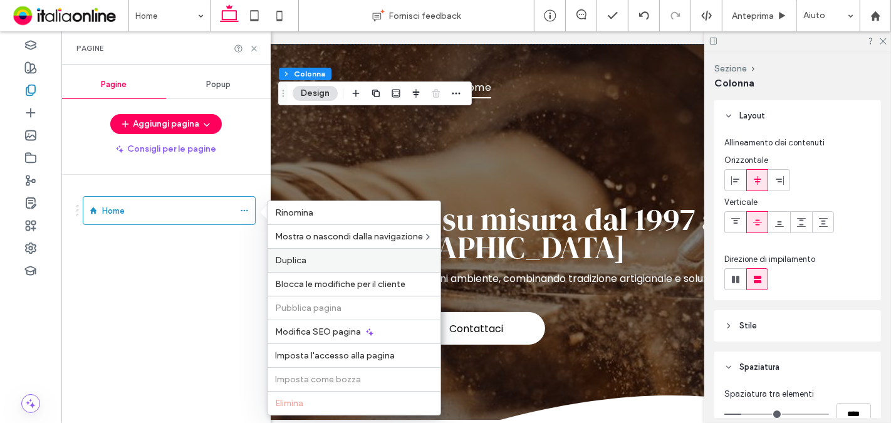
click at [295, 262] on span "Duplica" at bounding box center [290, 260] width 31 height 11
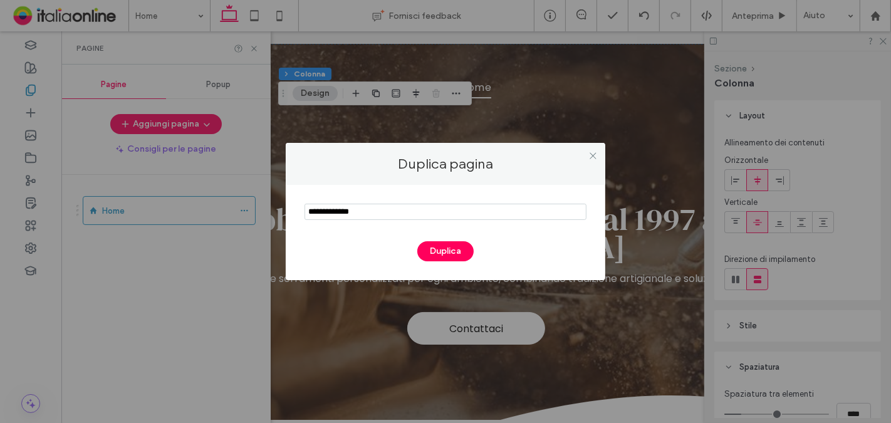
click at [359, 216] on input "notEmpty" at bounding box center [446, 212] width 282 height 16
type input "******"
click at [444, 244] on button "Duplica" at bounding box center [446, 251] width 56 height 20
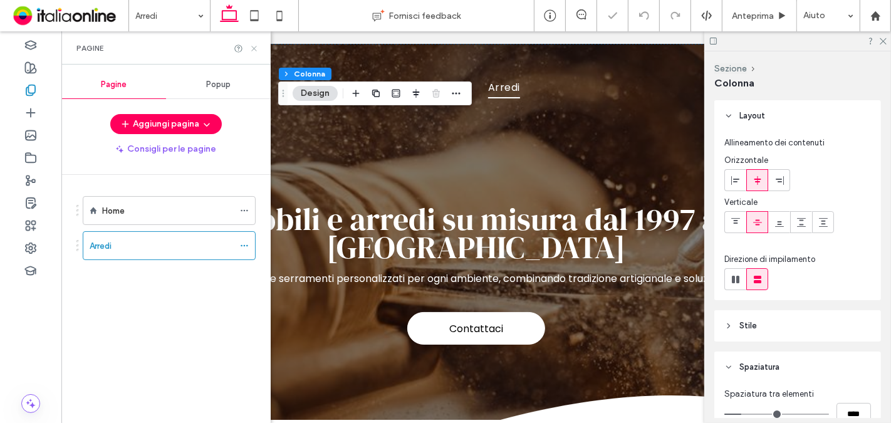
click at [251, 46] on icon at bounding box center [254, 48] width 9 height 9
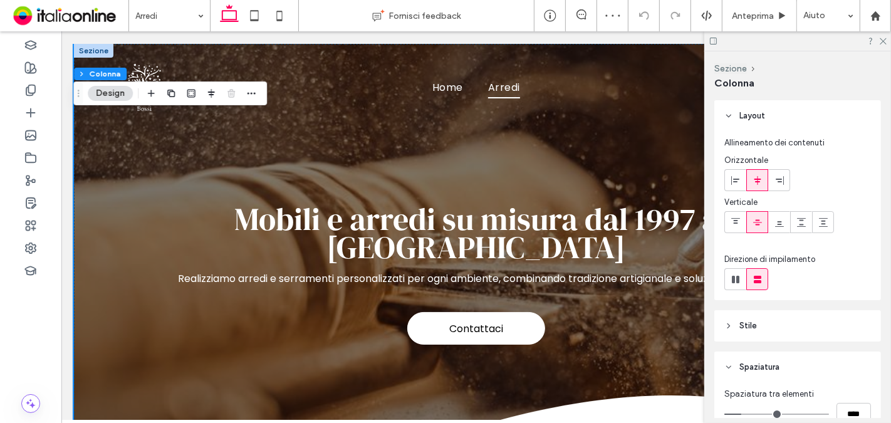
click at [878, 42] on div at bounding box center [798, 40] width 187 height 19
click at [881, 41] on icon at bounding box center [883, 40] width 8 height 8
